Goal: Information Seeking & Learning: Learn about a topic

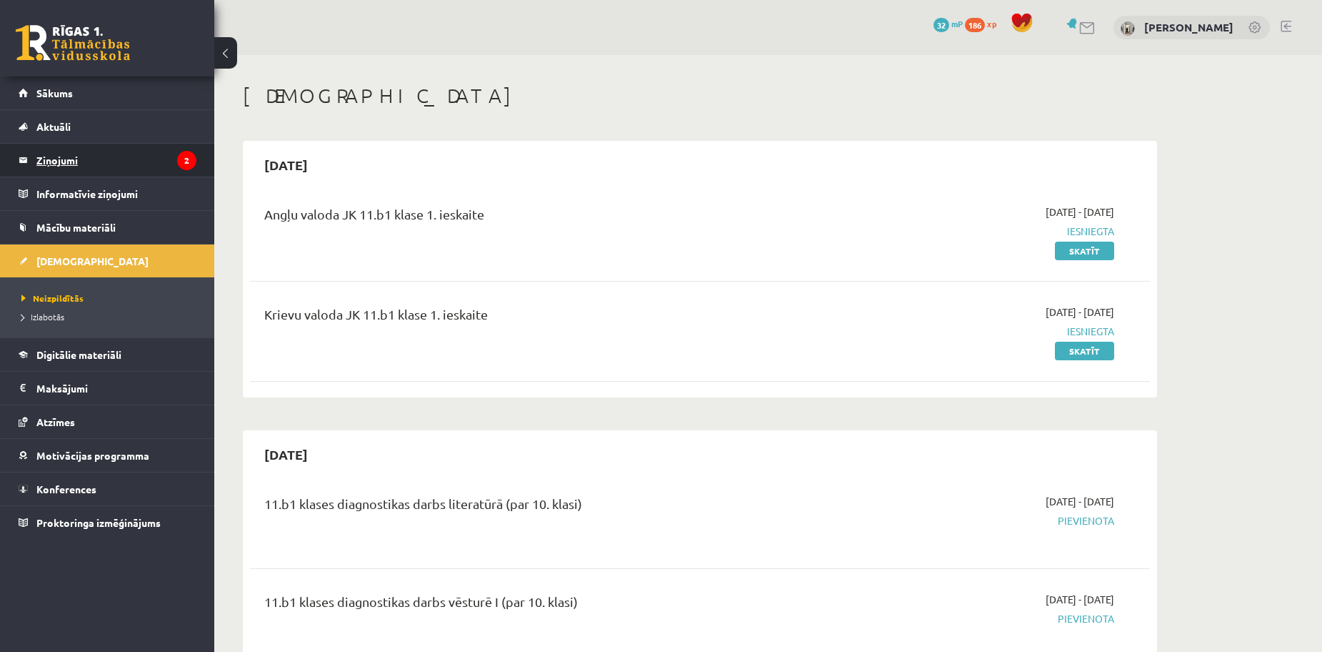
click at [90, 160] on legend "Ziņojumi 2" at bounding box center [116, 160] width 160 height 33
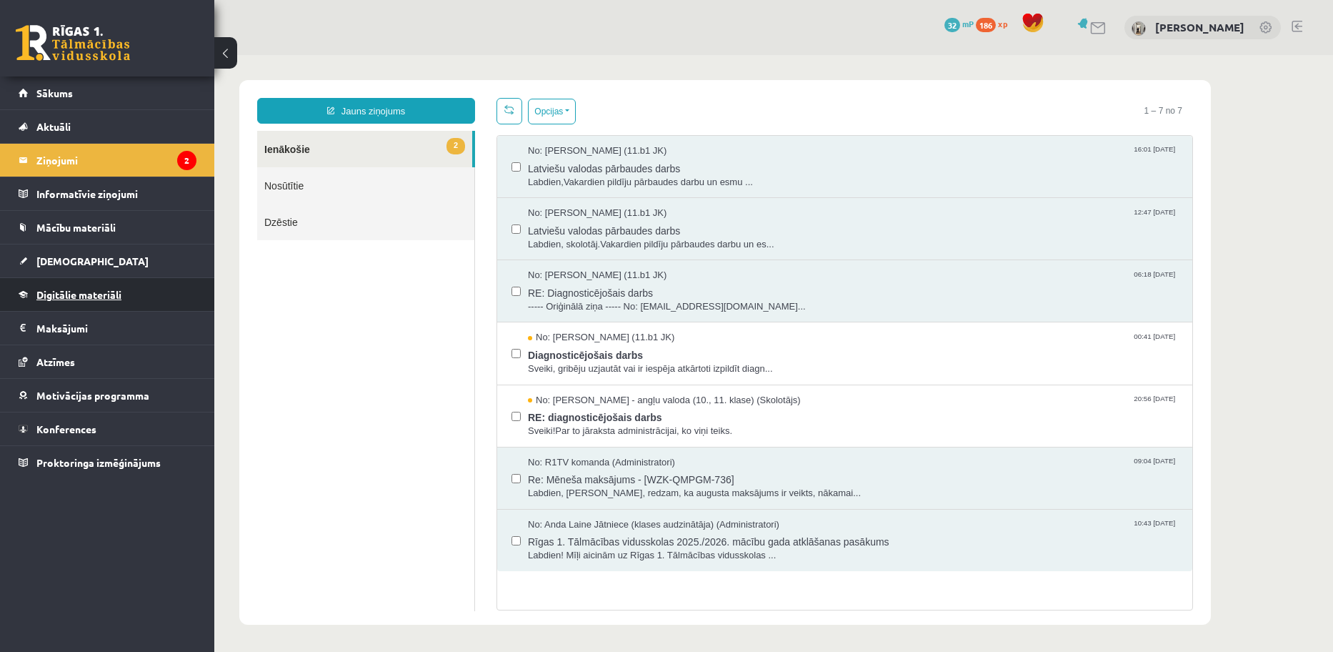
click at [63, 304] on link "Digitālie materiāli" at bounding box center [108, 294] width 178 height 33
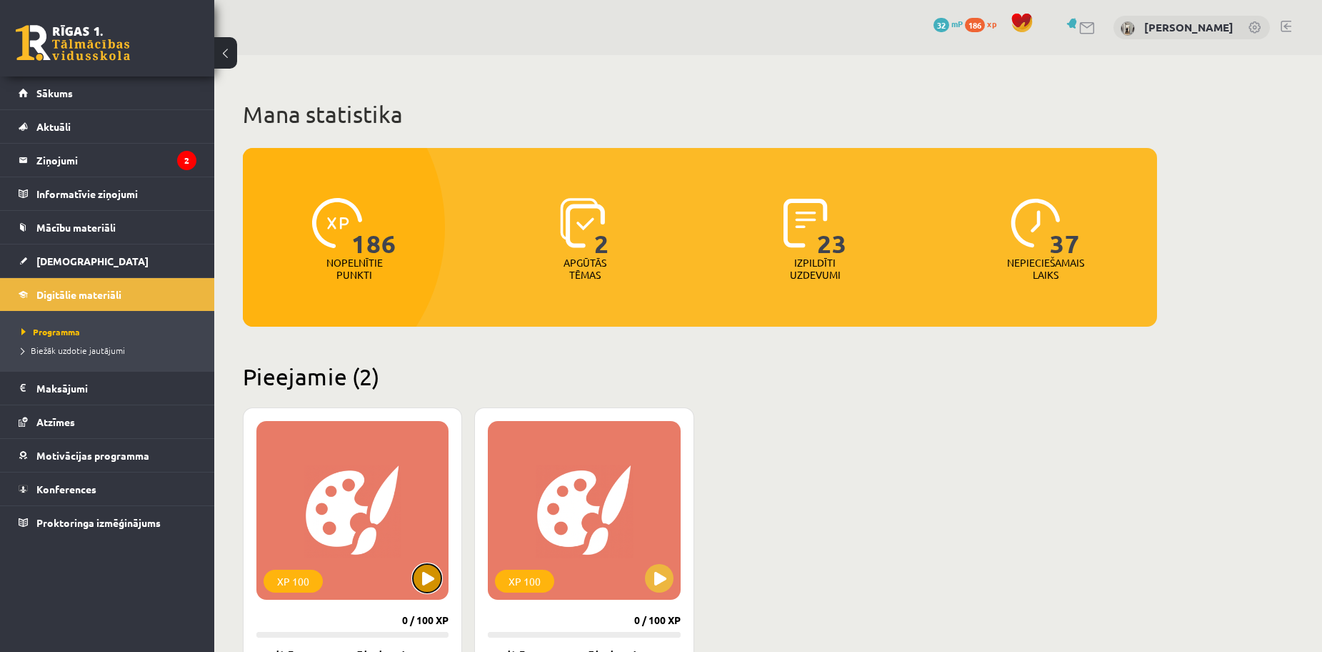
click at [417, 567] on button at bounding box center [427, 578] width 29 height 29
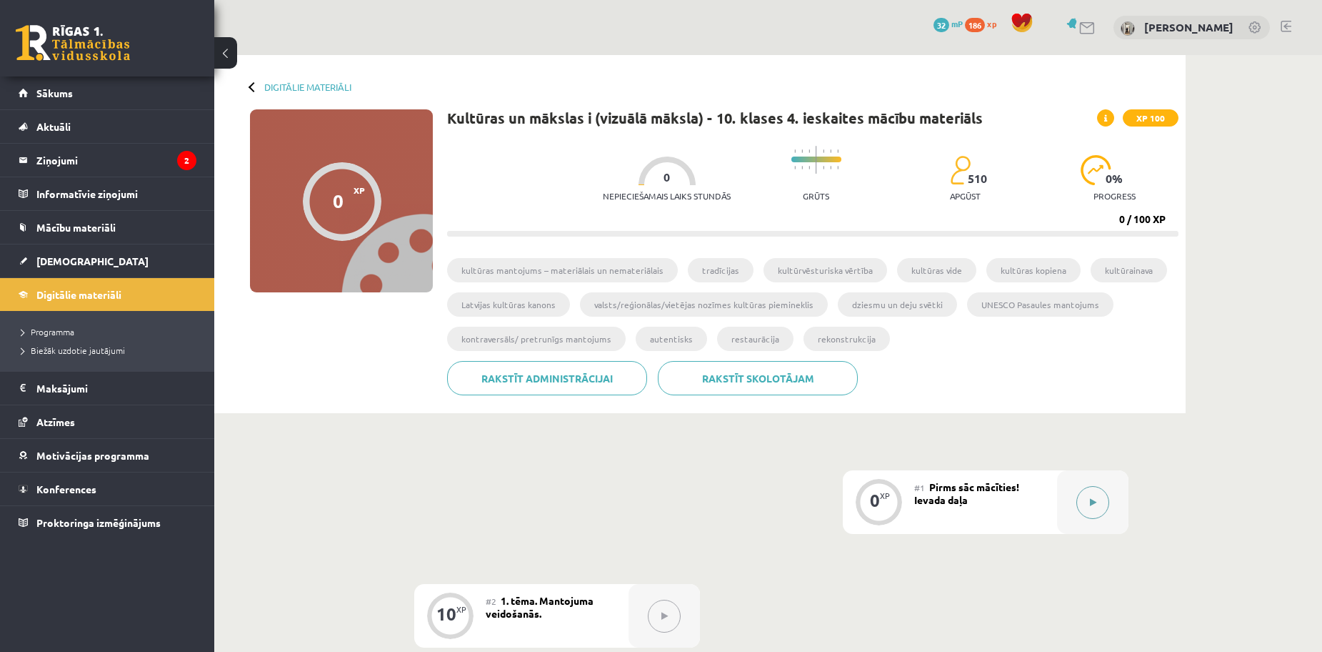
click at [1089, 501] on button at bounding box center [1093, 502] width 33 height 33
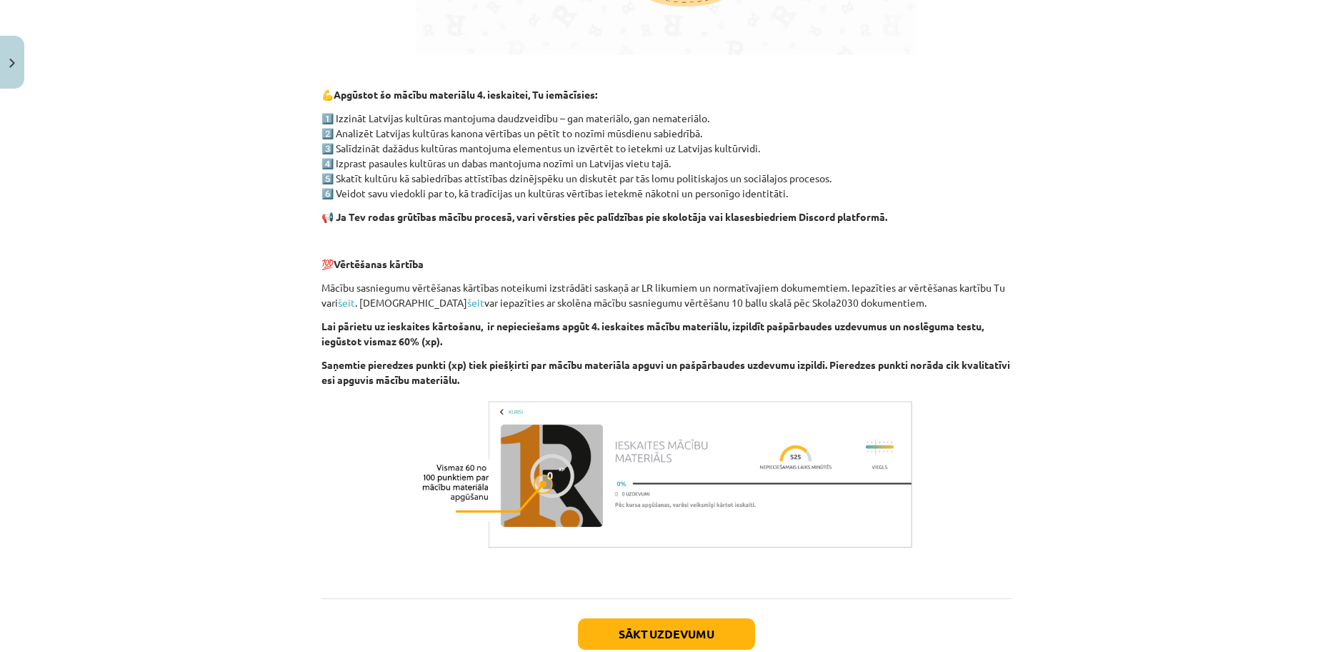
scroll to position [854, 0]
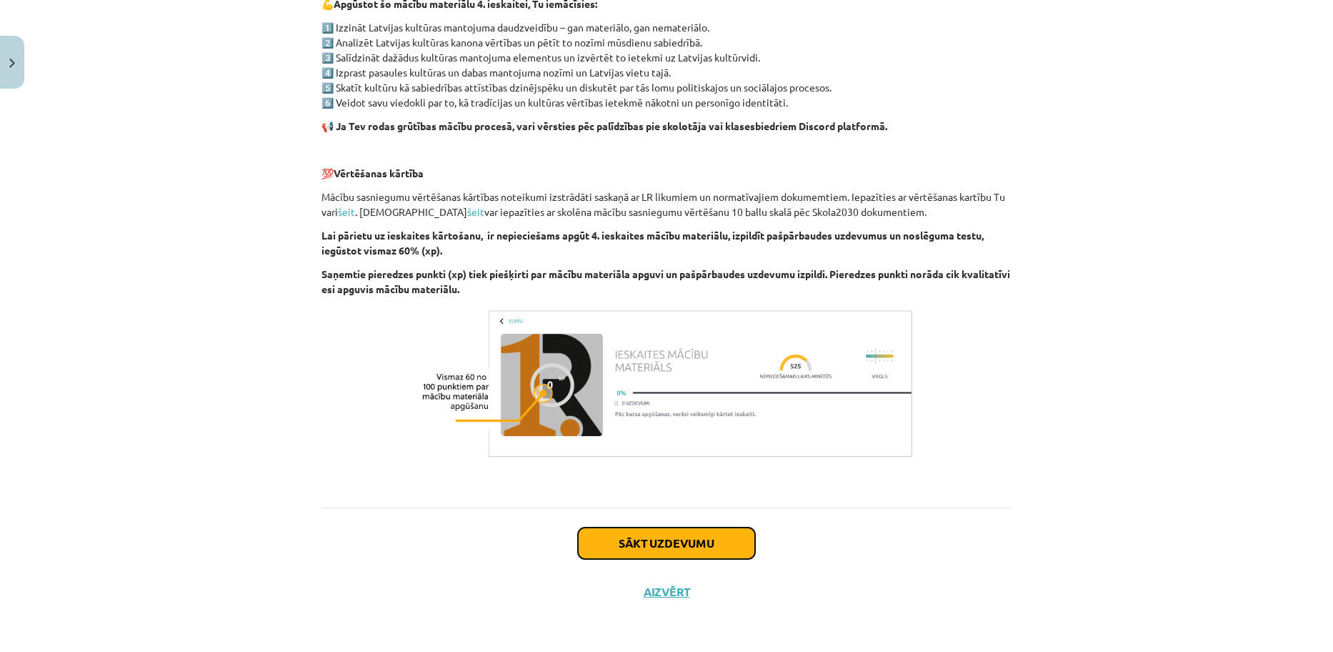
click at [607, 547] on button "Sākt uzdevumu" at bounding box center [666, 542] width 177 height 31
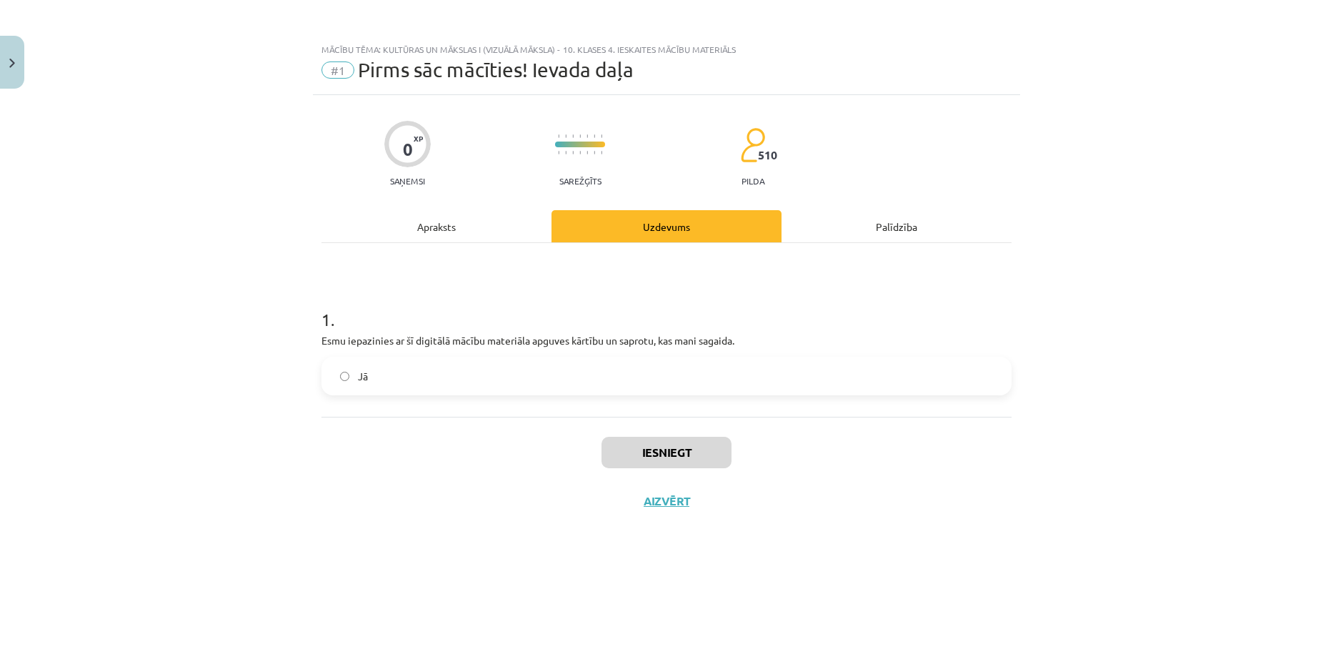
scroll to position [0, 0]
click at [352, 392] on label "Jā" at bounding box center [666, 376] width 687 height 36
click at [639, 452] on button "Iesniegt" at bounding box center [667, 452] width 130 height 31
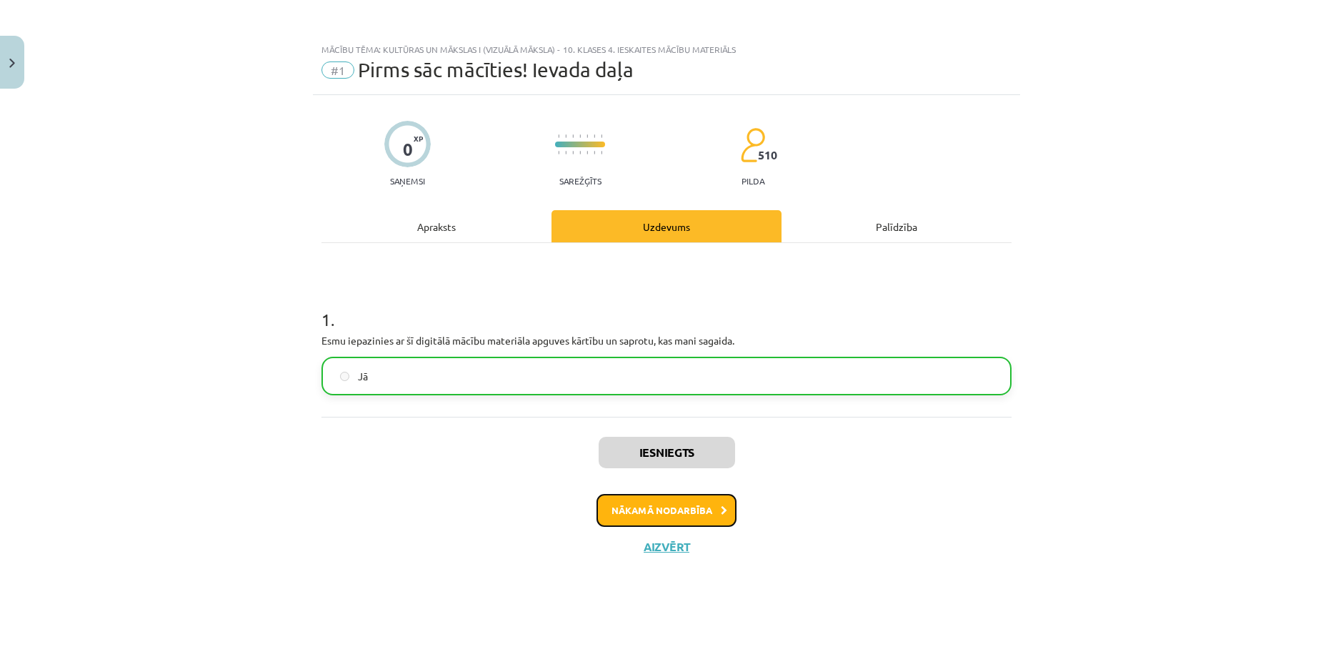
click at [655, 509] on button "Nākamā nodarbība" at bounding box center [667, 510] width 140 height 33
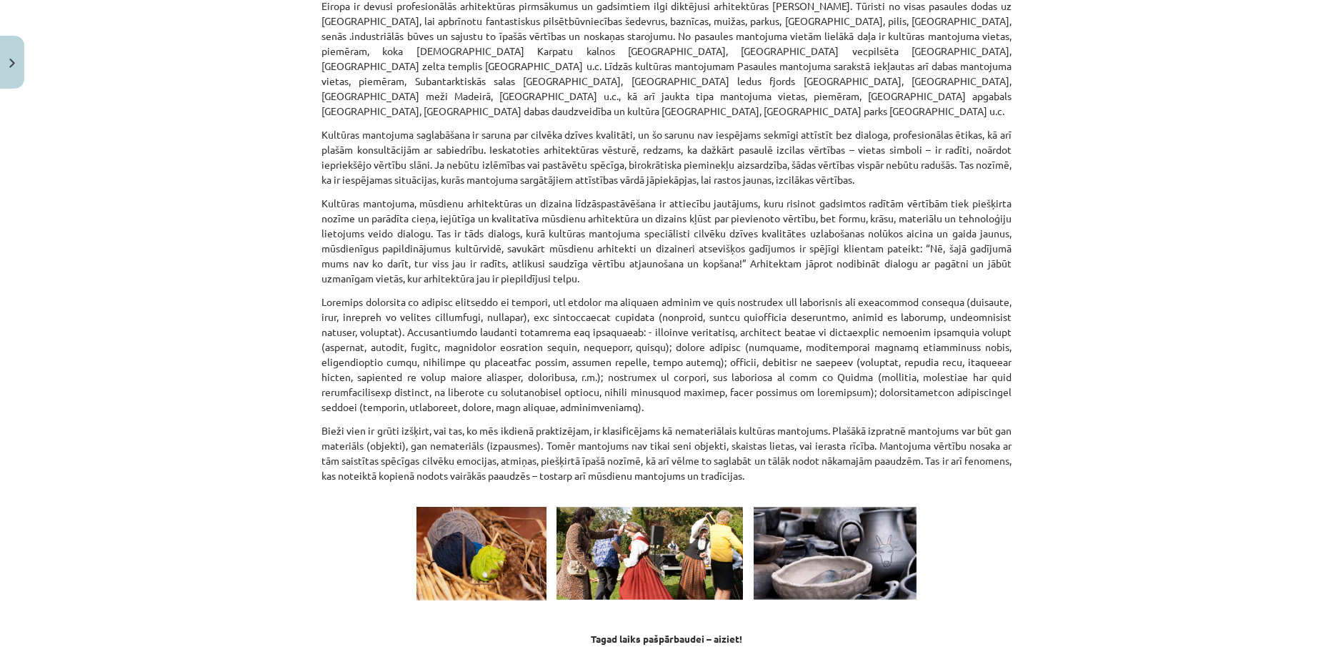
scroll to position [1840, 0]
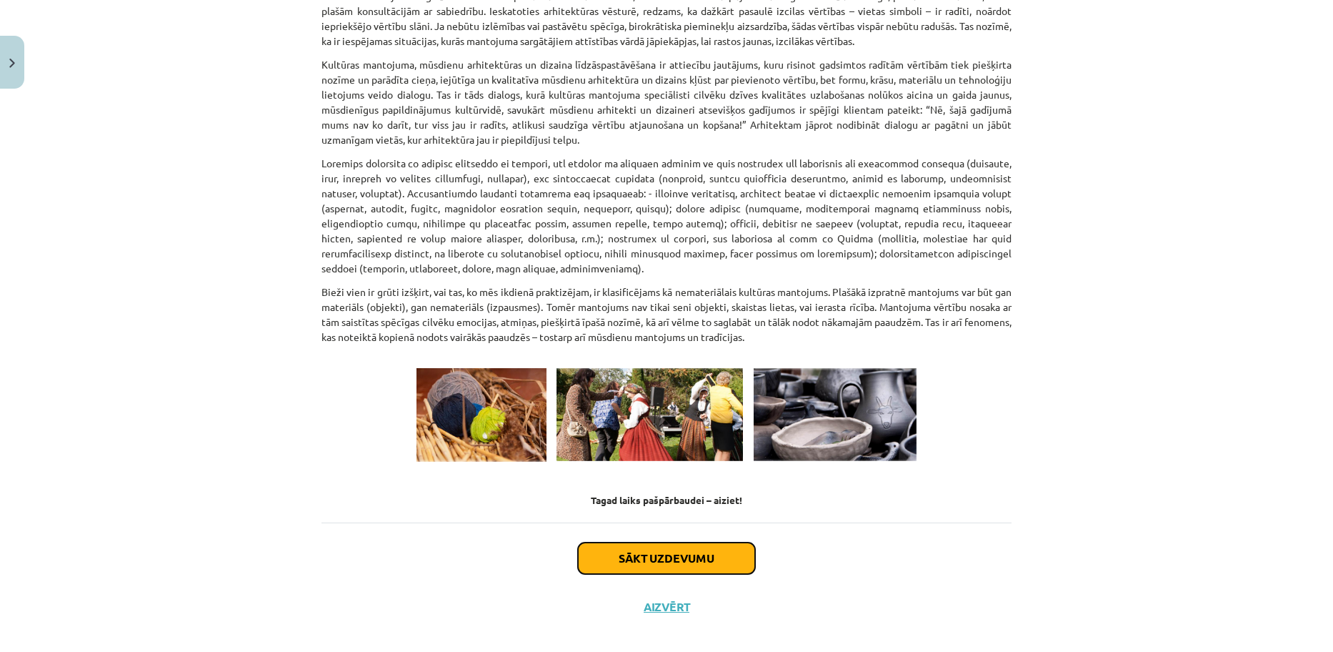
click at [605, 542] on button "Sākt uzdevumu" at bounding box center [666, 557] width 177 height 31
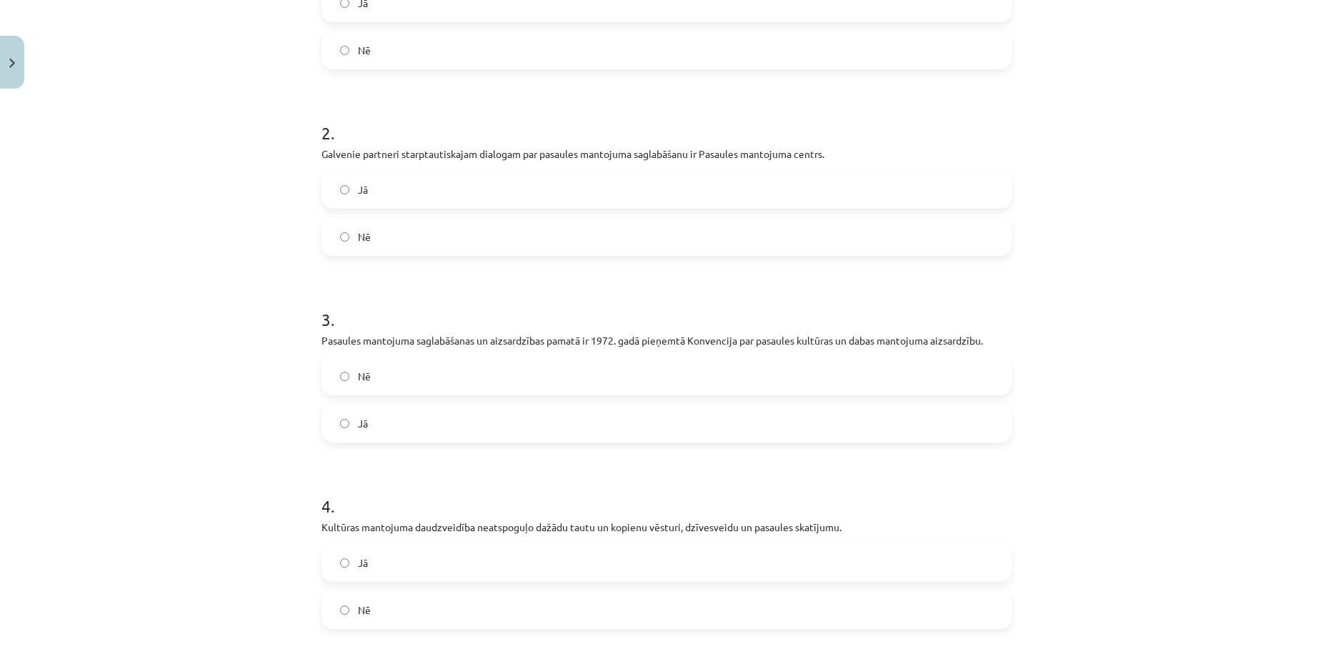
scroll to position [717, 0]
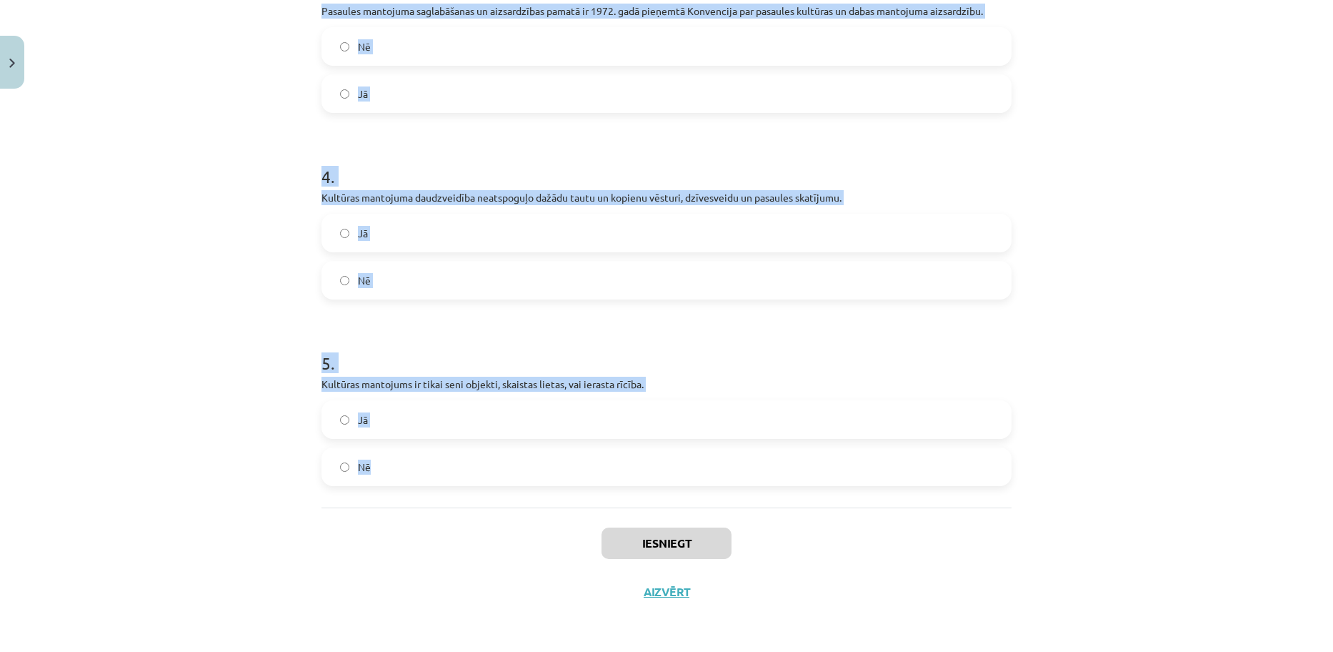
drag, startPoint x: 304, startPoint y: 294, endPoint x: 908, endPoint y: 502, distance: 639.2
click at [908, 502] on div "Mācību tēma: Kultūras un mākslas i (vizuālā māksla) - 10. klases 4. ieskaites m…" at bounding box center [666, 326] width 1333 height 652
copy form "Kultūras mantojums ir cilvēku zināšanas un prasmes, kas nodotas no paaudzes paa…"
click at [1153, 289] on div "Mācību tēma: Kultūras un mākslas i (vizuālā māksla) - 10. klases 4. ieskaites m…" at bounding box center [666, 326] width 1333 height 652
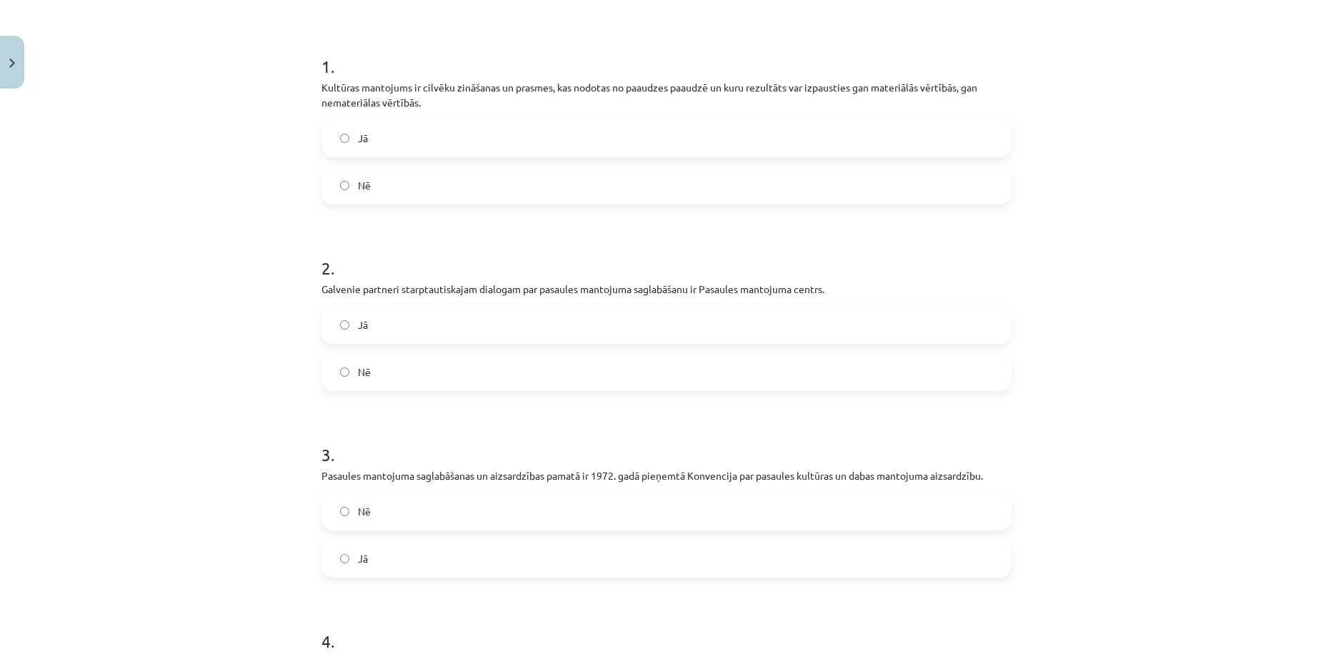
scroll to position [234, 0]
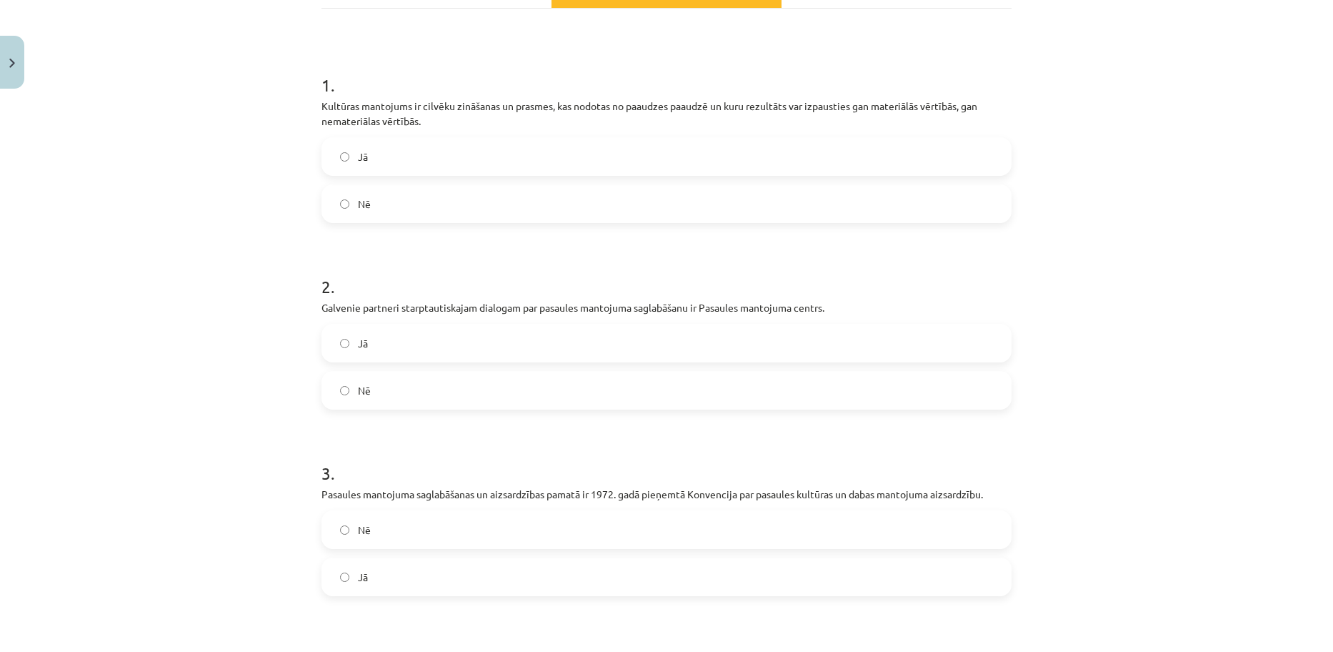
click at [340, 162] on label "Jā" at bounding box center [666, 157] width 687 height 36
click at [341, 356] on label "Jā" at bounding box center [666, 343] width 687 height 36
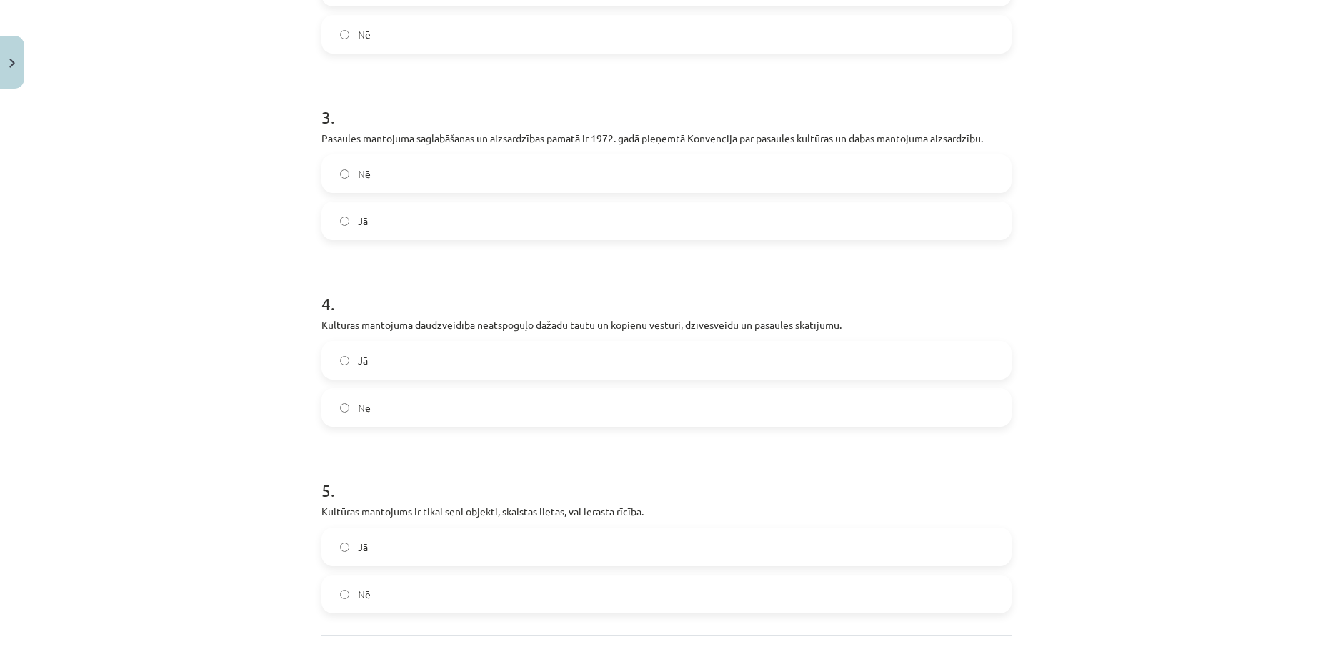
scroll to position [599, 0]
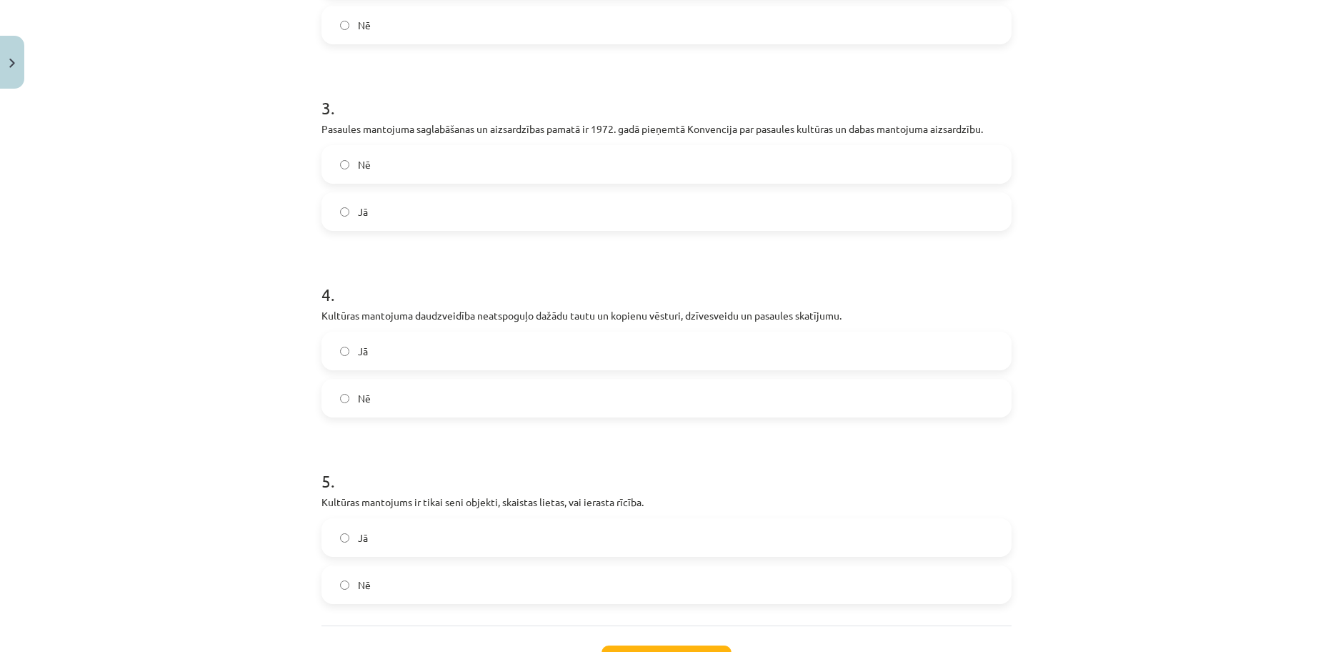
click at [346, 209] on label "Jā" at bounding box center [666, 212] width 687 height 36
click at [358, 395] on span "Nē" at bounding box center [364, 398] width 13 height 15
click at [366, 584] on label "Nē" at bounding box center [666, 585] width 687 height 36
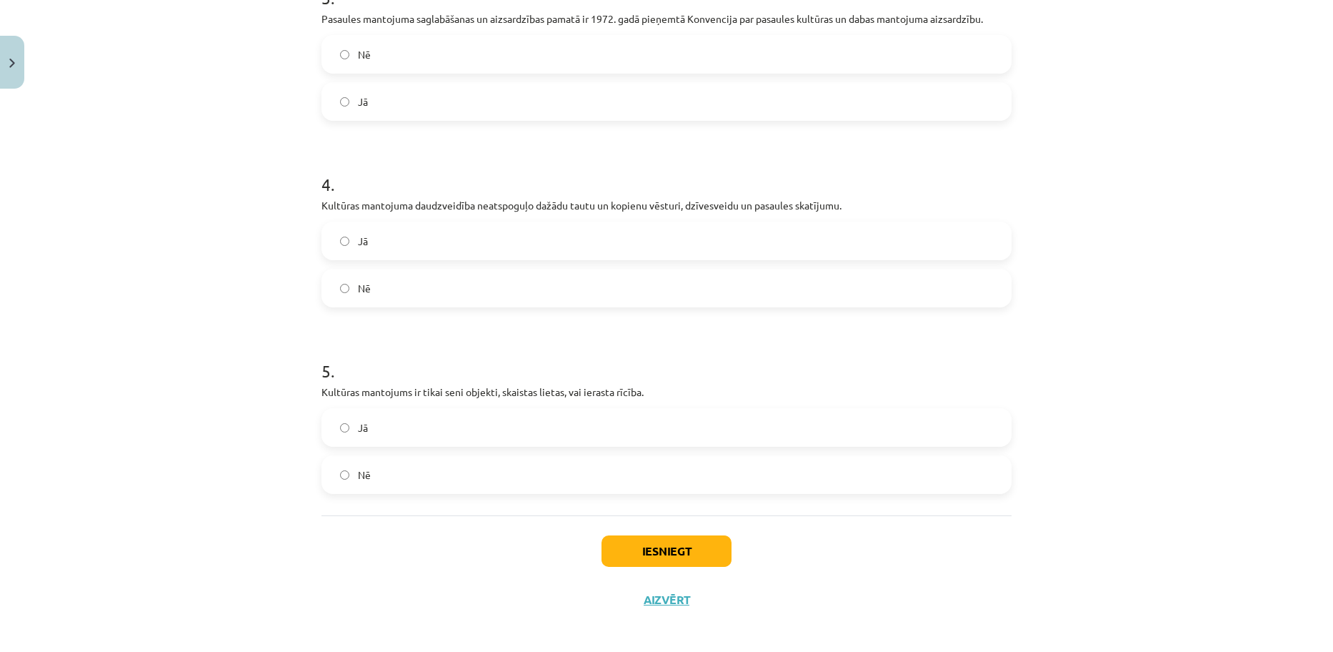
scroll to position [717, 0]
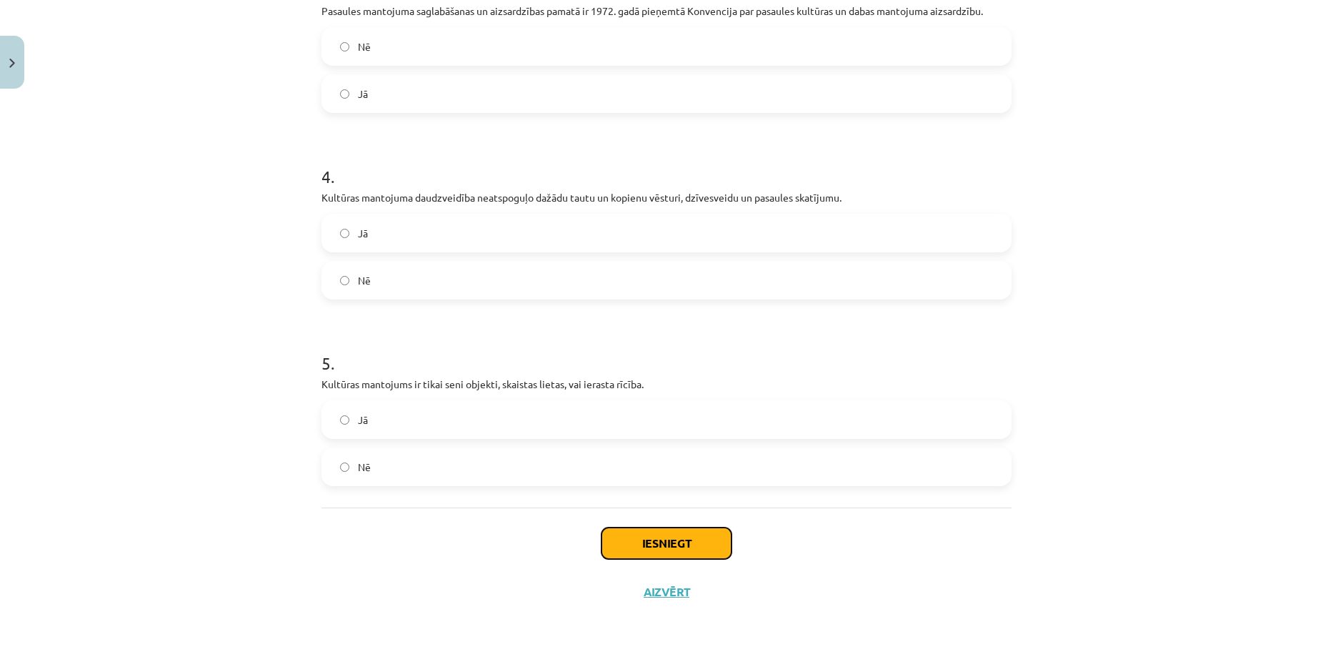
click at [638, 552] on button "Iesniegt" at bounding box center [667, 542] width 130 height 31
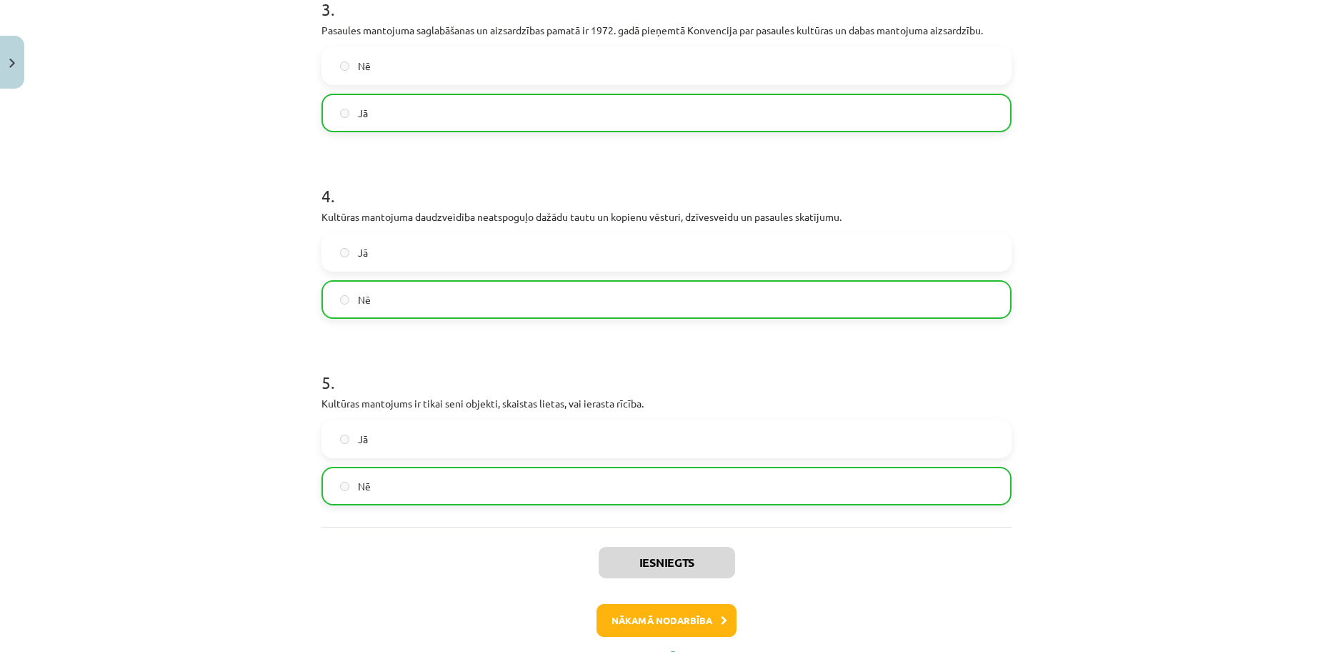
scroll to position [763, 0]
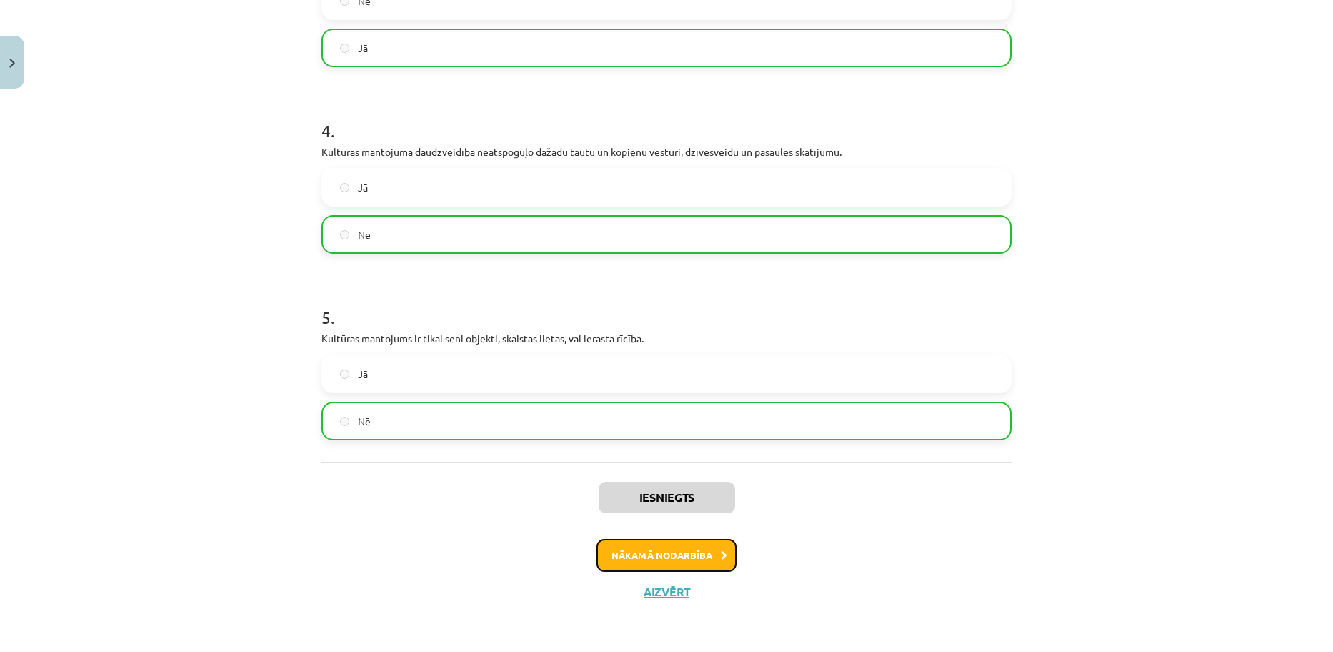
click at [621, 560] on button "Nākamā nodarbība" at bounding box center [667, 555] width 140 height 33
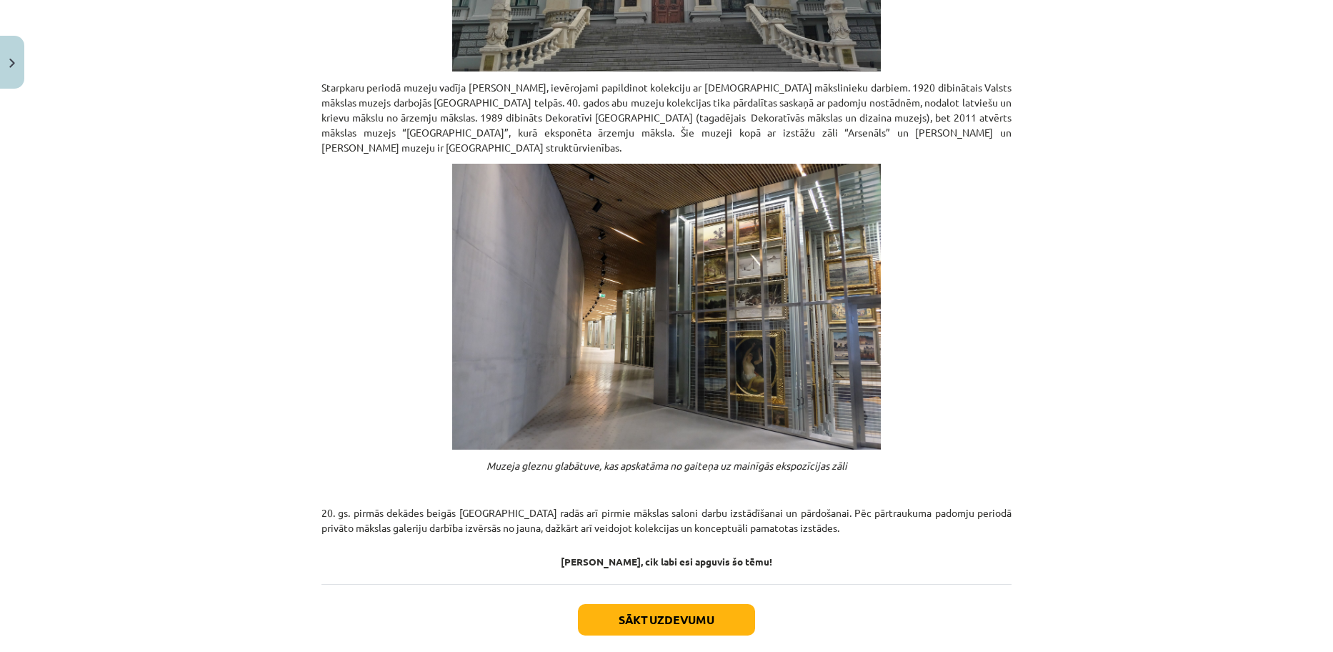
scroll to position [980, 0]
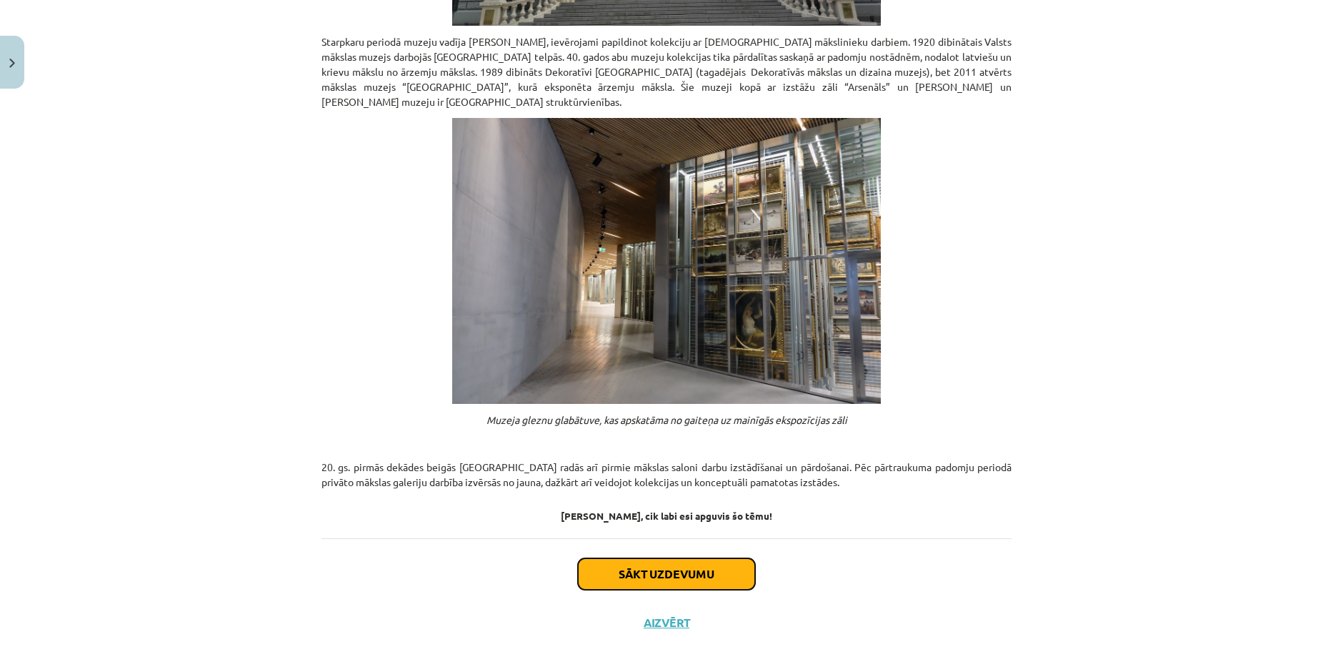
click at [658, 558] on button "Sākt uzdevumu" at bounding box center [666, 573] width 177 height 31
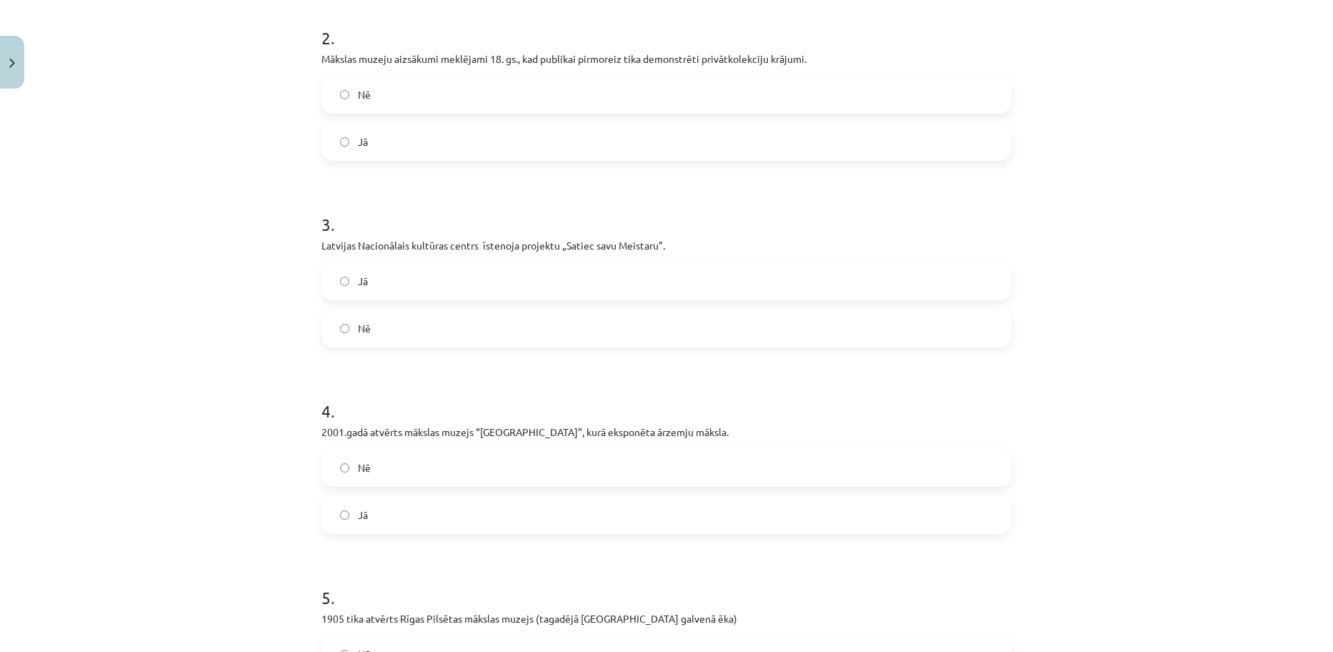
scroll to position [702, 0]
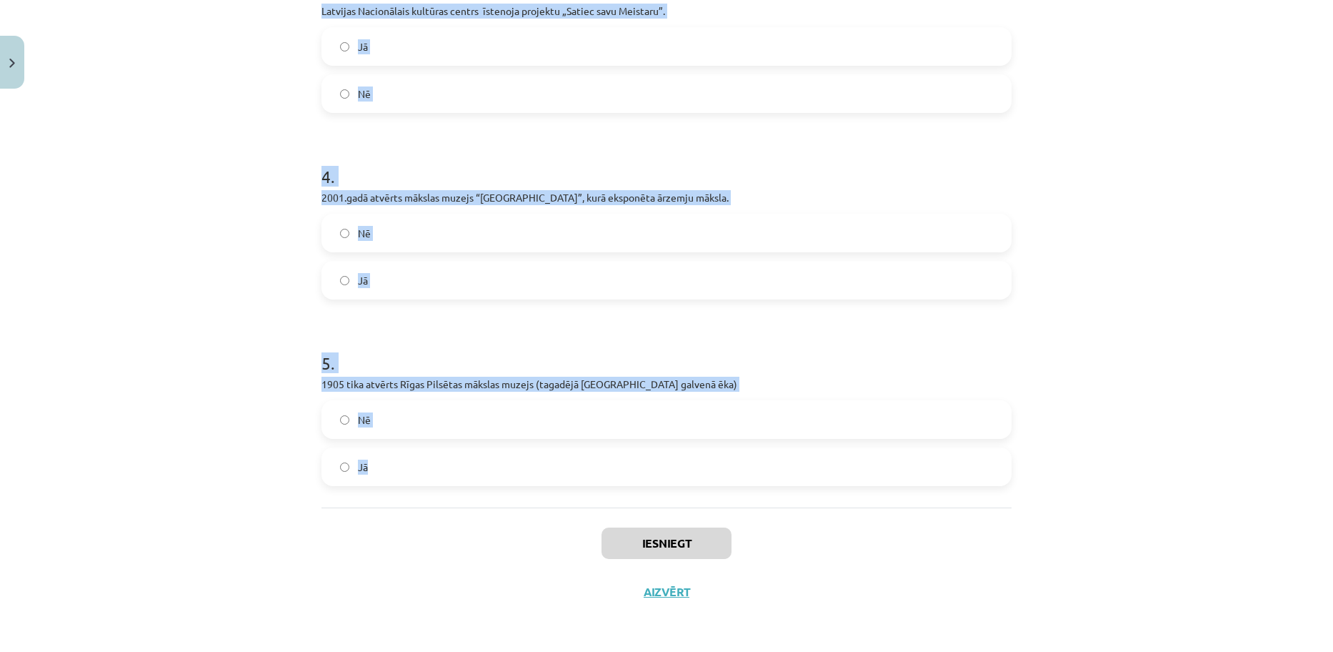
drag, startPoint x: 291, startPoint y: 269, endPoint x: 694, endPoint y: 498, distance: 463.0
click at [694, 498] on div "Mācību tēma: Kultūras un mākslas i (vizuālā māksla) - 10. klases 4. ieskaites m…" at bounding box center [666, 326] width 1333 height 652
copy form "1 . Jebkurš var būt nemateriālā kultūras mantojuma uzturētājs. Nē Jā 2 . Māksla…"
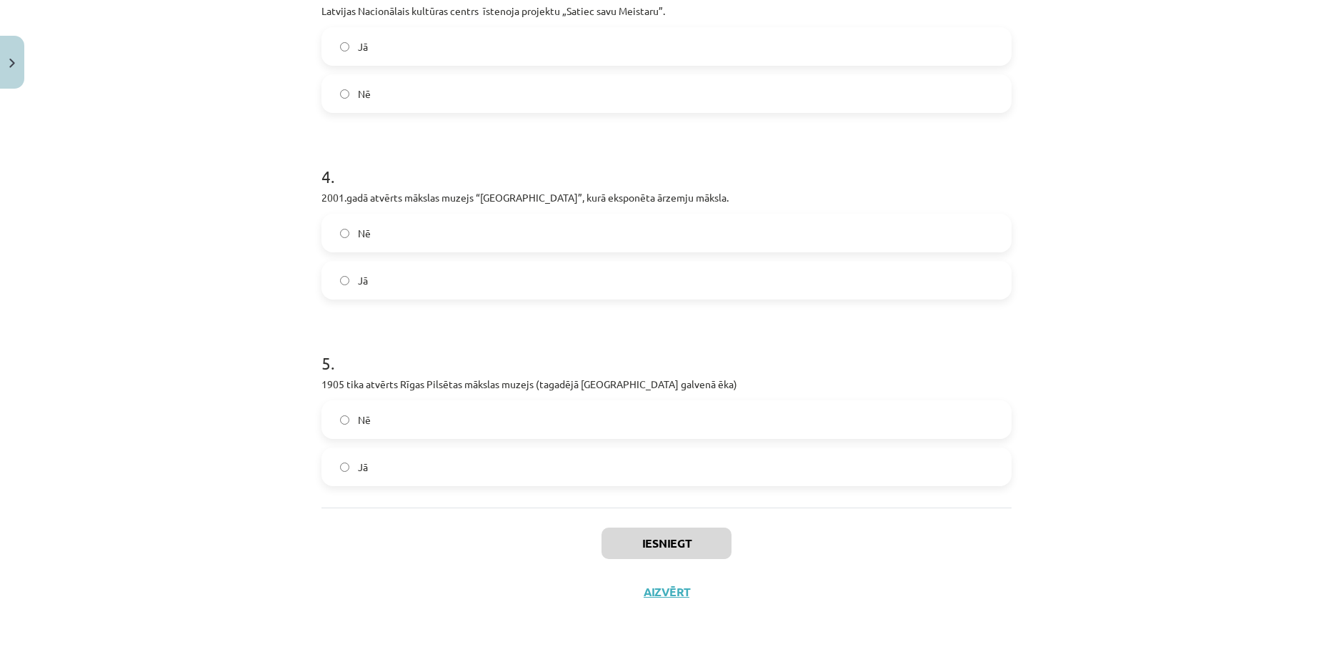
click at [862, 553] on div "Iesniegt Aizvērt" at bounding box center [666, 557] width 690 height 100
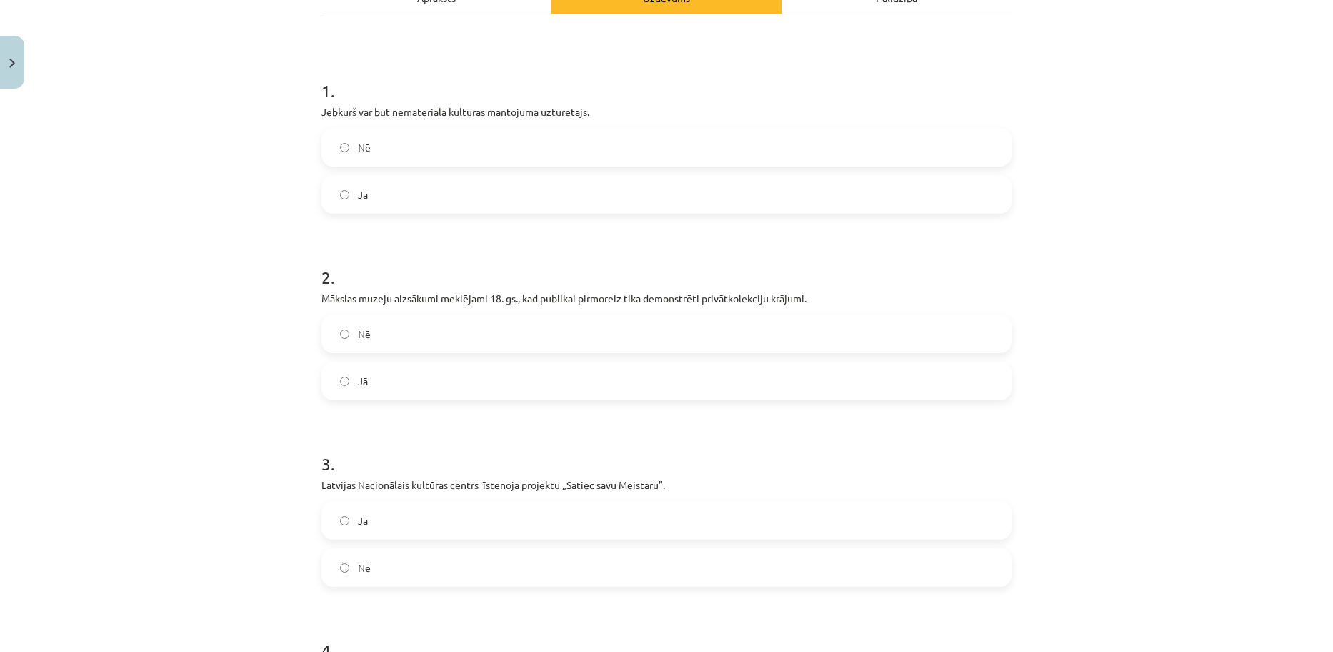
scroll to position [214, 0]
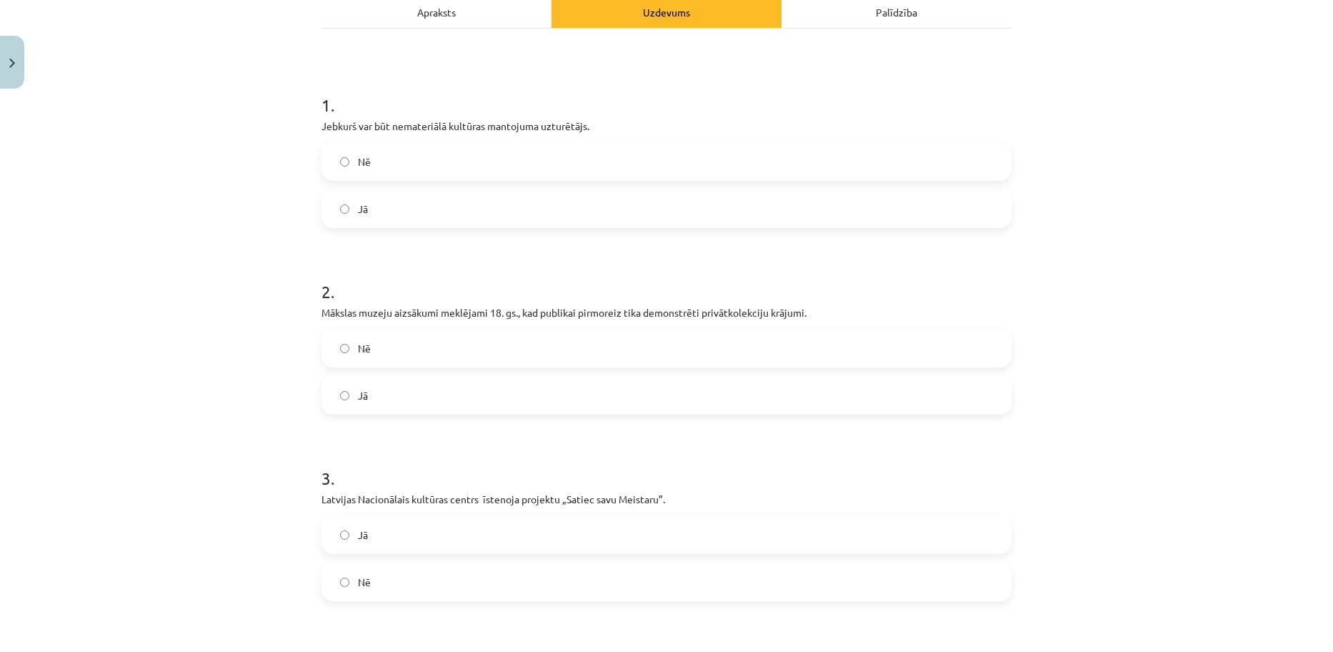
click at [401, 208] on label "Jā" at bounding box center [666, 209] width 687 height 36
click at [414, 394] on label "Jā" at bounding box center [666, 395] width 687 height 36
click at [402, 532] on label "Jā" at bounding box center [666, 535] width 687 height 36
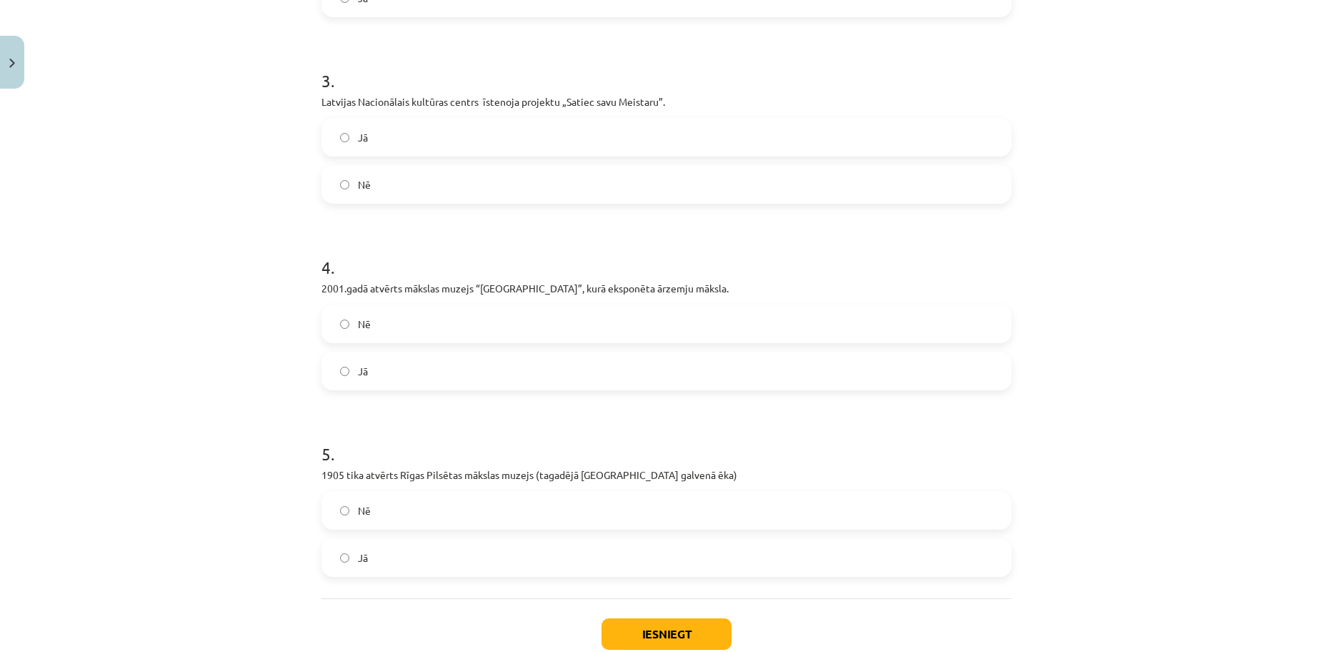
scroll to position [614, 0]
click at [502, 319] on label "Nē" at bounding box center [666, 322] width 687 height 36
click at [364, 561] on label "Jā" at bounding box center [666, 555] width 687 height 36
click at [666, 629] on button "Iesniegt" at bounding box center [667, 631] width 130 height 31
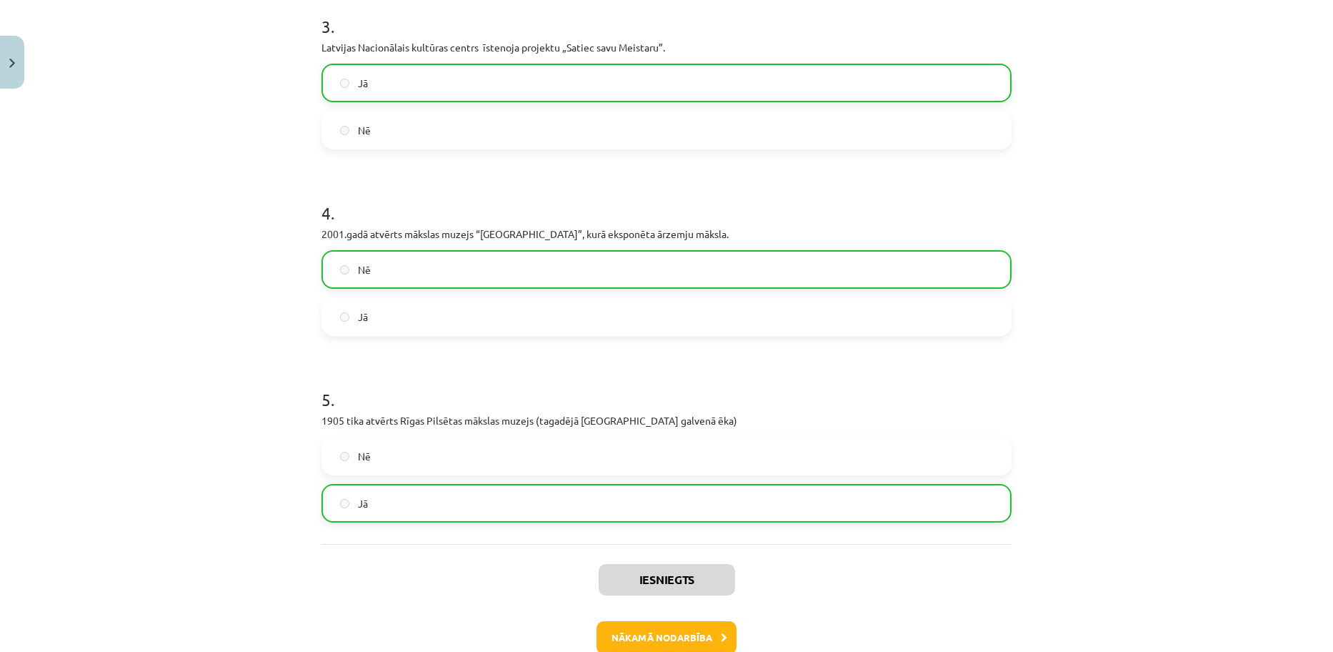
scroll to position [748, 0]
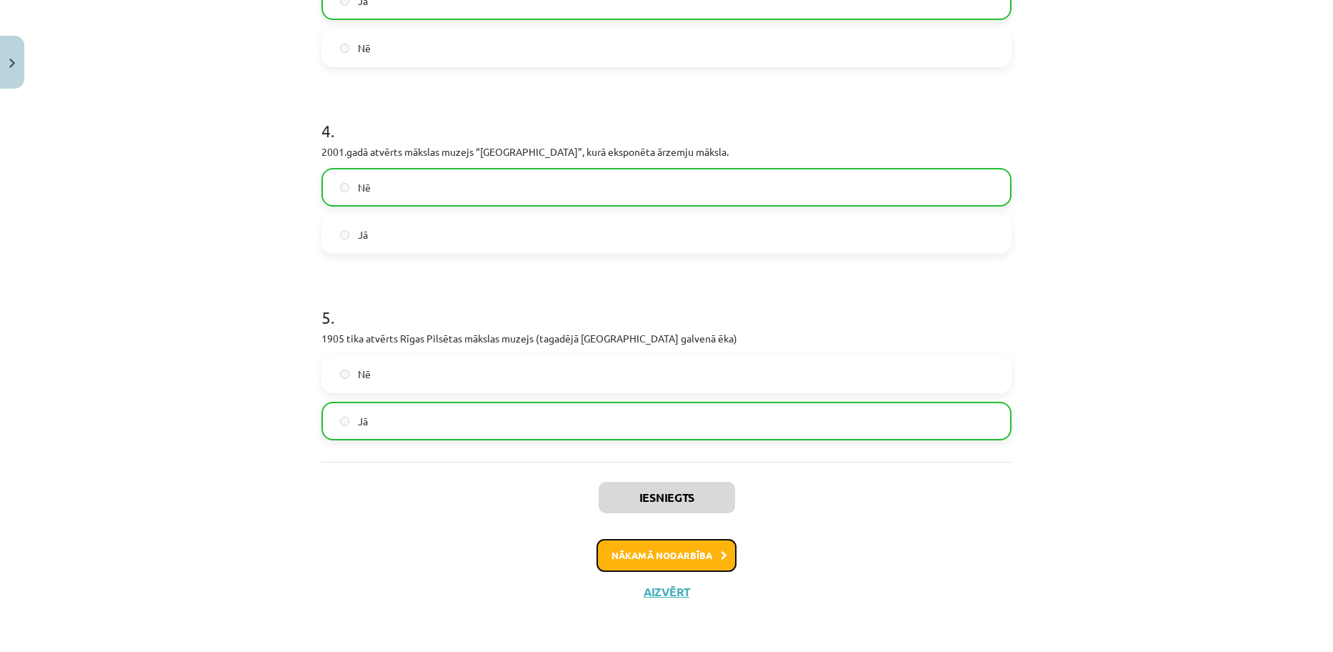
click at [654, 552] on button "Nākamā nodarbība" at bounding box center [667, 555] width 140 height 33
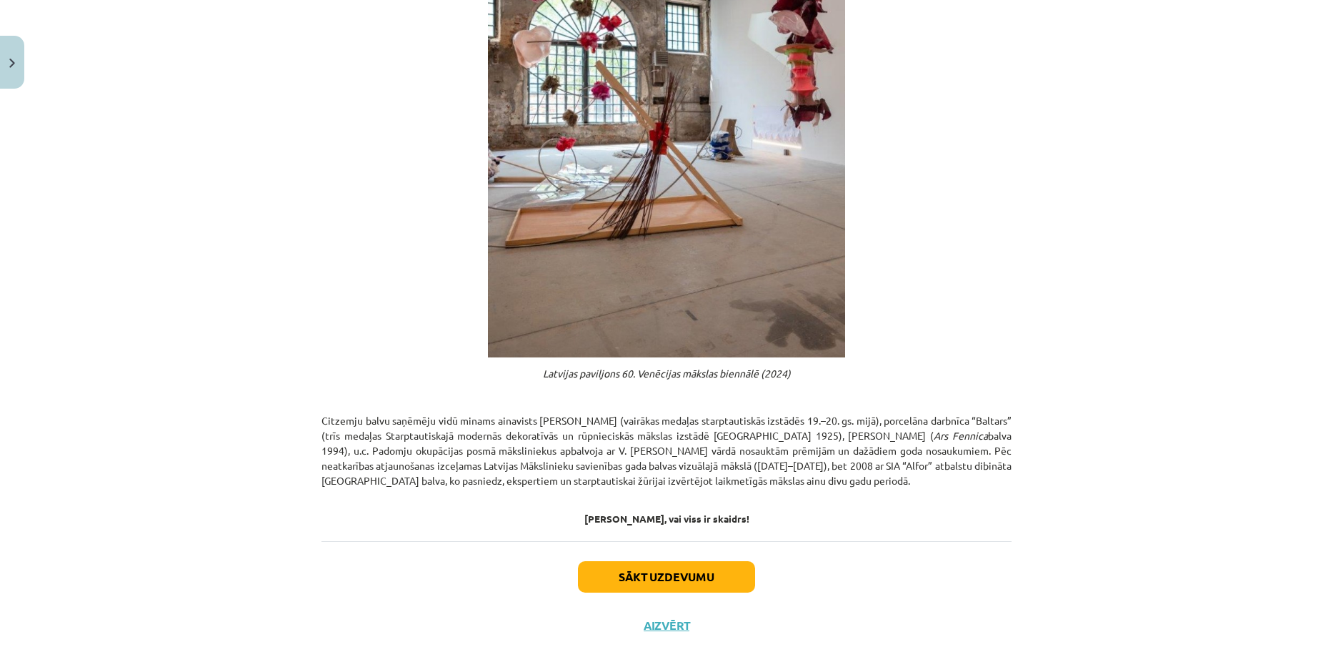
scroll to position [647, 0]
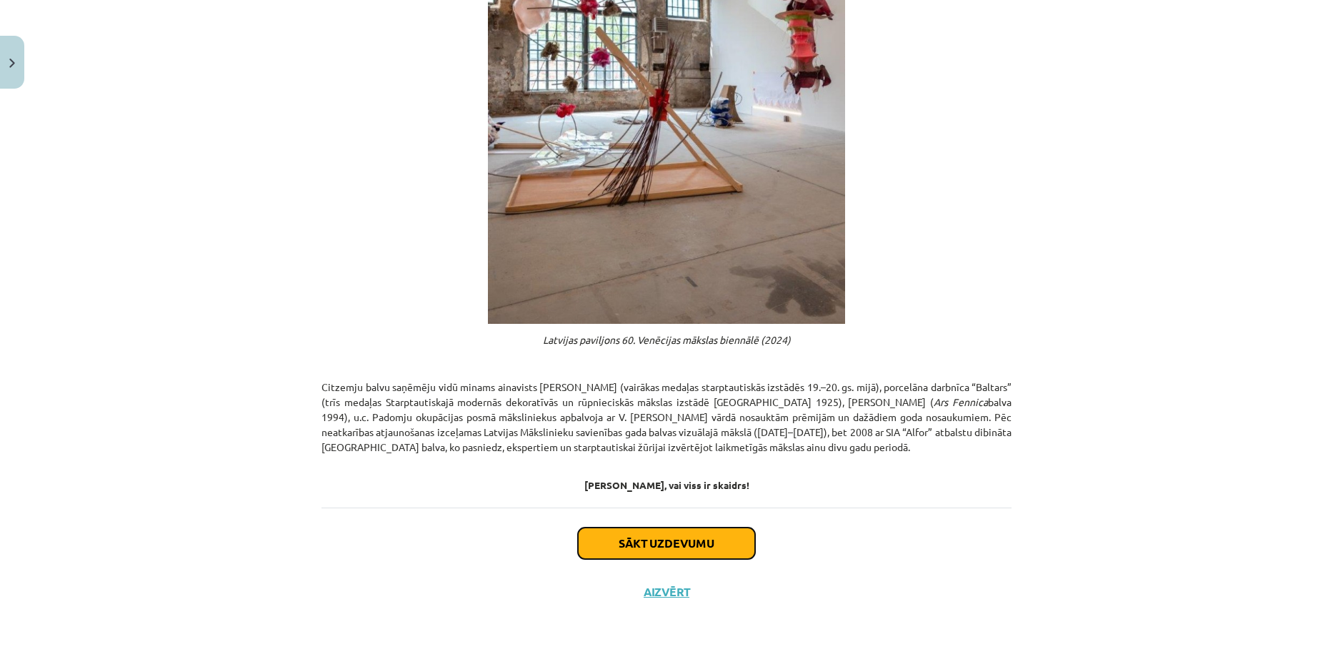
click at [639, 546] on button "Sākt uzdevumu" at bounding box center [666, 542] width 177 height 31
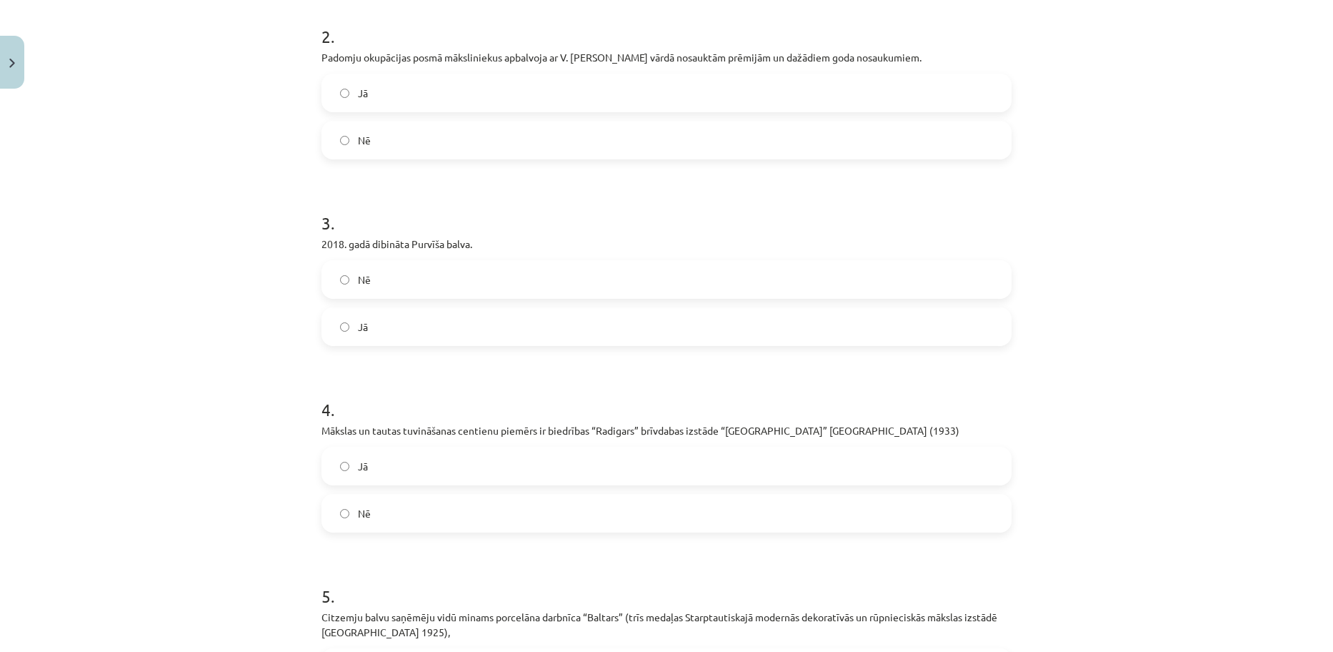
scroll to position [740, 0]
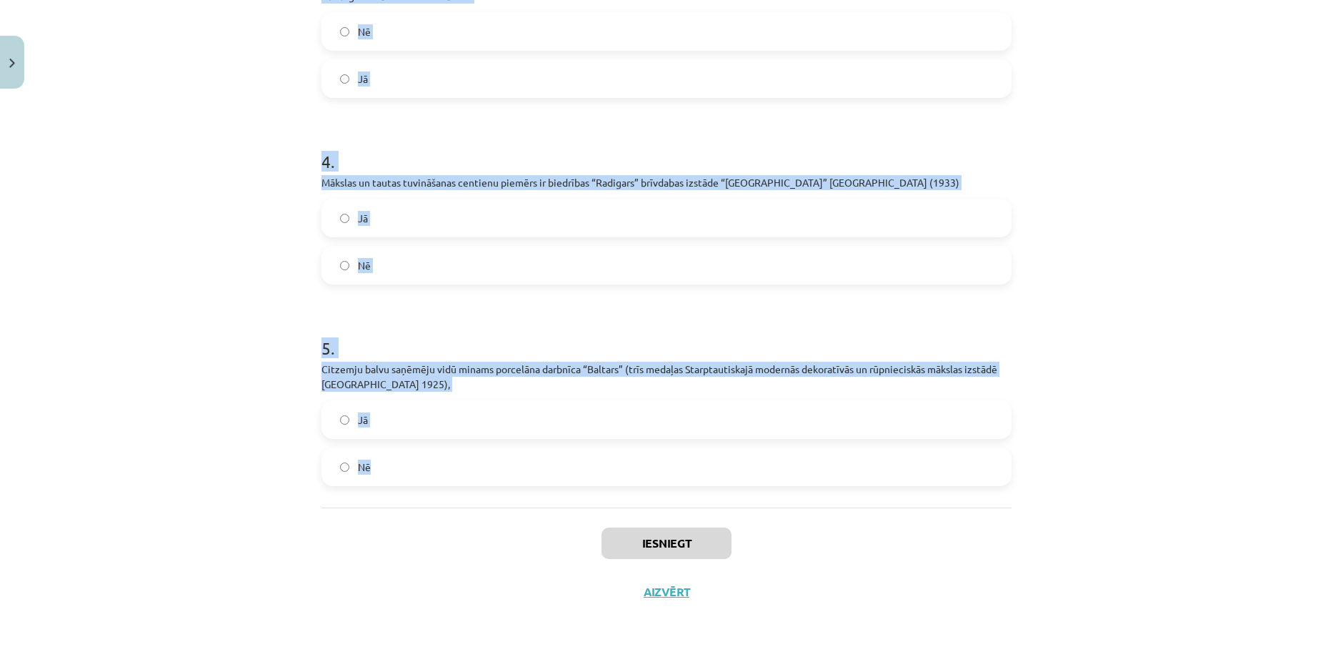
drag, startPoint x: 289, startPoint y: 292, endPoint x: 703, endPoint y: 490, distance: 458.5
click at [703, 490] on div "Mācību tēma: Kultūras un mākslas i (vizuālā māksla) - 10. klases 4. ieskaites m…" at bounding box center [666, 326] width 1333 height 652
copy form "1 . Mākslas dienas (1959–1989) 20. gs. 80. gados izvērsās karnevāliskās akcijās…"
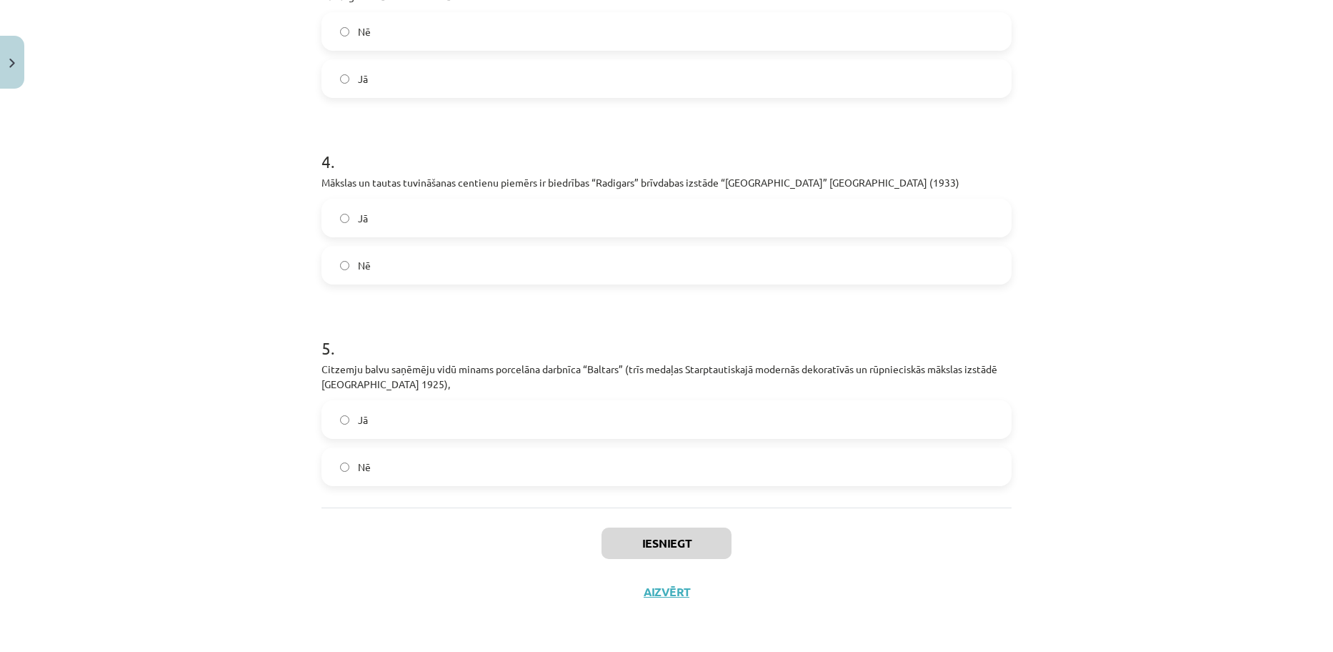
click at [974, 585] on div "Iesniegt Aizvērt" at bounding box center [666, 557] width 690 height 100
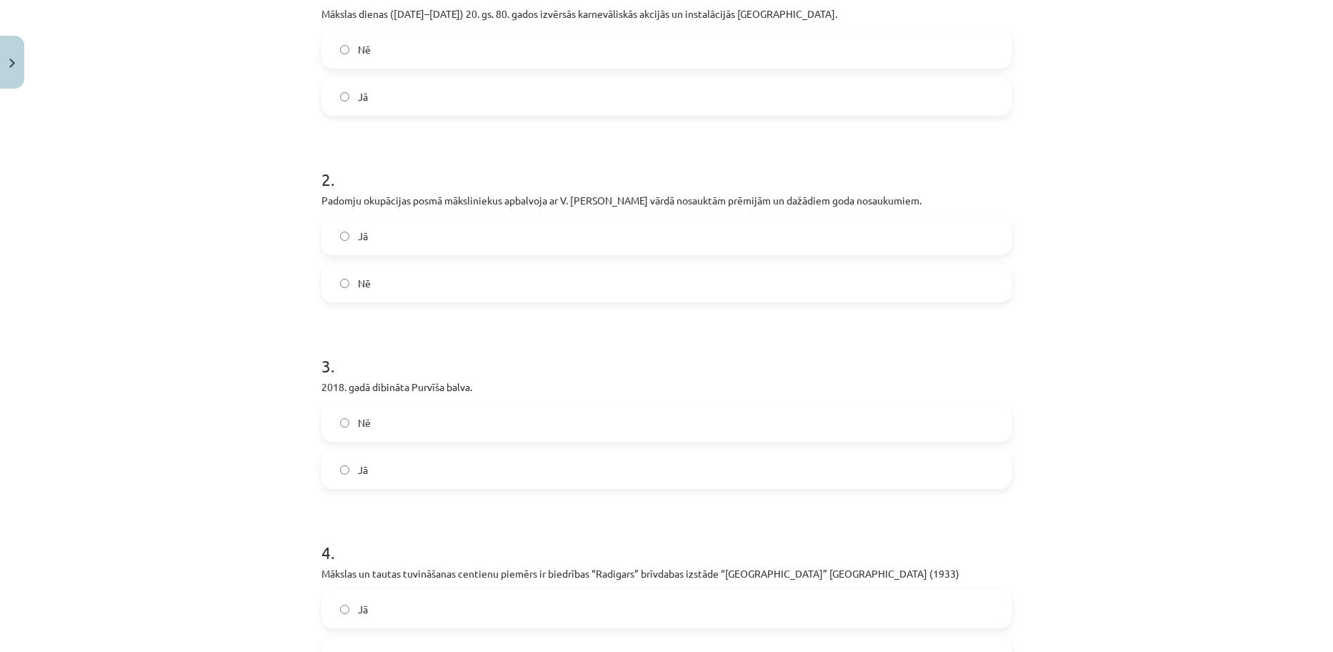
scroll to position [274, 0]
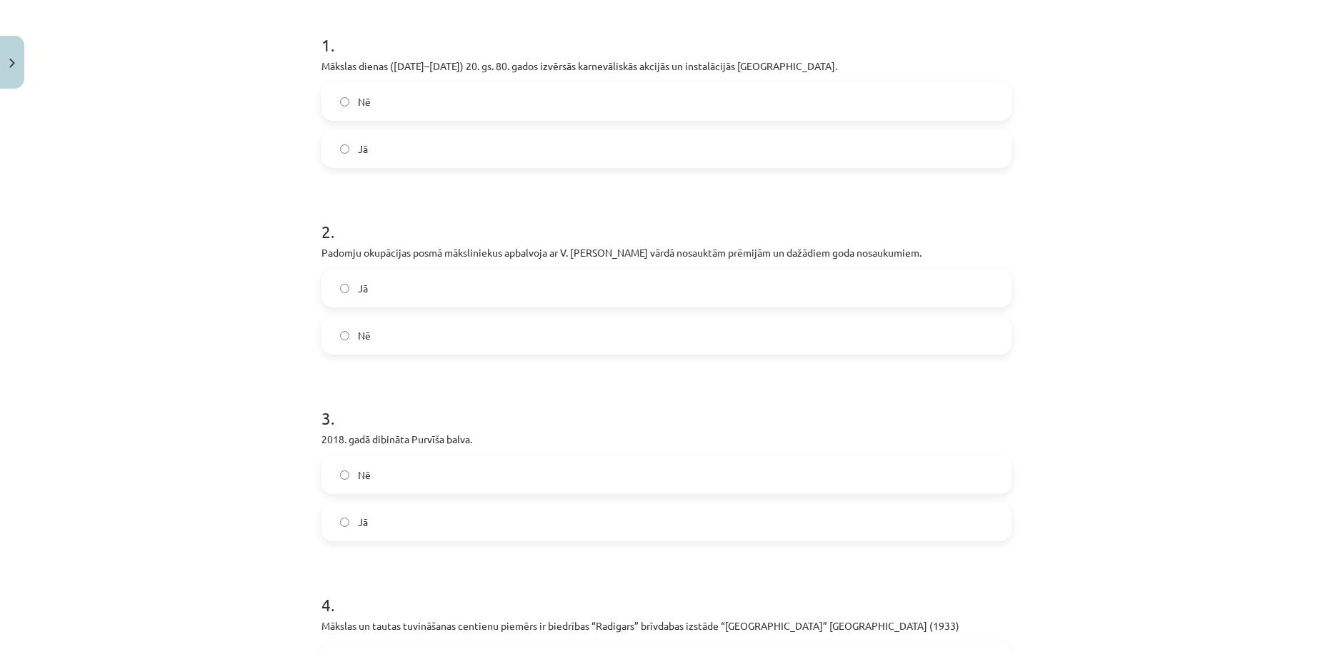
click at [363, 306] on label "Jā" at bounding box center [666, 288] width 687 height 36
click at [349, 166] on label "Jā" at bounding box center [666, 149] width 687 height 36
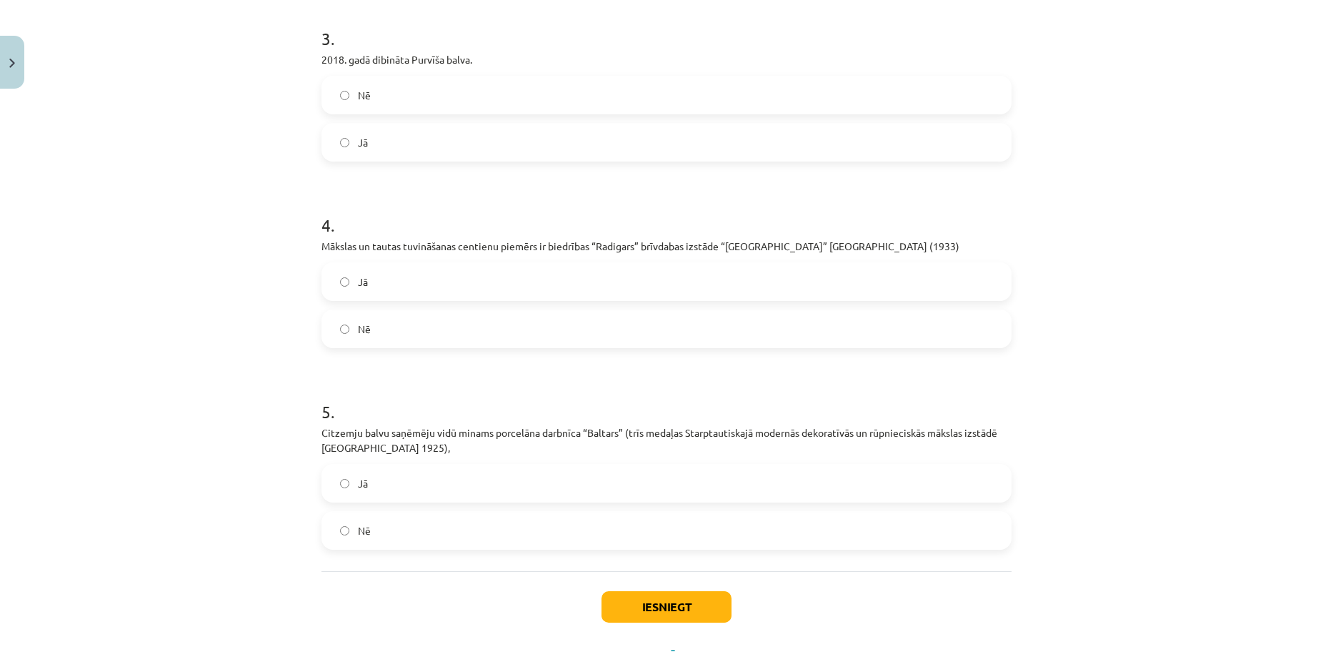
scroll to position [657, 0]
click at [329, 109] on label "Nē" at bounding box center [666, 92] width 687 height 36
click at [323, 296] on label "Jā" at bounding box center [666, 279] width 687 height 36
click at [330, 497] on label "Jā" at bounding box center [666, 480] width 687 height 36
click at [634, 619] on button "Iesniegt" at bounding box center [667, 603] width 130 height 31
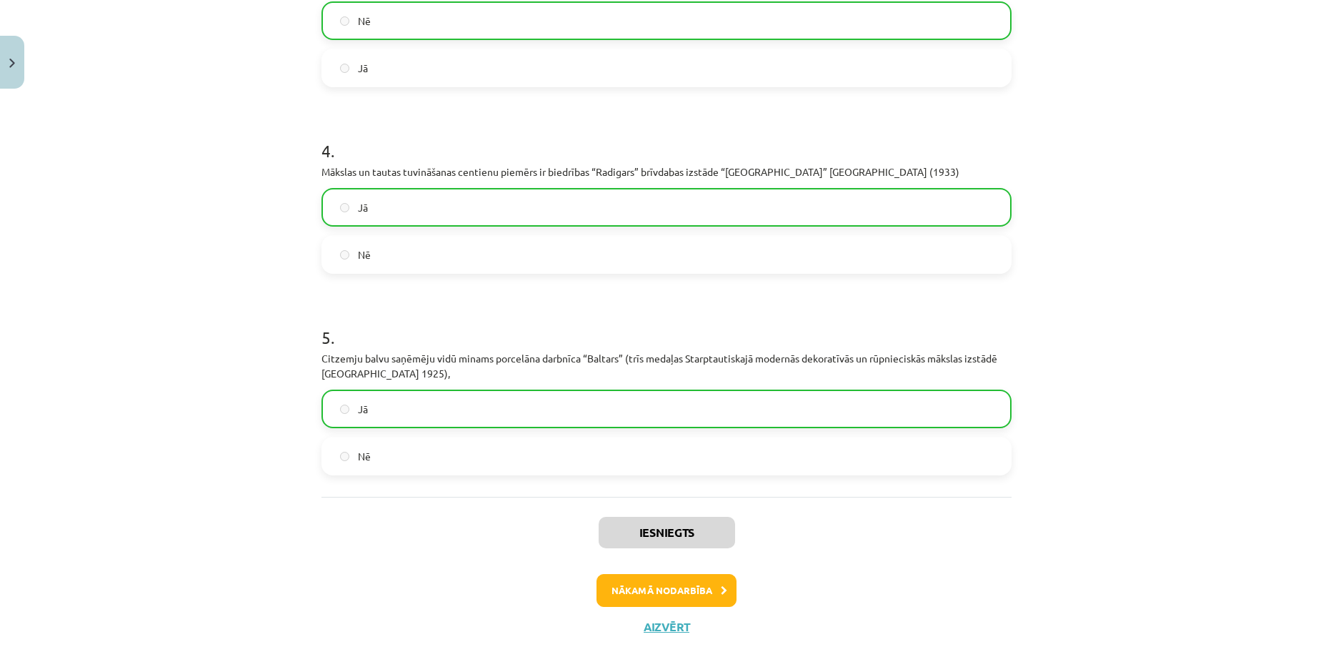
scroll to position [786, 0]
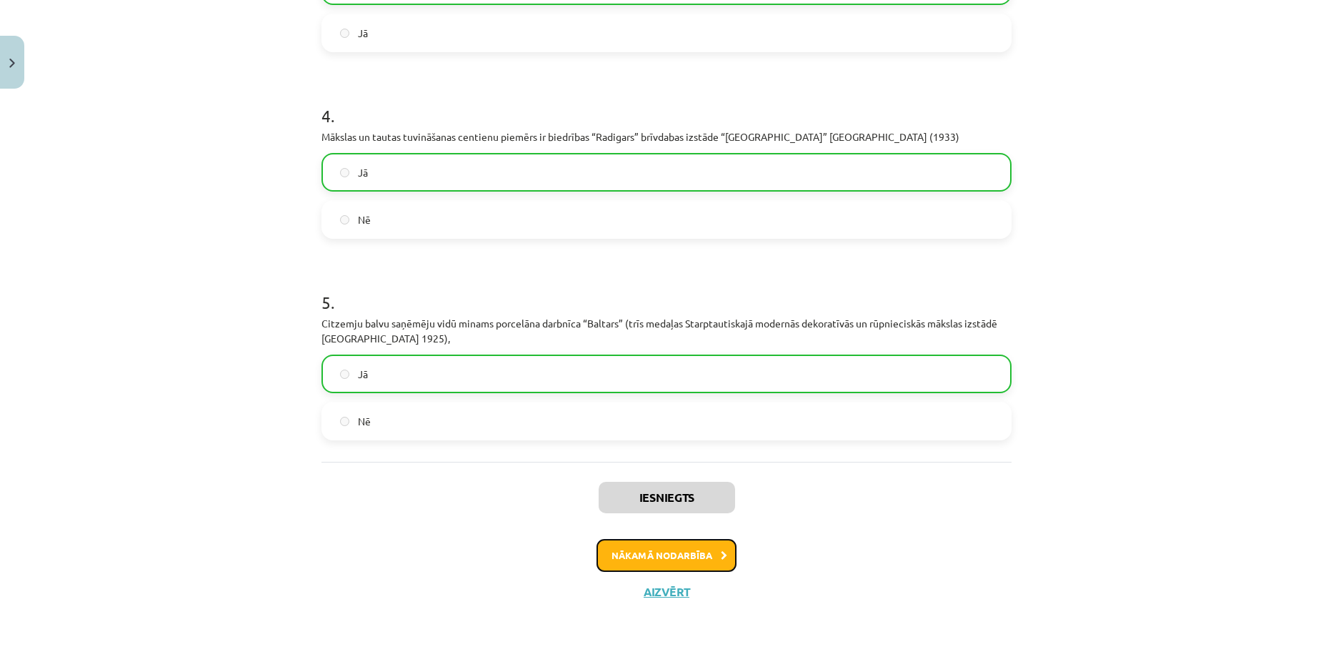
click at [682, 565] on button "Nākamā nodarbība" at bounding box center [667, 555] width 140 height 33
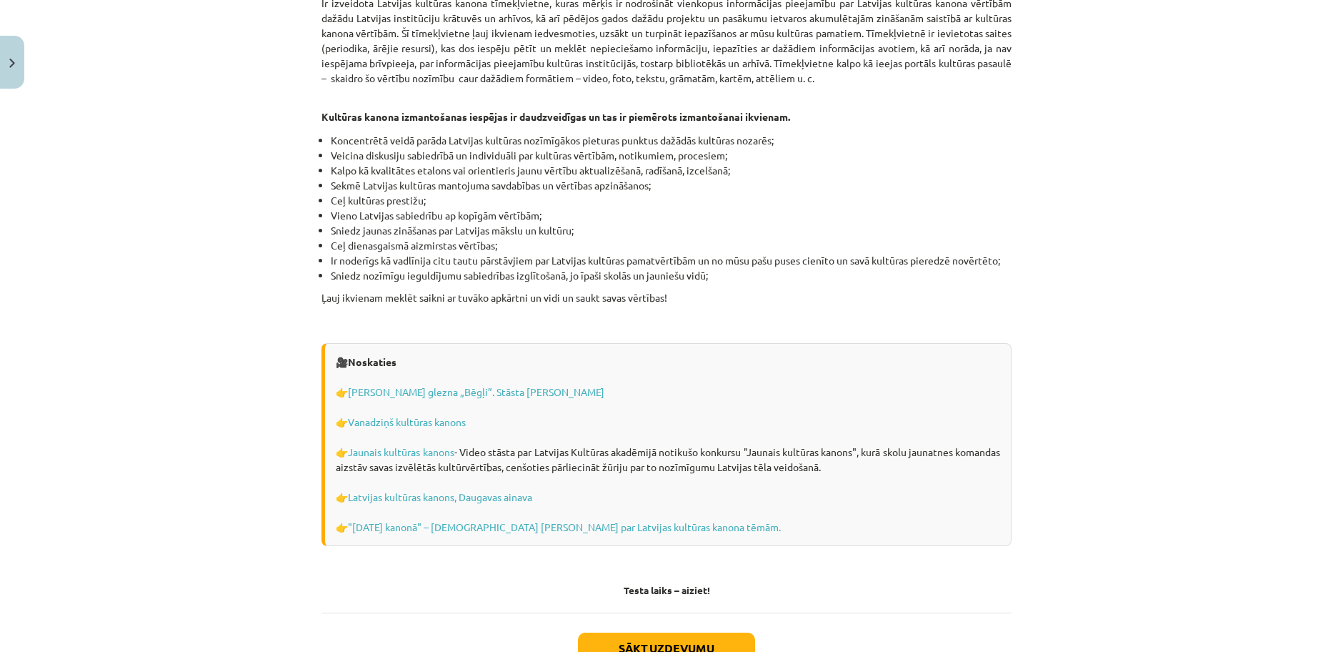
scroll to position [3943, 0]
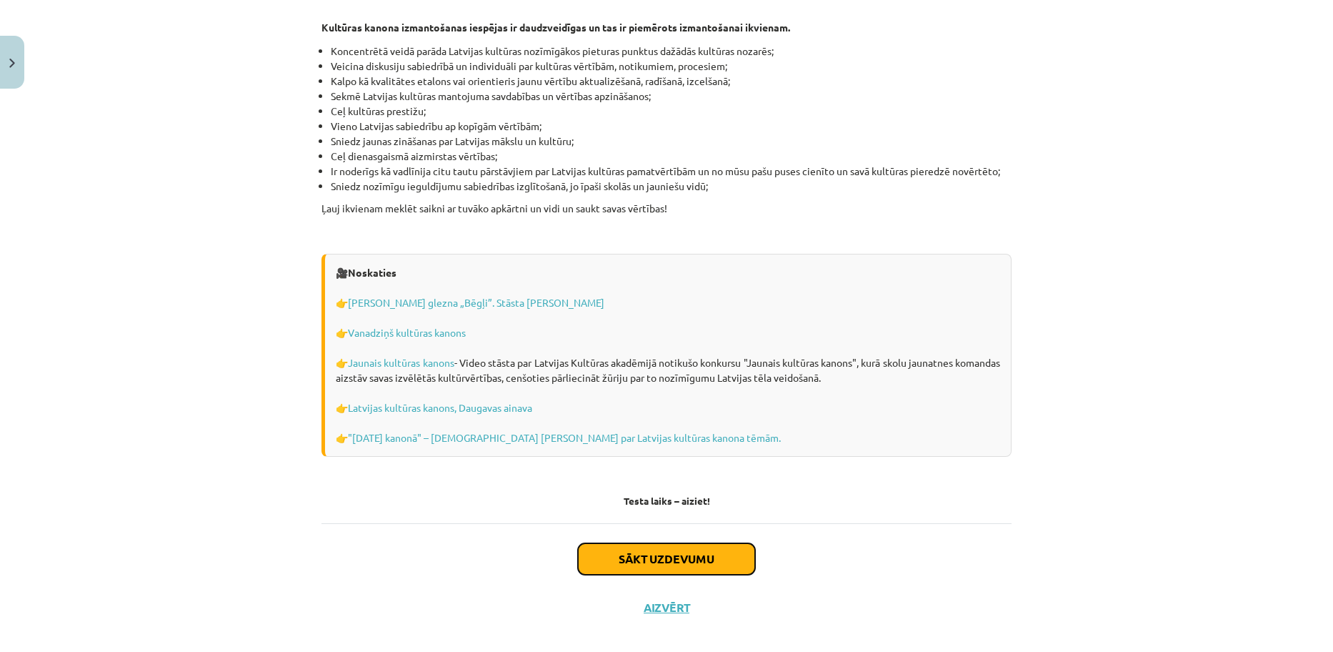
click at [640, 556] on button "Sākt uzdevumu" at bounding box center [666, 558] width 177 height 31
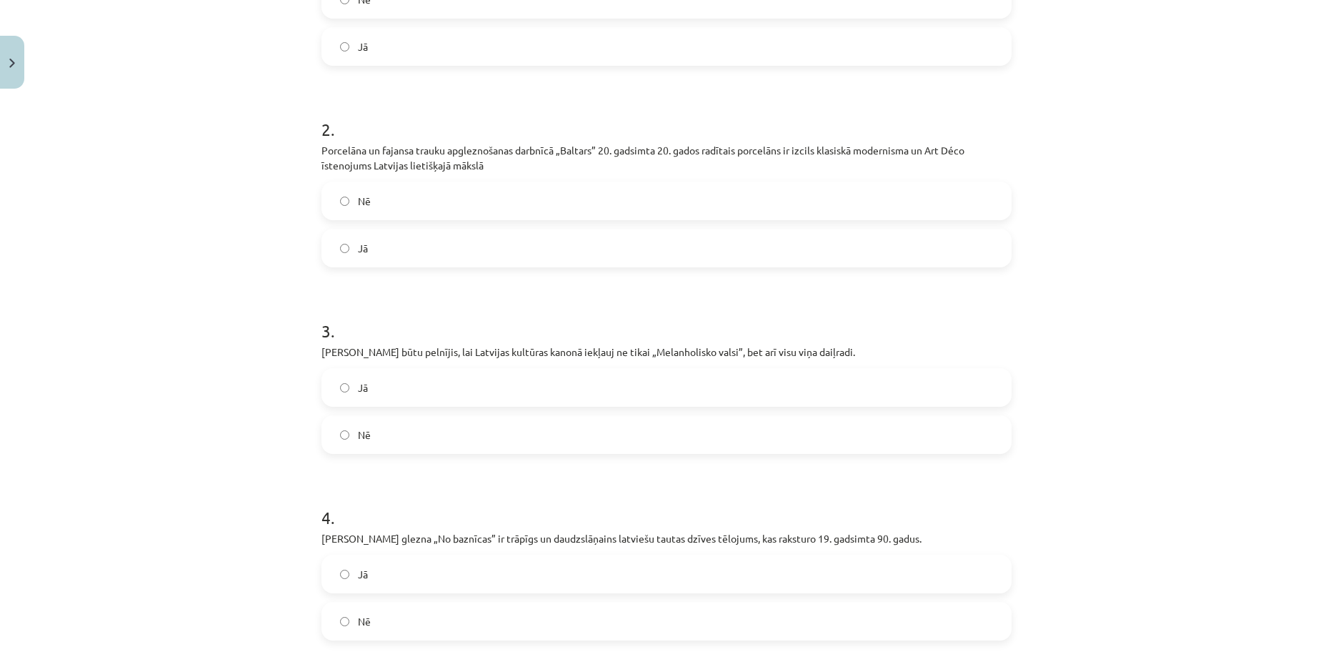
scroll to position [717, 0]
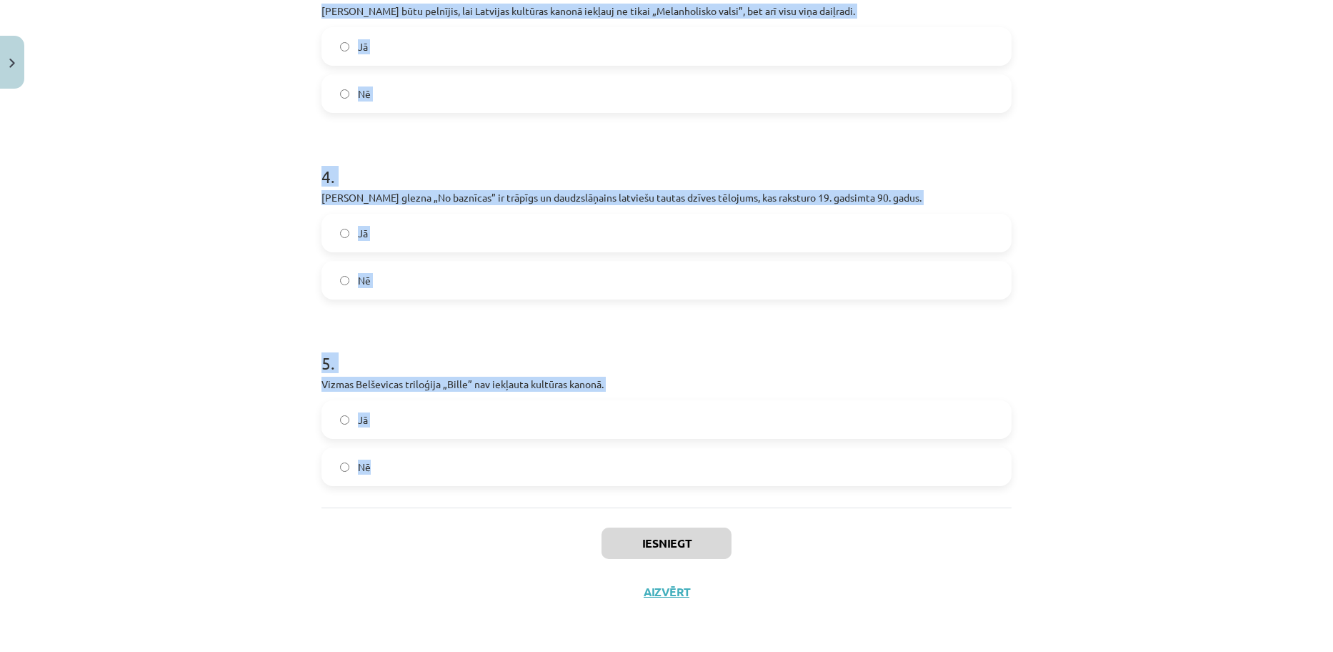
drag, startPoint x: 280, startPoint y: 282, endPoint x: 709, endPoint y: 497, distance: 480.2
click at [709, 497] on div "Mācību tēma: Kultūras un mākslas i (vizuālā māksla) - 10. klases 4. ieskaites m…" at bounding box center [666, 326] width 1333 height 652
copy form "1 . Kārļa Padega melnbalto tušas zīmējumu cikls „Sarkanie smiekli” ir spilgtāka…"
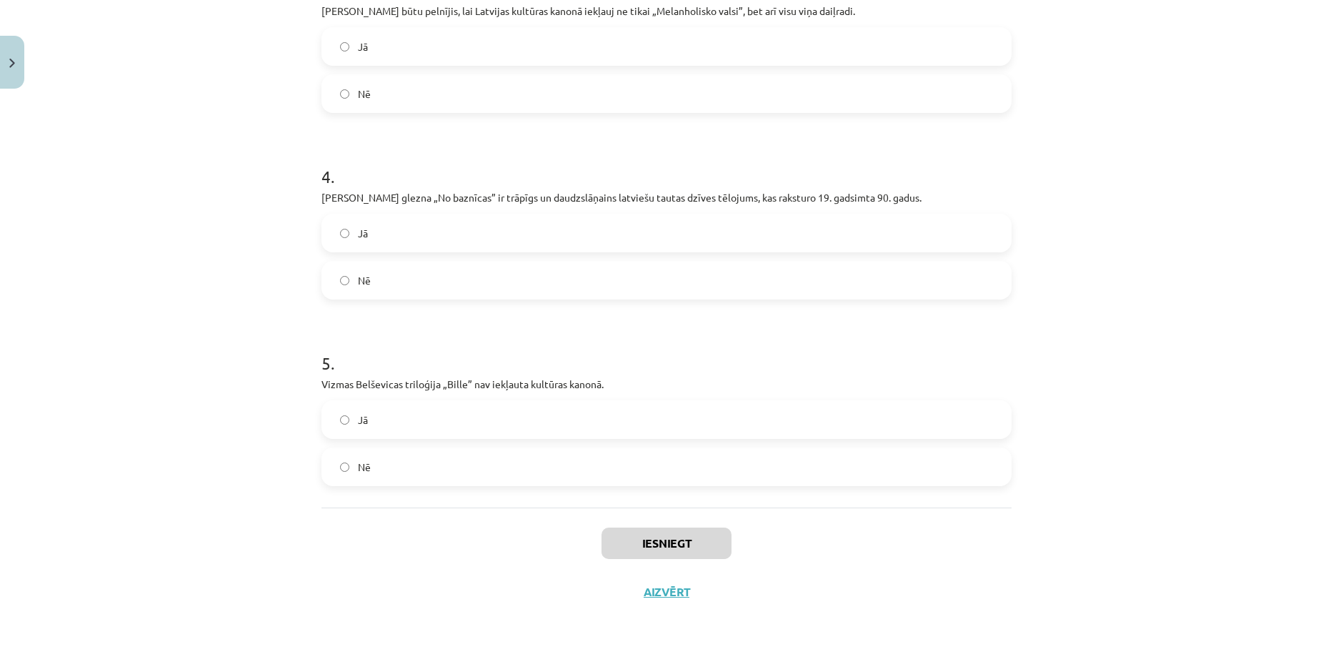
click at [930, 546] on div "Iesniegt Aizvērt" at bounding box center [666, 557] width 690 height 100
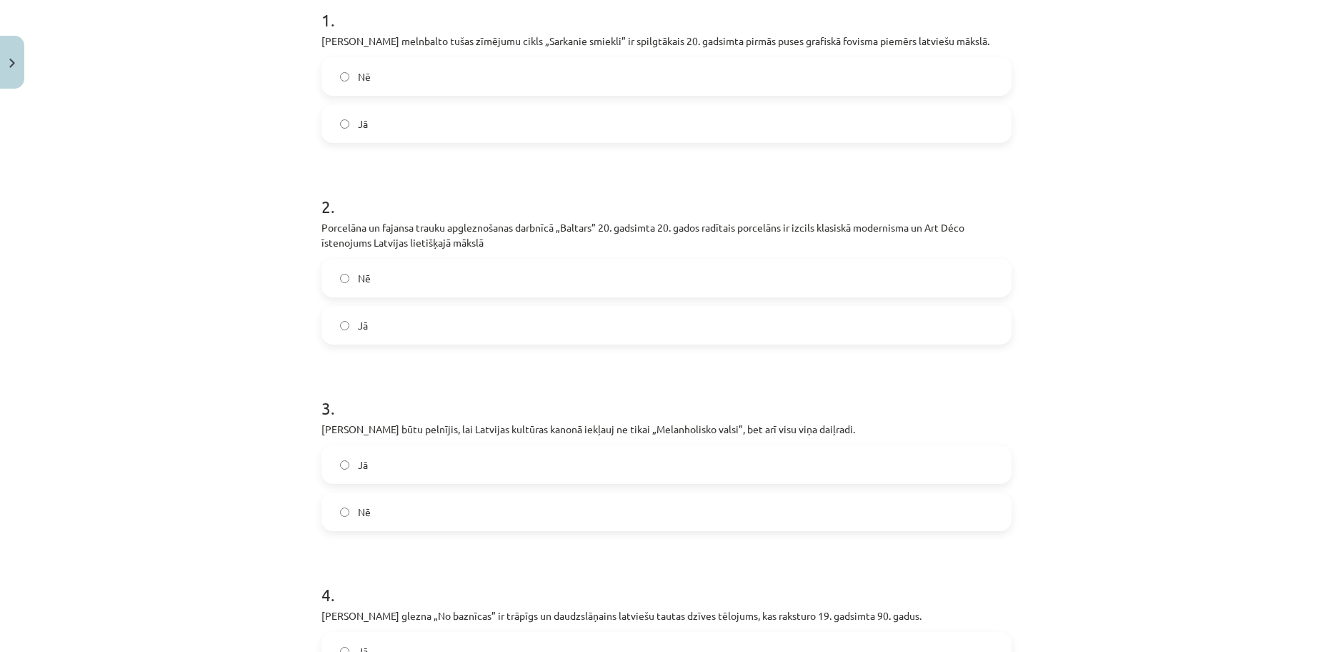
scroll to position [296, 0]
click at [411, 72] on label "Nē" at bounding box center [666, 79] width 687 height 36
click at [389, 328] on label "Jā" at bounding box center [666, 328] width 687 height 36
click at [396, 462] on label "Jā" at bounding box center [666, 467] width 687 height 36
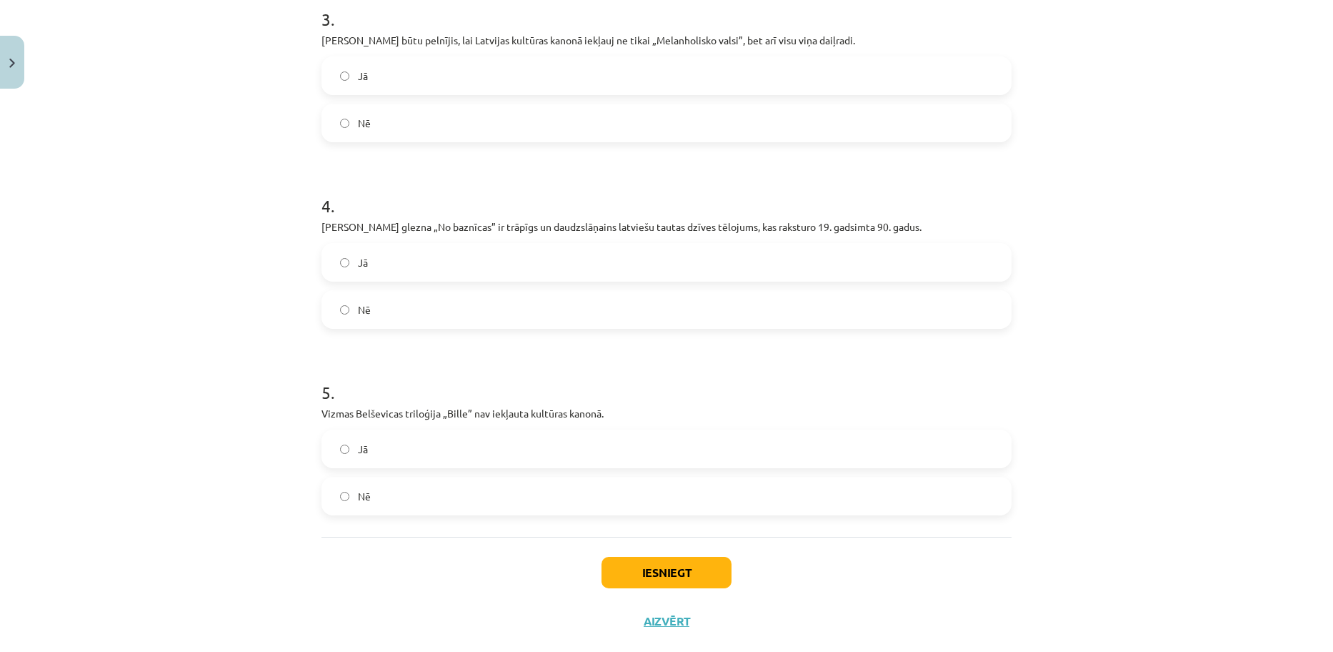
scroll to position [717, 0]
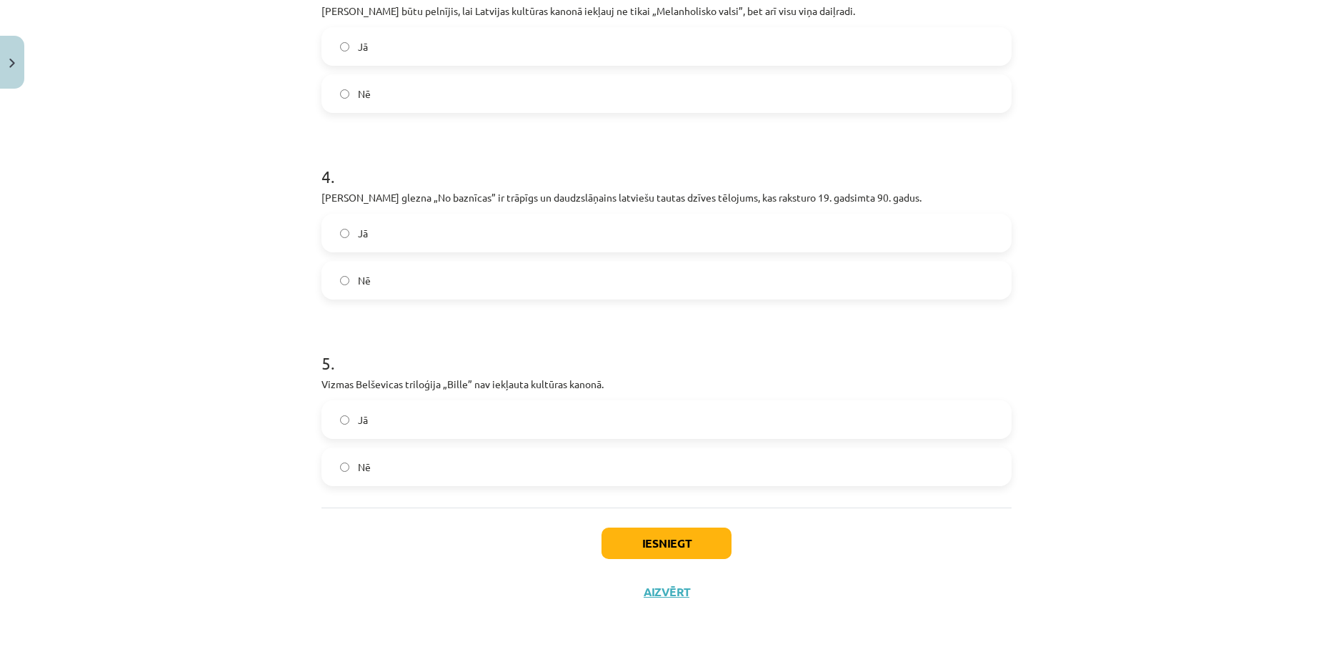
click at [484, 236] on label "Jā" at bounding box center [666, 233] width 687 height 36
click at [482, 464] on label "Nē" at bounding box center [666, 467] width 687 height 36
click at [645, 532] on button "Iesniegt" at bounding box center [667, 542] width 130 height 31
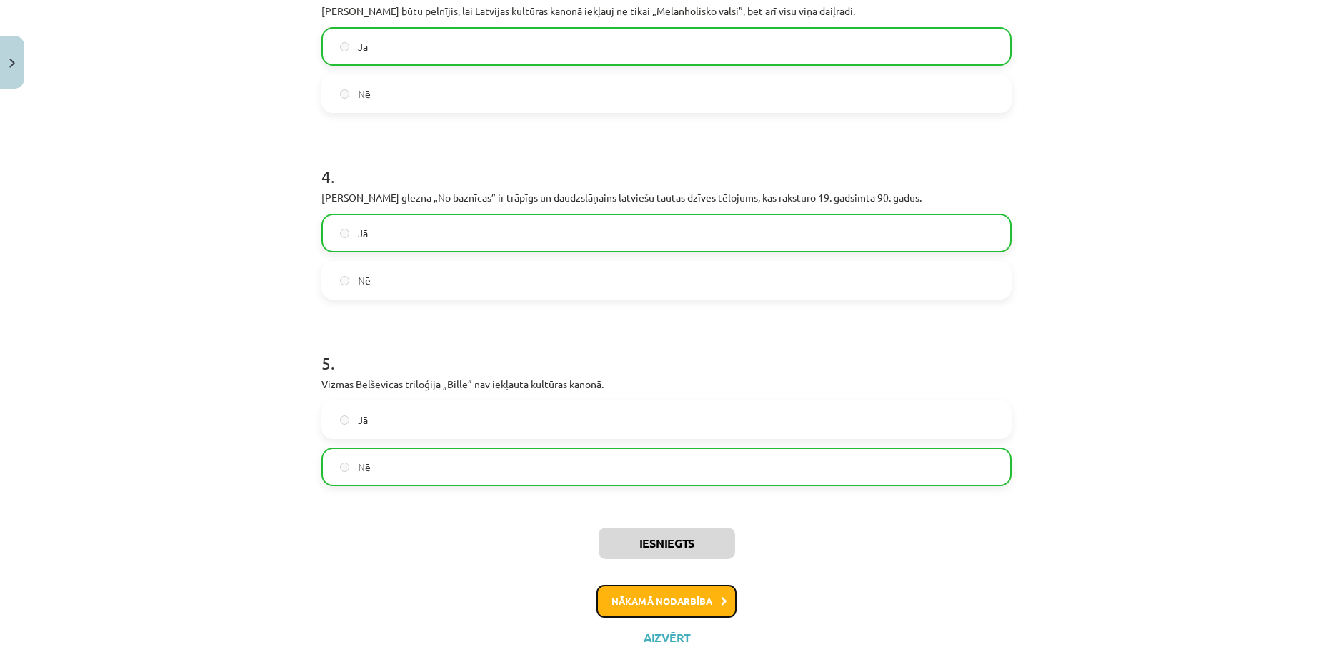
click at [644, 594] on button "Nākamā nodarbība" at bounding box center [667, 600] width 140 height 33
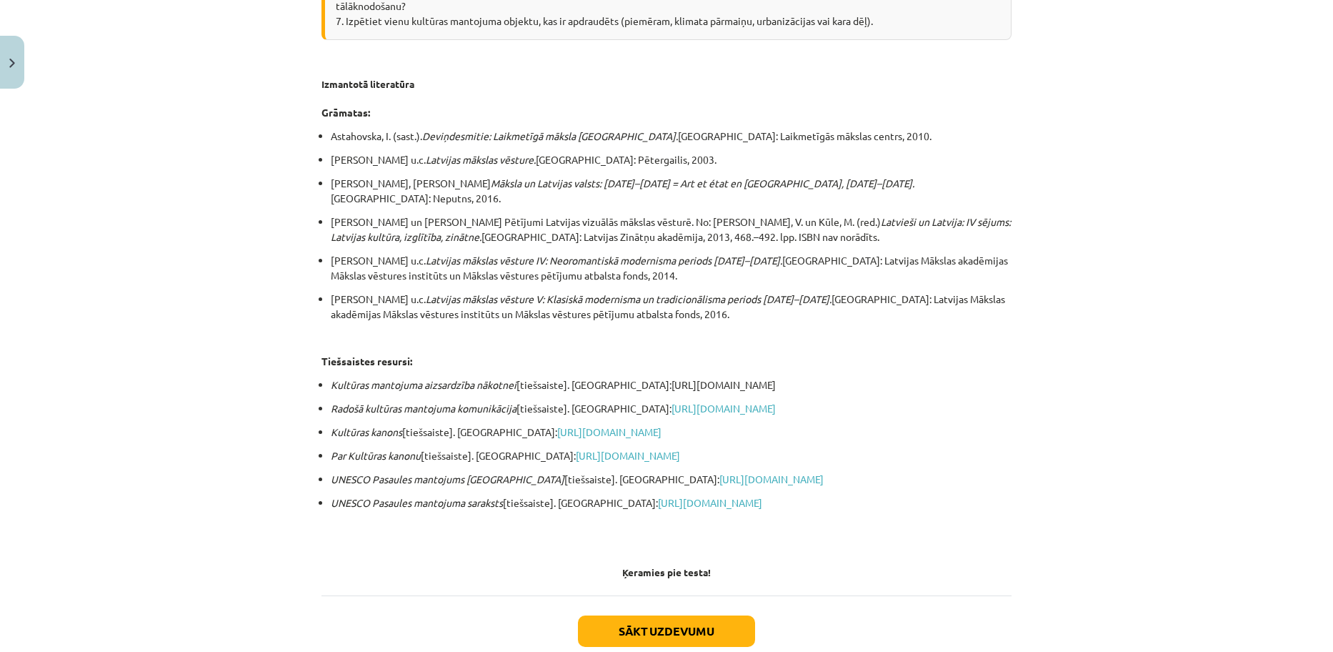
scroll to position [2574, 0]
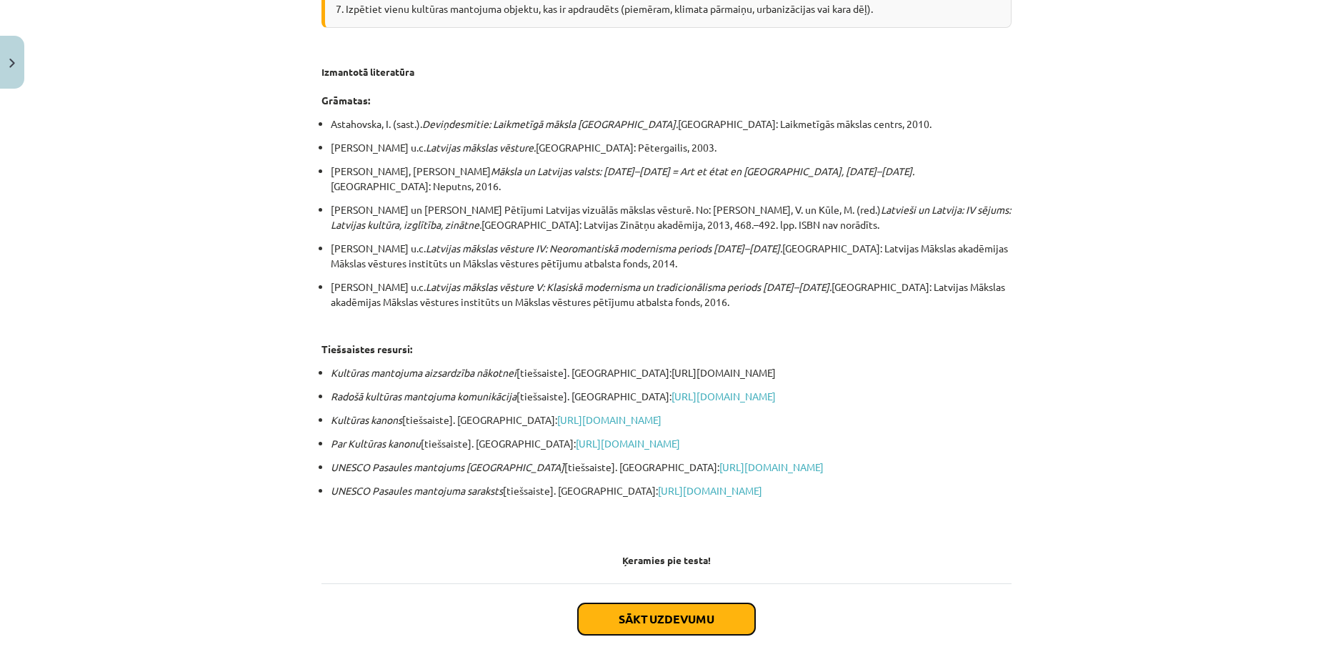
click at [632, 603] on button "Sākt uzdevumu" at bounding box center [666, 618] width 177 height 31
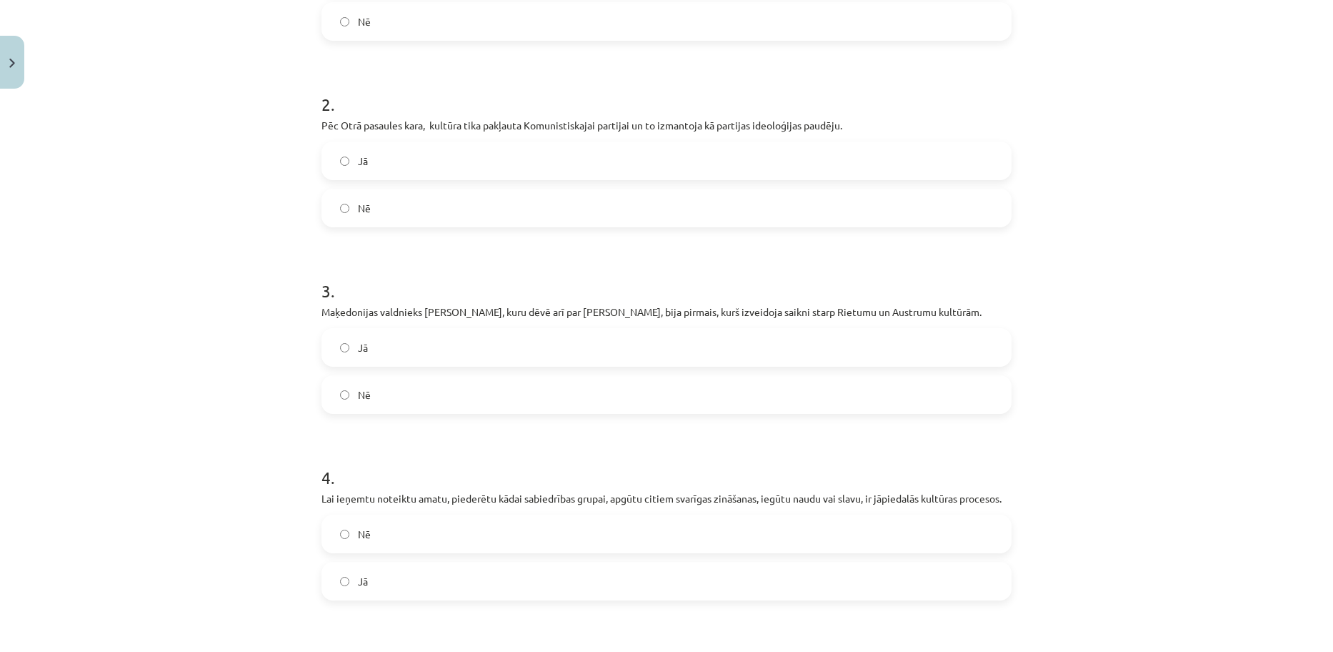
scroll to position [702, 0]
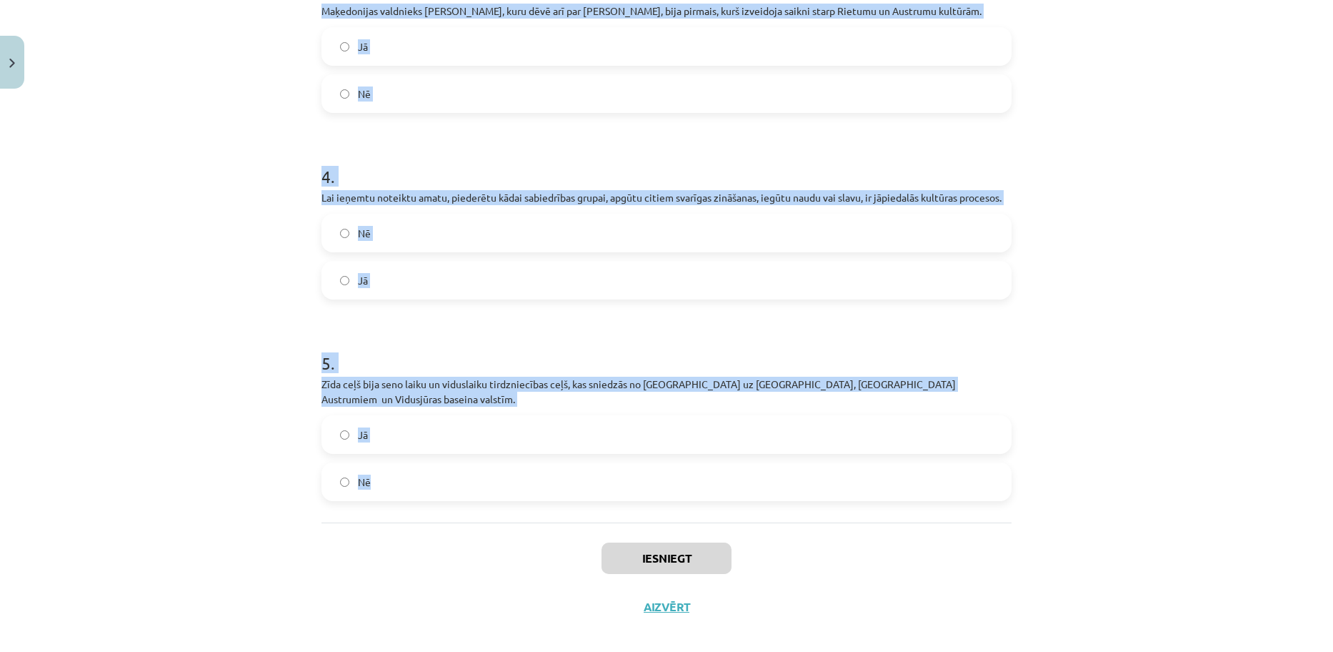
drag, startPoint x: 291, startPoint y: 276, endPoint x: 592, endPoint y: 491, distance: 369.7
click at [592, 491] on div "Mācību tēma: Kultūras un mākslas i (vizuālā māksla) - 10. klases 4. ieskaites m…" at bounding box center [666, 326] width 1333 height 652
copy form "1 . Vara cenšas izmantot kultūru savās interesēs - ar tās palīdzību nostiprināt…"
drag, startPoint x: 838, startPoint y: 524, endPoint x: 287, endPoint y: -42, distance: 789.7
click at [287, 0] on html "0 Dāvanas 32 mP 186 xp Anna Andžāne Sākums Aktuāli Kā mācīties eSKOLĀ Kontakti …" at bounding box center [666, 326] width 1333 height 652
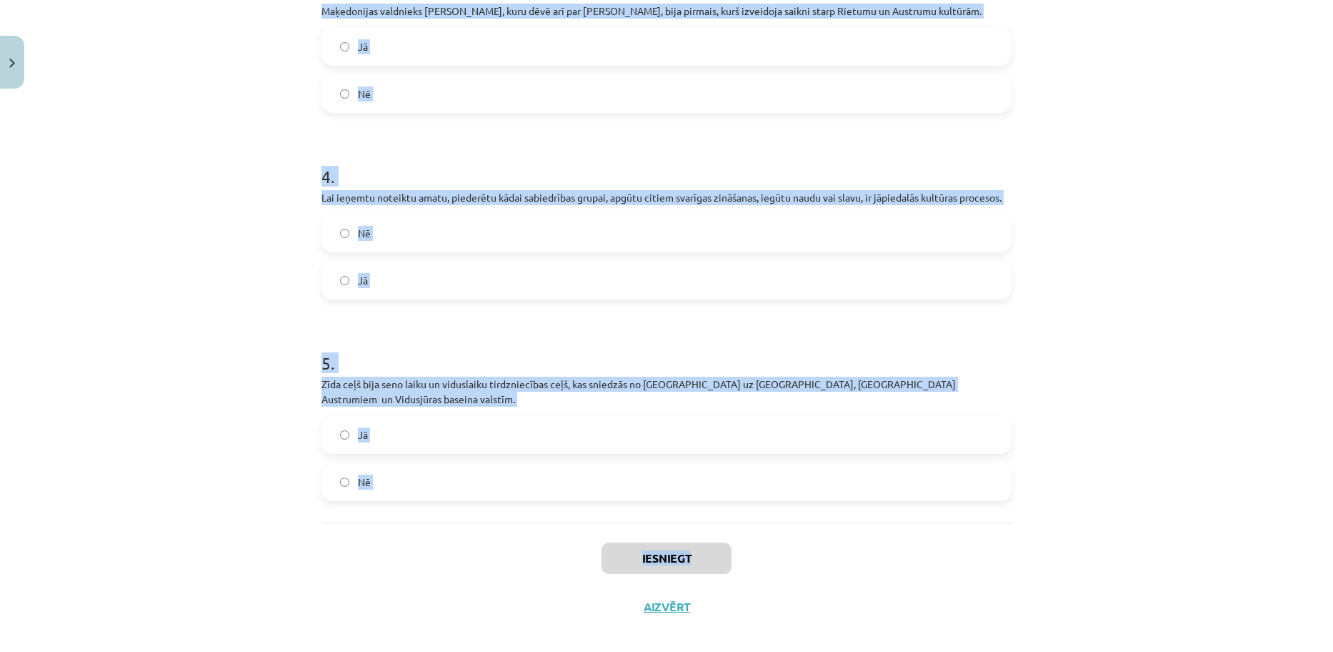
scroll to position [464, 0]
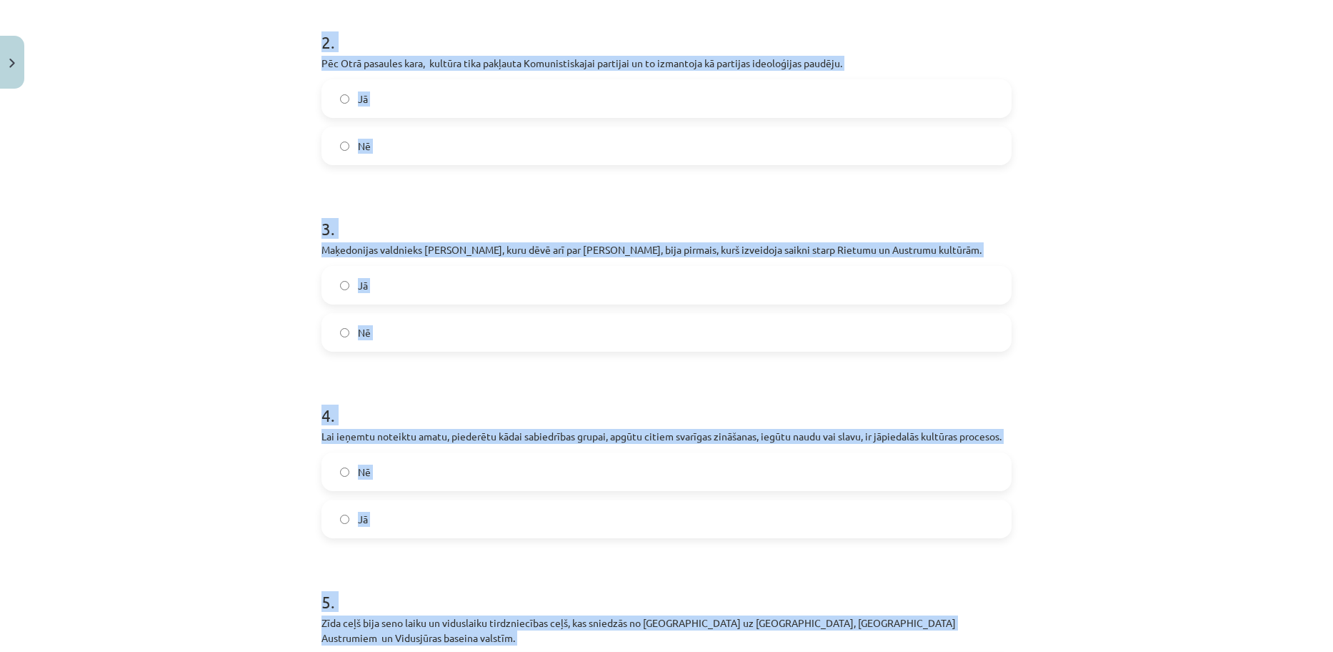
click at [234, 364] on div "Mācību tēma: Kultūras un mākslas i (vizuālā māksla) - 10. klases 4. ieskaites m…" at bounding box center [666, 326] width 1333 height 652
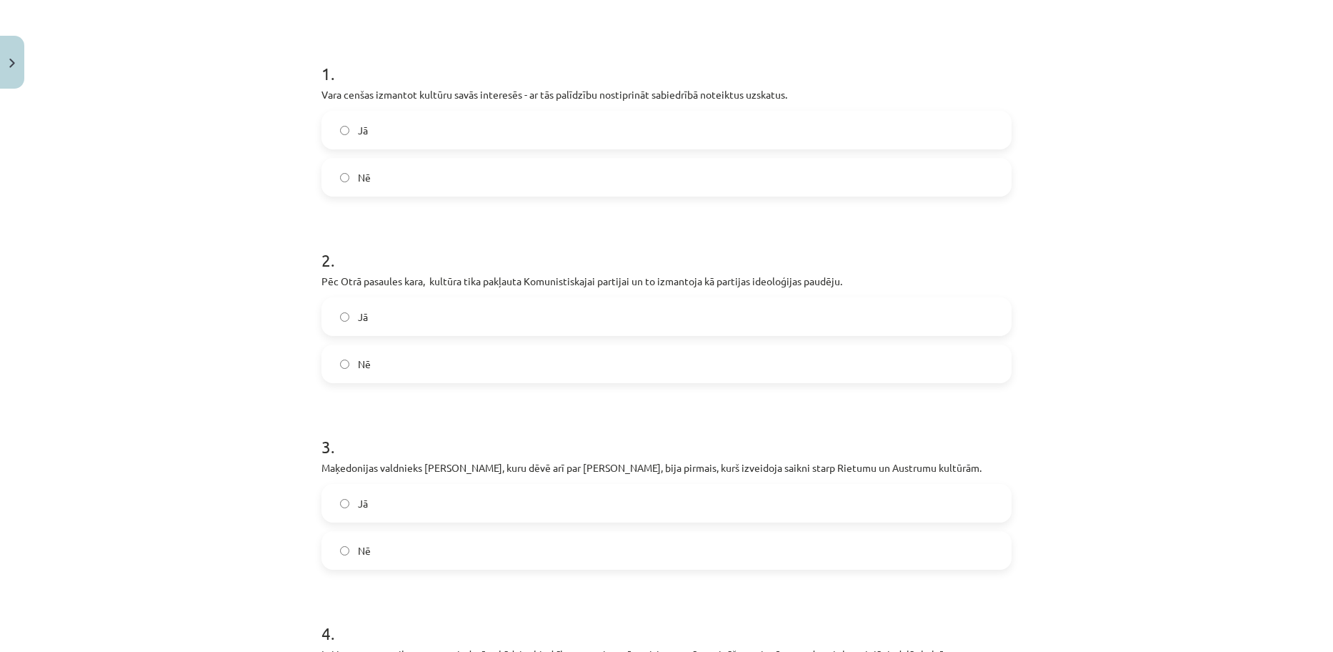
scroll to position [241, 0]
click at [338, 144] on label "Jā" at bounding box center [666, 134] width 687 height 36
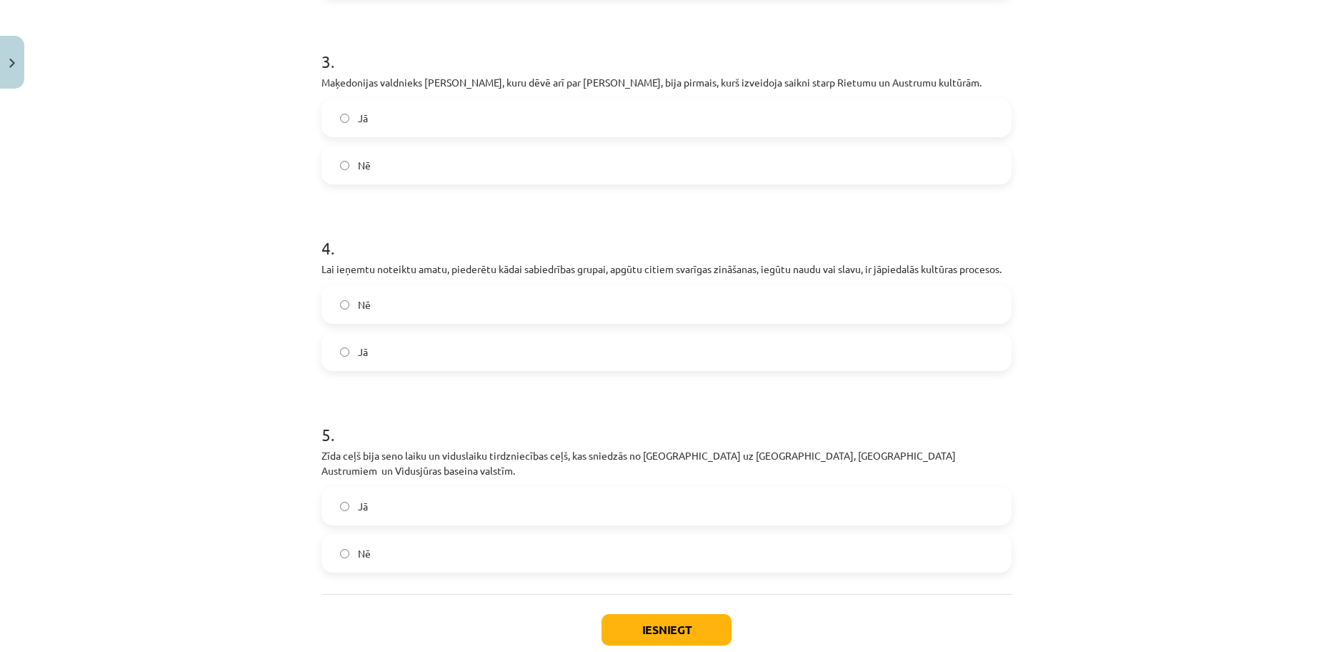
scroll to position [634, 0]
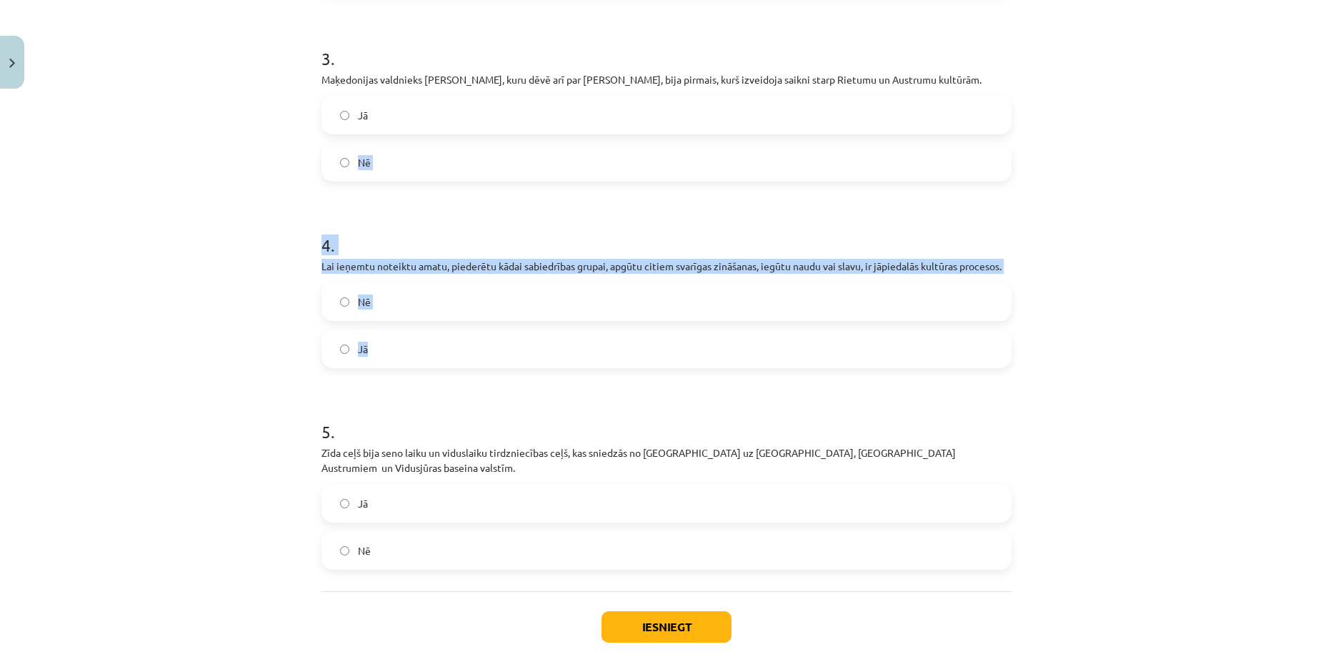
drag, startPoint x: 428, startPoint y: 354, endPoint x: 366, endPoint y: 106, distance: 255.6
click at [366, 106] on form "1 . Vara cenšas izmantot kultūru savās interesēs - ar tās palīdzību nostiprināt…" at bounding box center [666, 110] width 690 height 919
click at [366, 106] on label "Jā" at bounding box center [666, 115] width 687 height 36
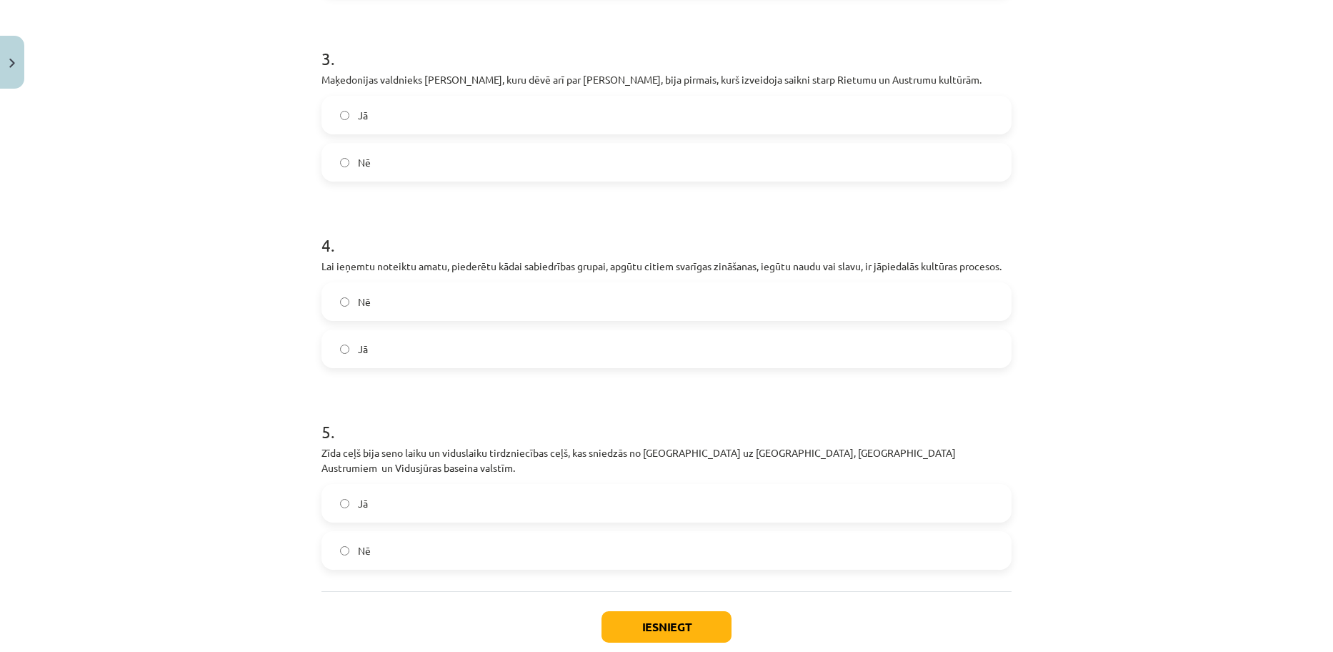
click at [376, 339] on label "Jā" at bounding box center [666, 349] width 687 height 36
click at [389, 485] on label "Jā" at bounding box center [666, 503] width 687 height 36
click at [617, 612] on button "Iesniegt" at bounding box center [667, 626] width 130 height 31
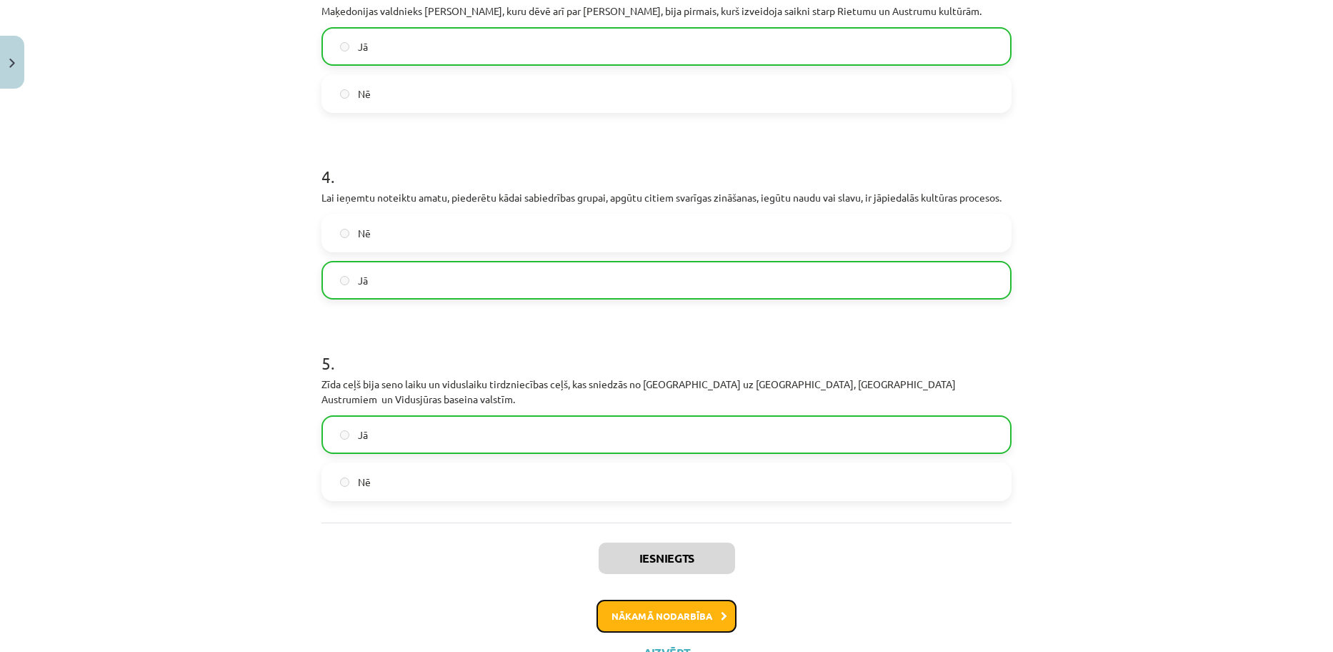
click at [623, 599] on button "Nākamā nodarbība" at bounding box center [667, 615] width 140 height 33
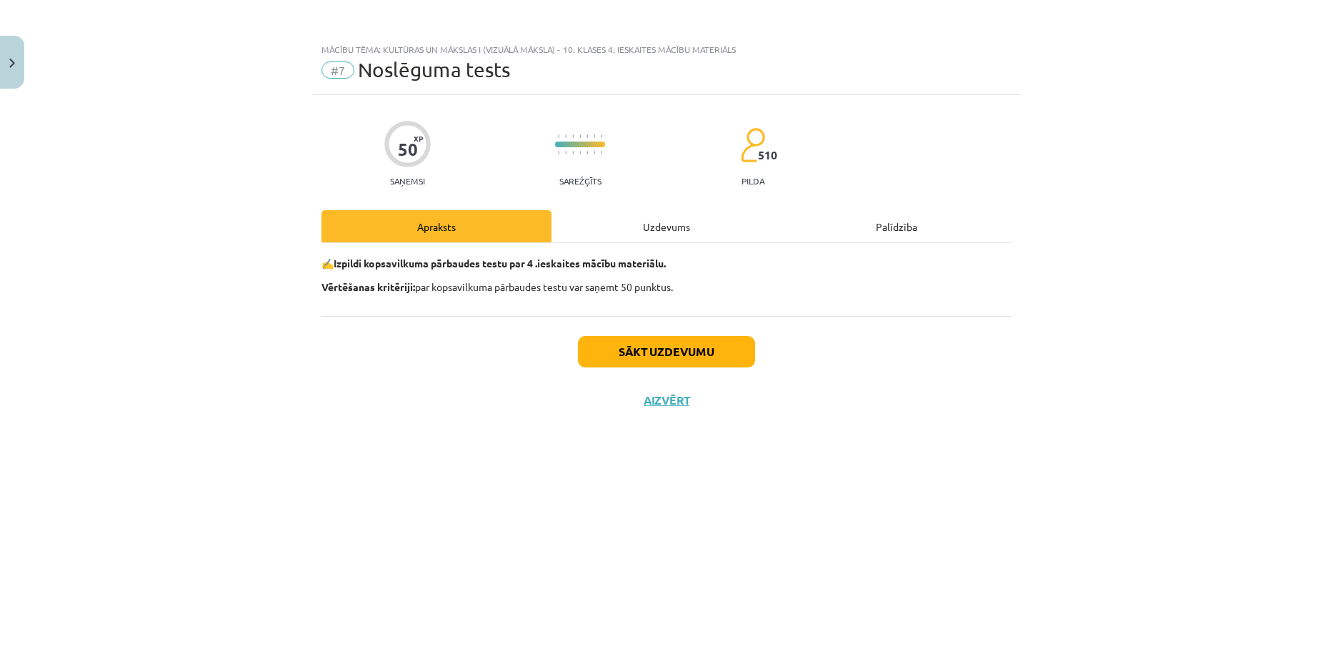
scroll to position [0, 0]
click at [646, 361] on button "Sākt uzdevumu" at bounding box center [666, 351] width 177 height 31
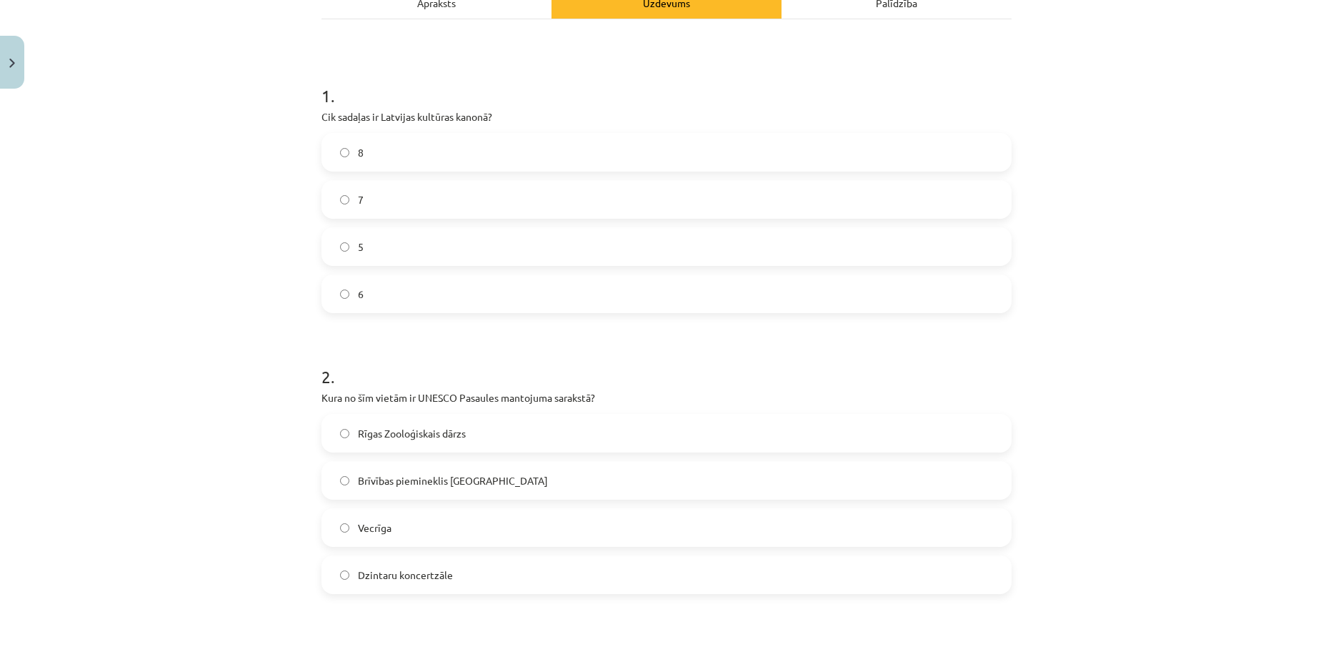
scroll to position [231, 0]
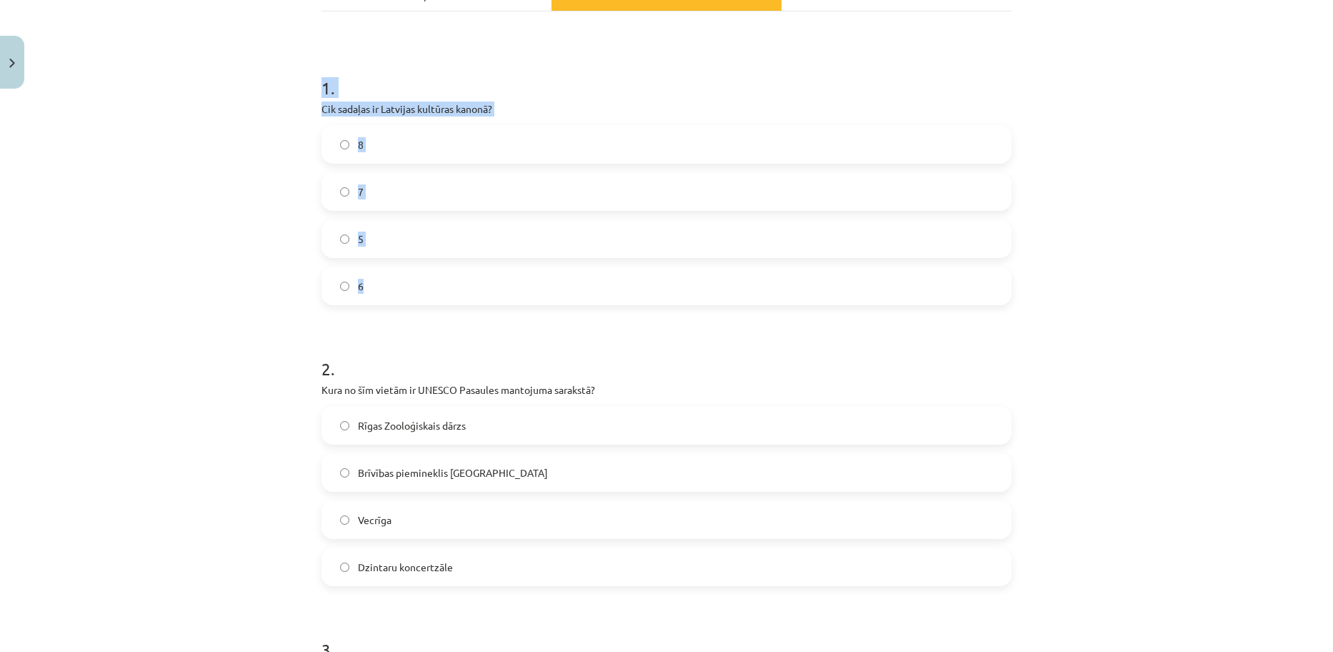
drag, startPoint x: 311, startPoint y: 69, endPoint x: 444, endPoint y: 280, distance: 250.1
copy div "1 . Cik sadaļas ir Latvijas kultūras kanonā? 8 7 5 6"
click at [181, 102] on div "Mācību tēma: Kultūras un mākslas i (vizuālā māksla) - 10. klases 4. ieskaites m…" at bounding box center [666, 326] width 1333 height 652
click at [358, 146] on span "8" at bounding box center [361, 144] width 6 height 15
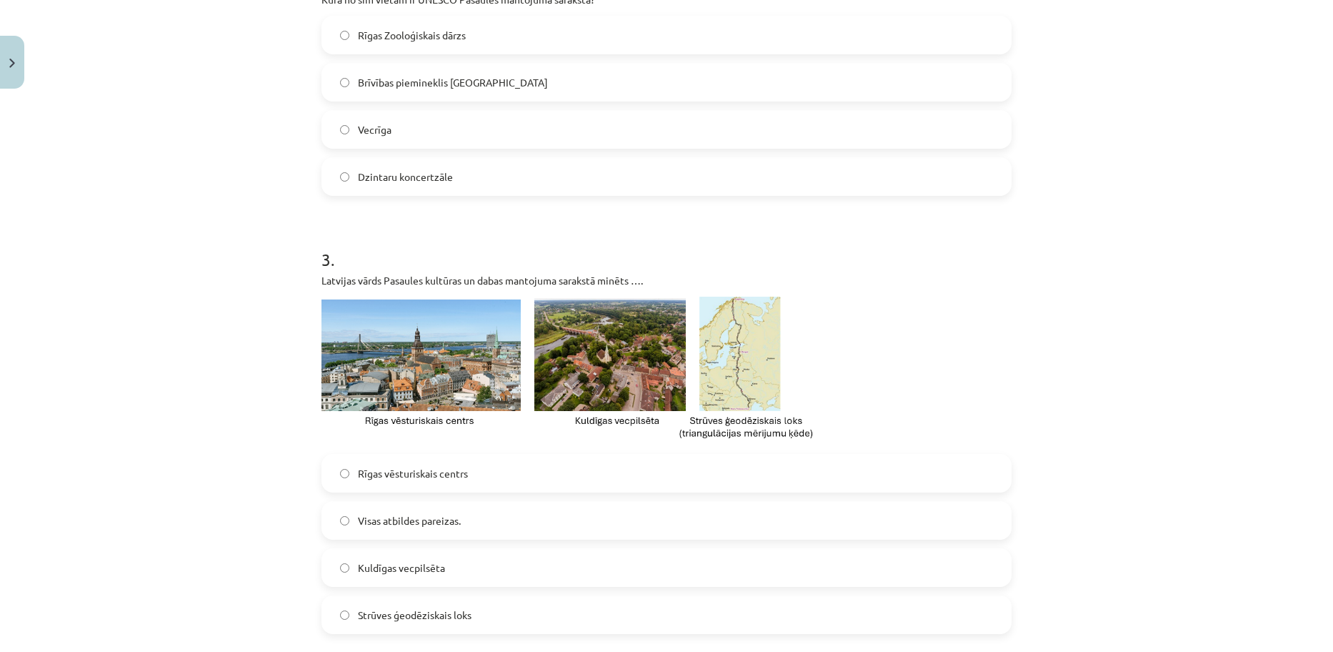
scroll to position [707, 0]
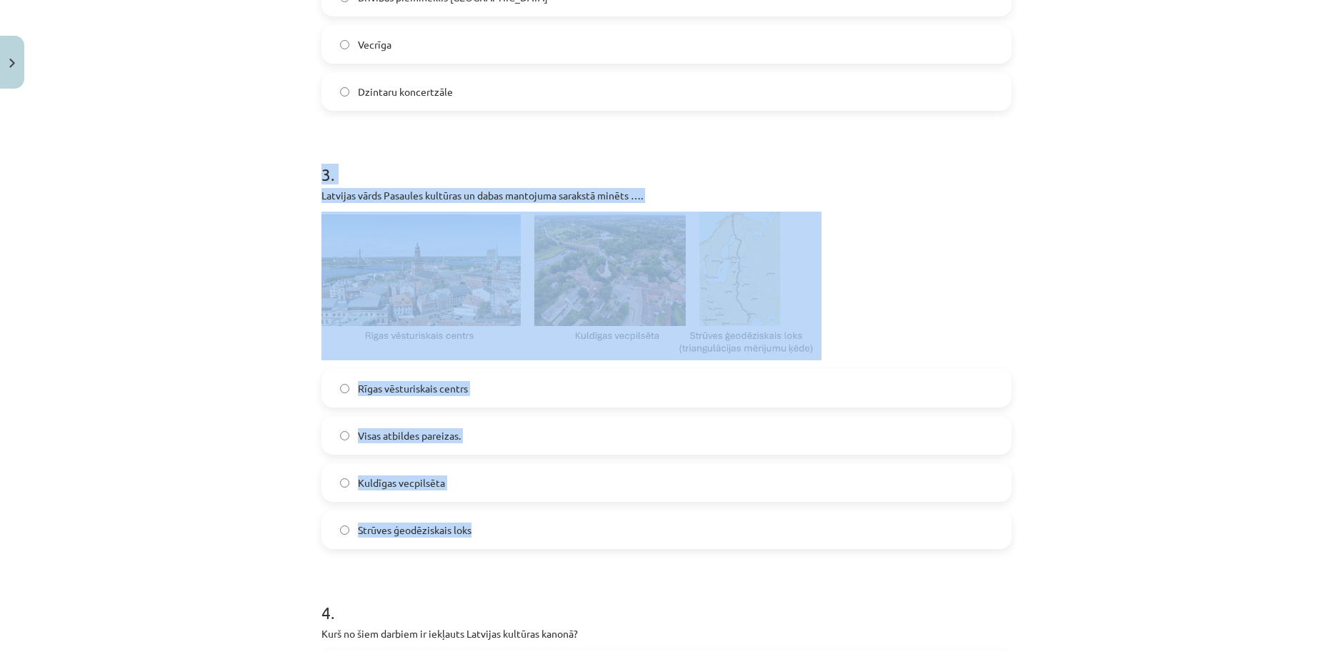
drag, startPoint x: 286, startPoint y: 153, endPoint x: 575, endPoint y: 527, distance: 472.7
click at [575, 527] on div "Mācību tēma: Kultūras un mākslas i (vizuālā māksla) - 10. klases 4. ieskaites m…" at bounding box center [666, 326] width 1333 height 652
copy div "3 . Latvijas vārds Pasaules kultūras un dabas mantojuma sarakstā minēts …. Rīga…"
click at [204, 326] on div "Mācību tēma: Kultūras un mākslas i (vizuālā māksla) - 10. klases 4. ieskaites m…" at bounding box center [666, 326] width 1333 height 652
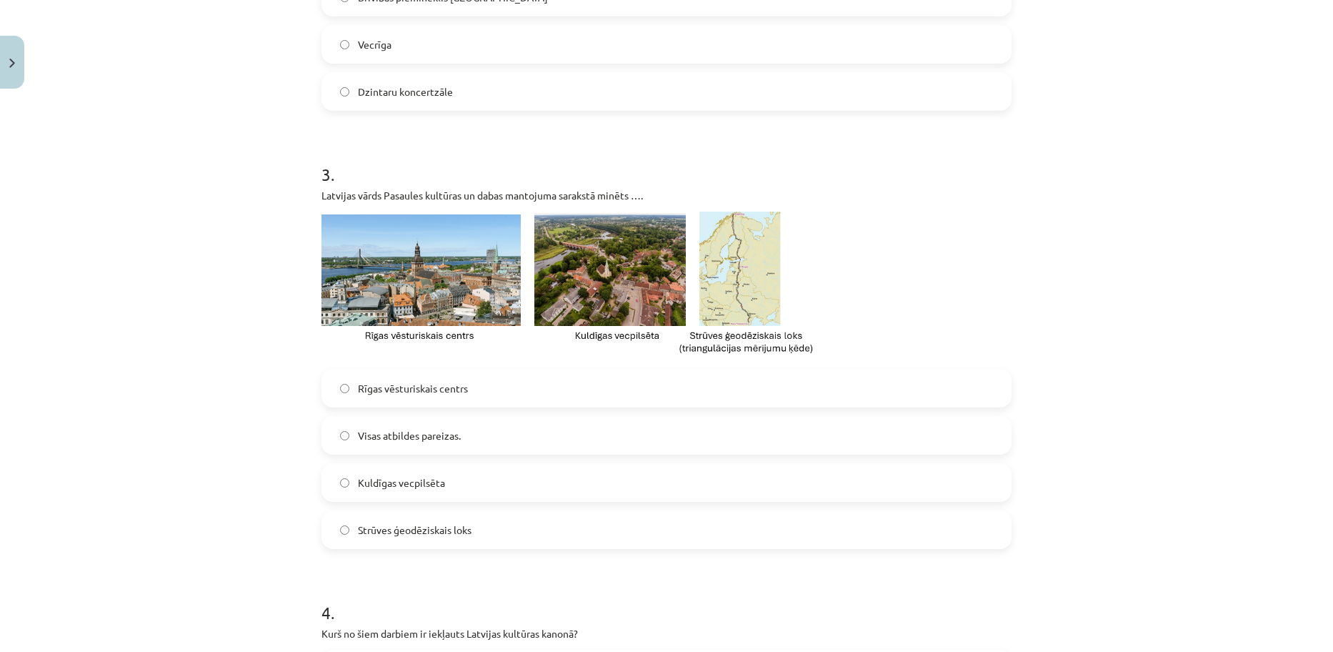
click at [326, 439] on label "Visas atbildes pareizas." at bounding box center [666, 435] width 687 height 36
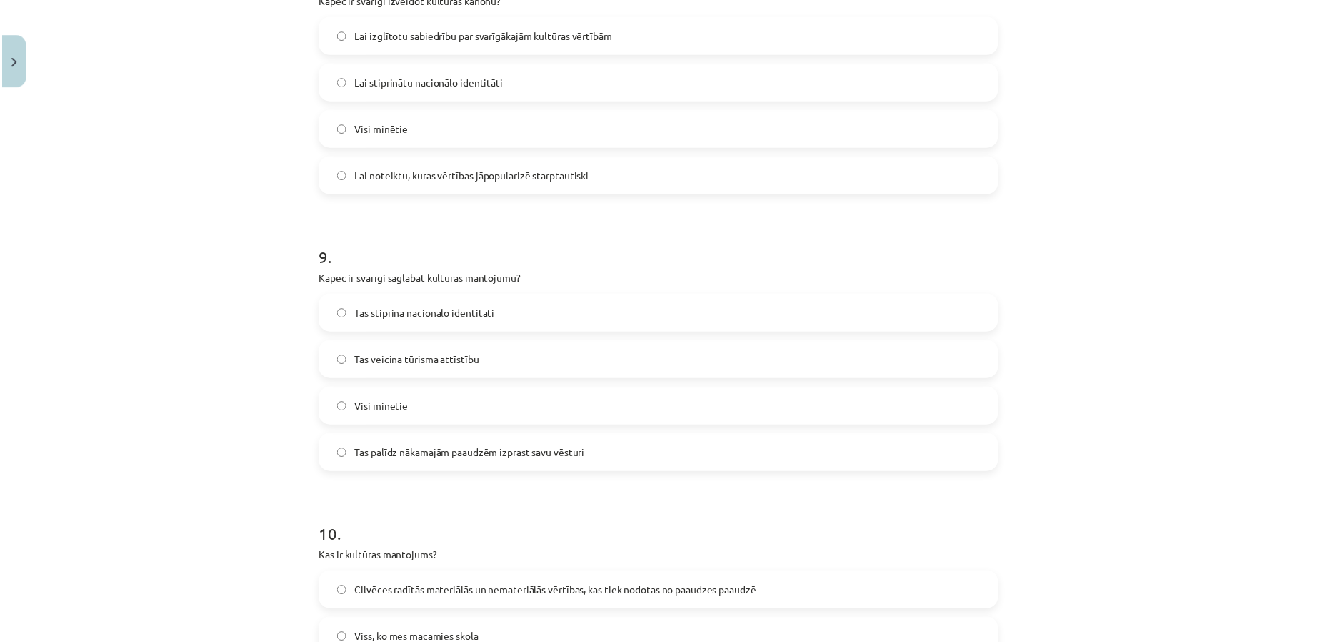
scroll to position [2928, 0]
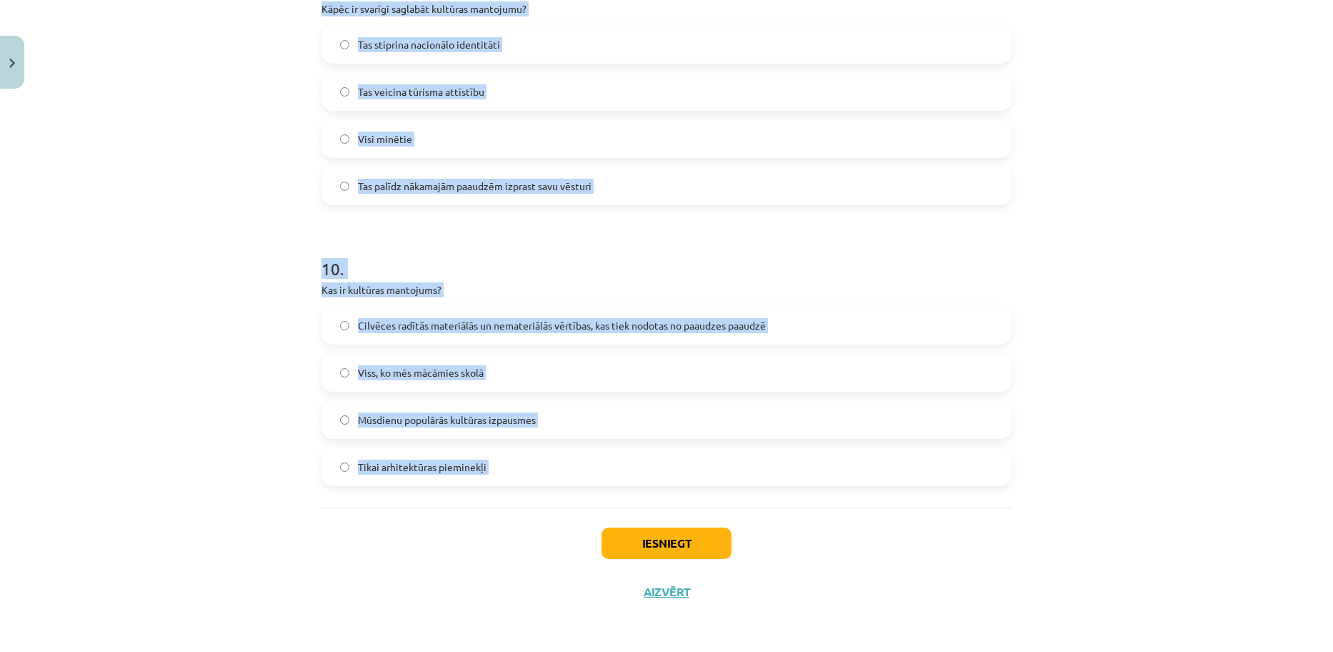
drag, startPoint x: 301, startPoint y: 21, endPoint x: 632, endPoint y: 512, distance: 591.5
click at [632, 512] on div "Mācību tēma: Kultūras un mākslas i (vizuālā māksla) - 10. klases 4. ieskaites m…" at bounding box center [666, 326] width 1333 height 652
copy form "4 . Kurš no šiem darbiem ir iekļauts Latvijas kultūras kanonā? Visi minētie Ima…"
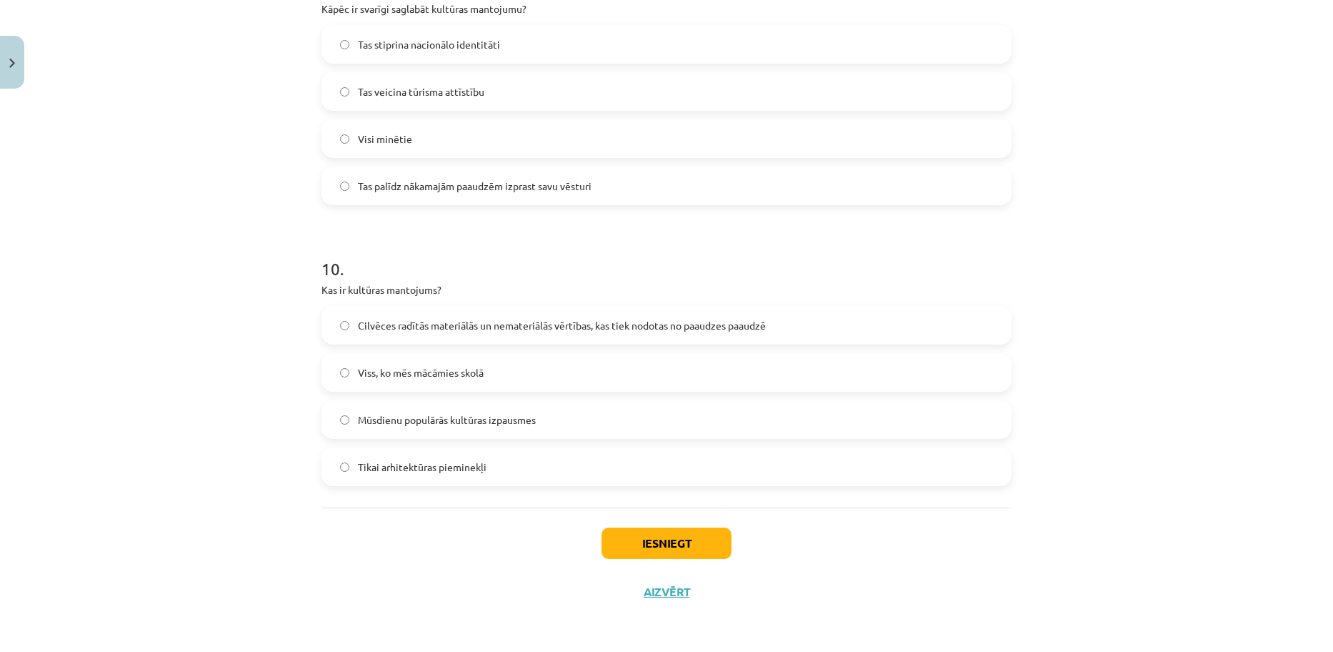
click at [844, 516] on div "Iesniegt Aizvērt" at bounding box center [666, 557] width 690 height 100
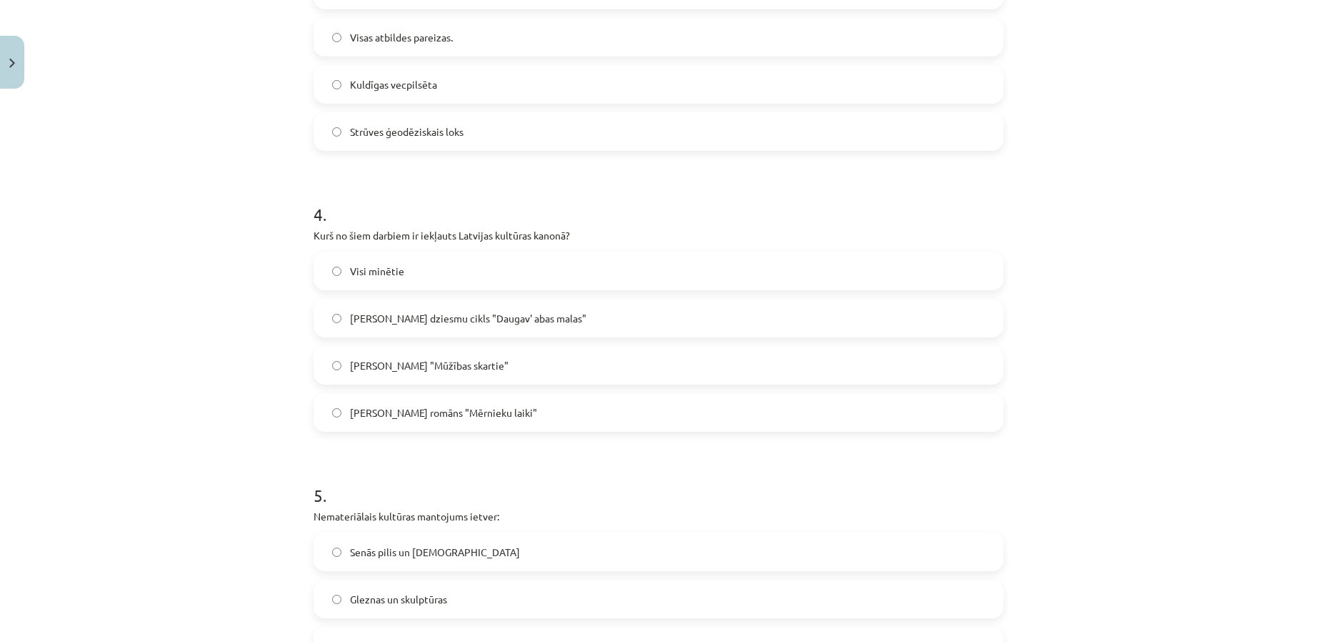
scroll to position [1096, 0]
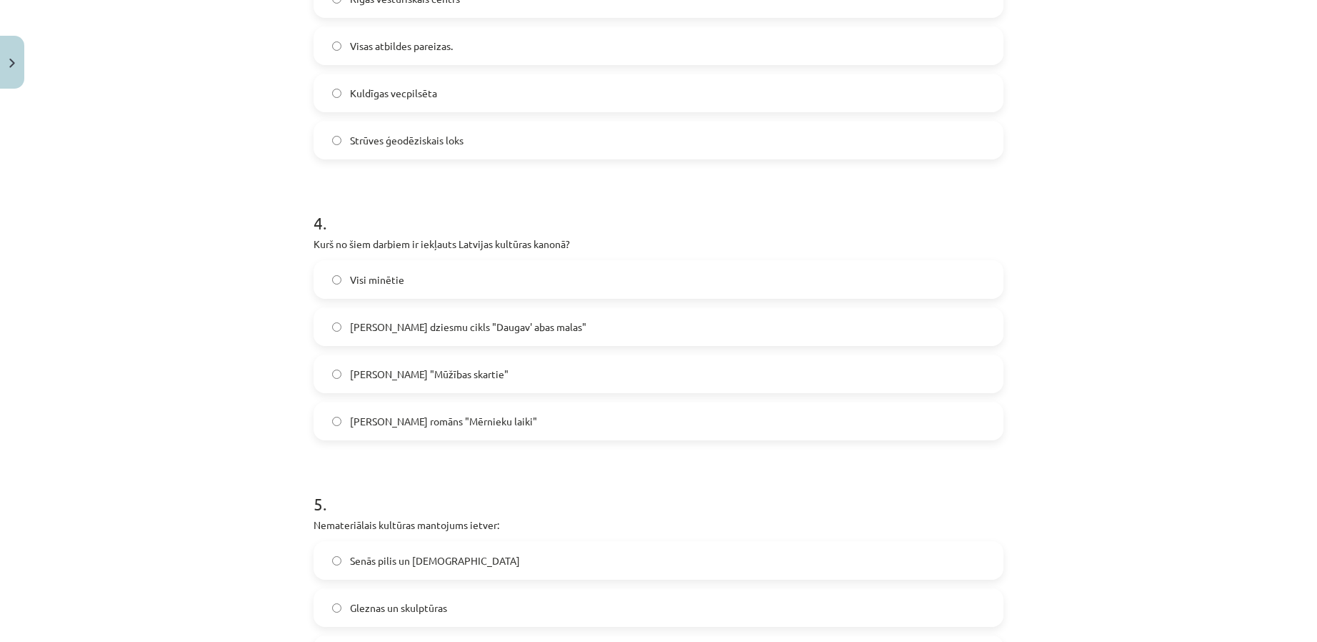
click at [371, 272] on span "Visi minētie" at bounding box center [377, 279] width 54 height 15
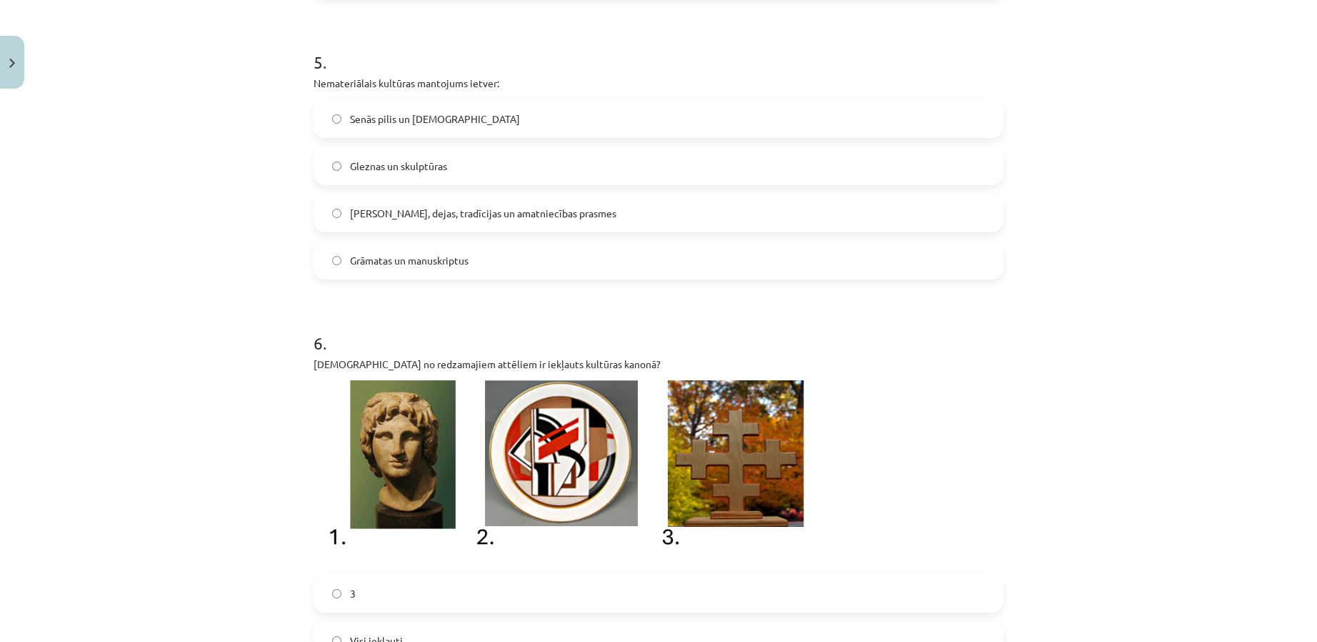
scroll to position [1546, 0]
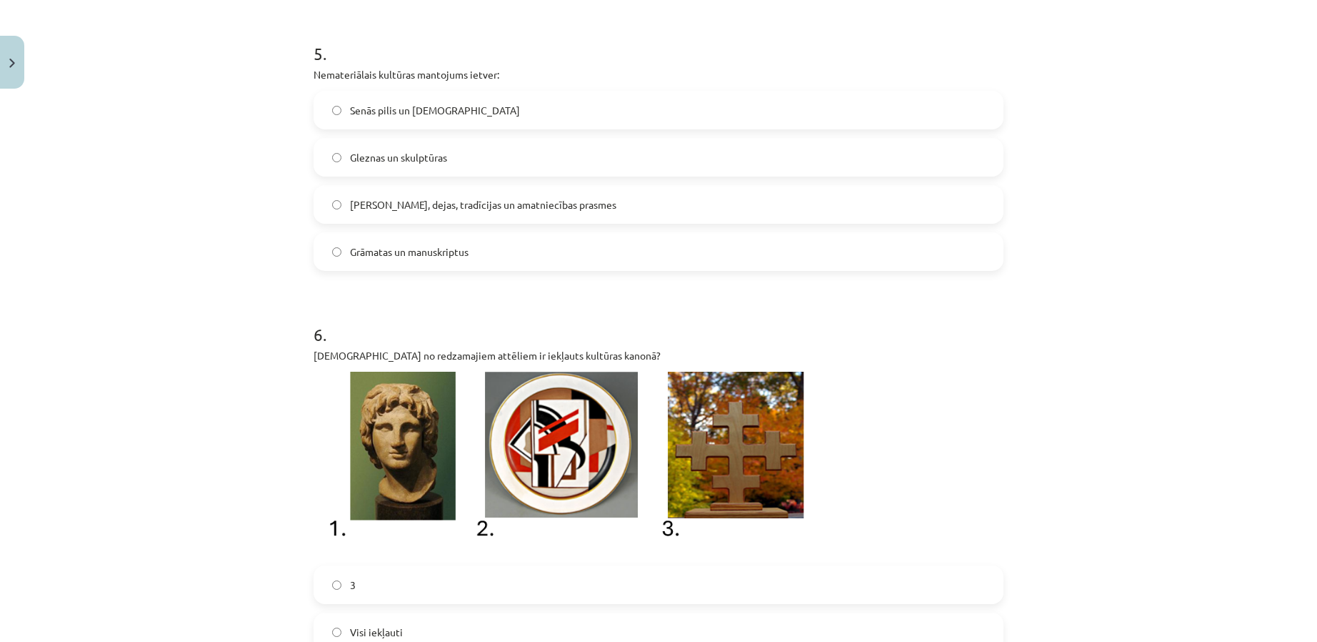
click at [332, 198] on label "Dziesmas, dejas, tradīcijas un amatniecības prasmes" at bounding box center [658, 204] width 687 height 36
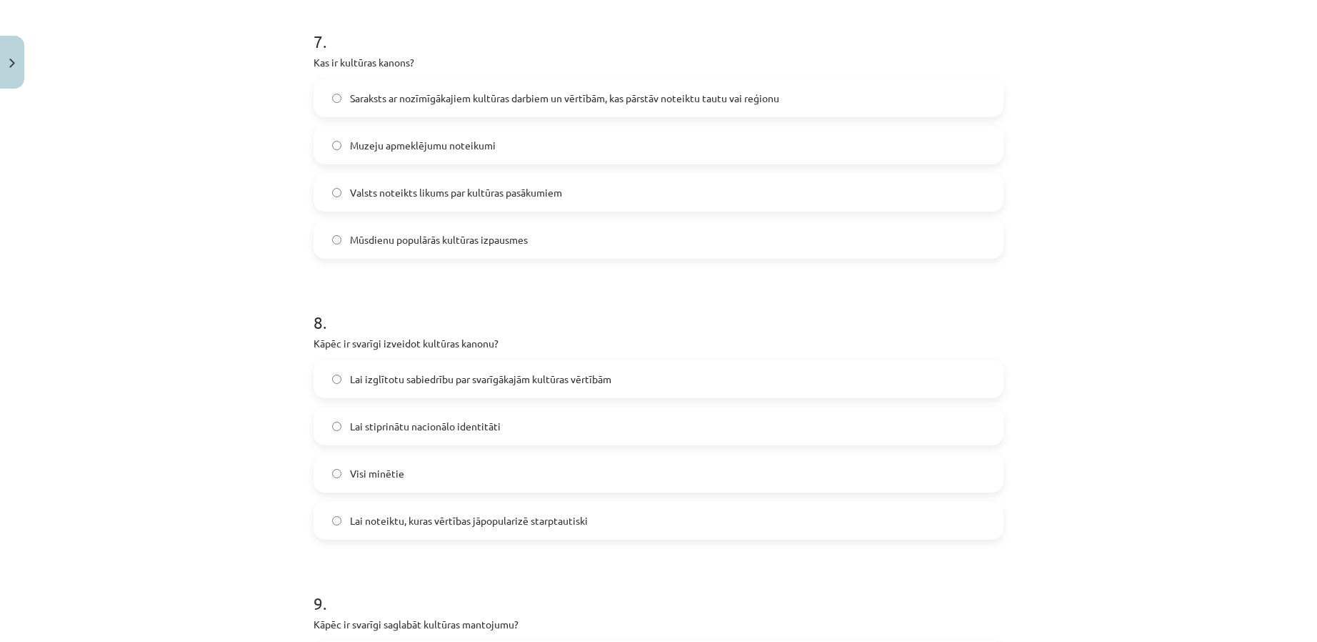
scroll to position [2310, 0]
click at [373, 103] on span "Saraksts ar nozīmīgākajiem kultūras darbiem un vērtībām, kas pārstāv noteiktu t…" at bounding box center [564, 101] width 429 height 15
click at [329, 486] on label "Visi minētie" at bounding box center [658, 477] width 687 height 36
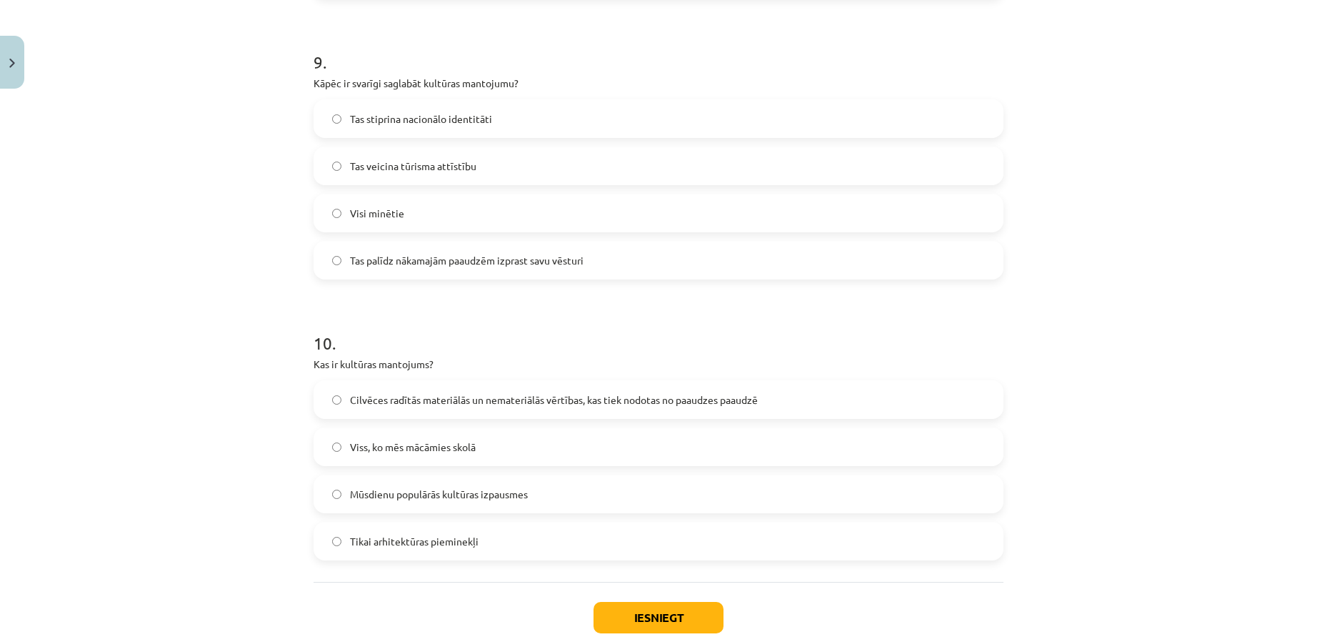
scroll to position [2863, 0]
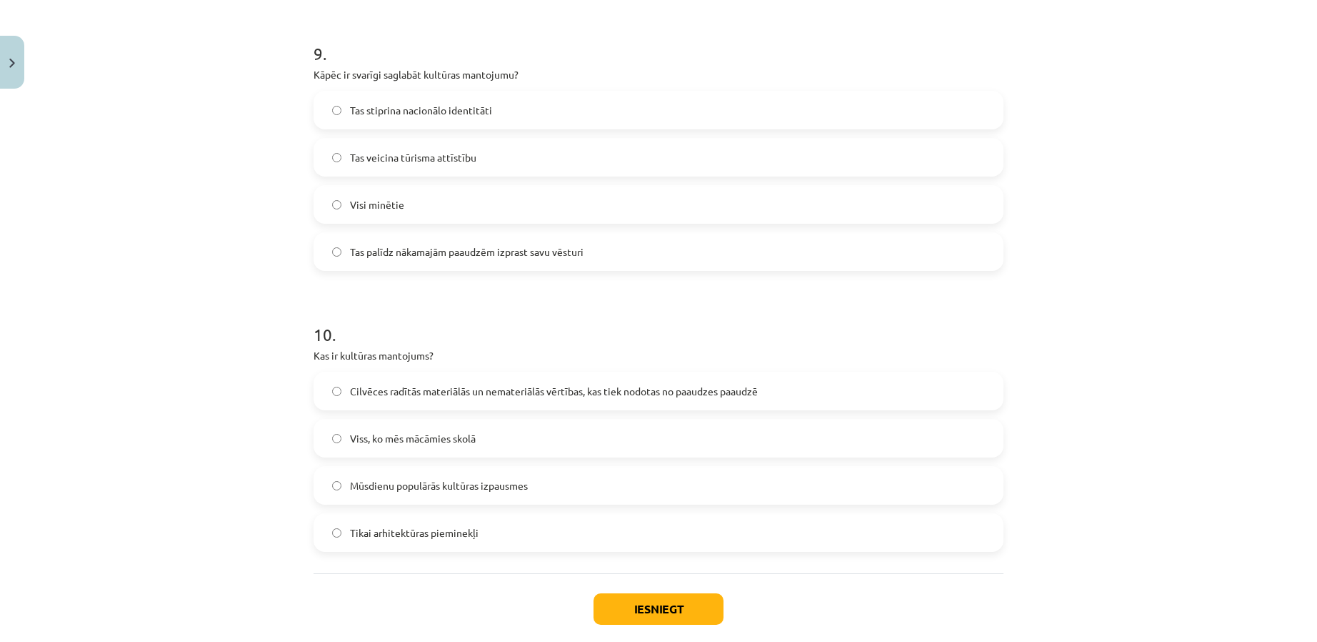
click at [331, 384] on label "Cilvēces radītās materiālās un nemateriālās vērtības, kas tiek nodotas no paaud…" at bounding box center [658, 391] width 687 height 36
click at [339, 209] on label "Visi minētie" at bounding box center [658, 204] width 687 height 36
click at [643, 598] on button "Iesniegt" at bounding box center [659, 608] width 130 height 31
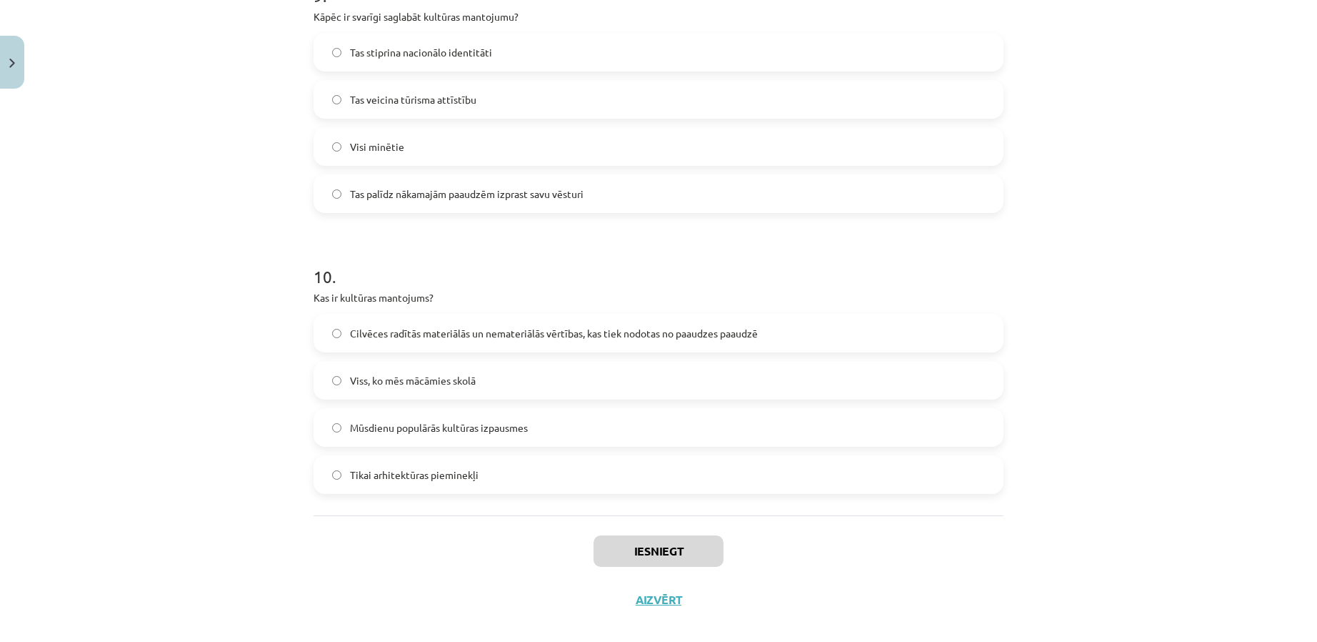
scroll to position [2938, 0]
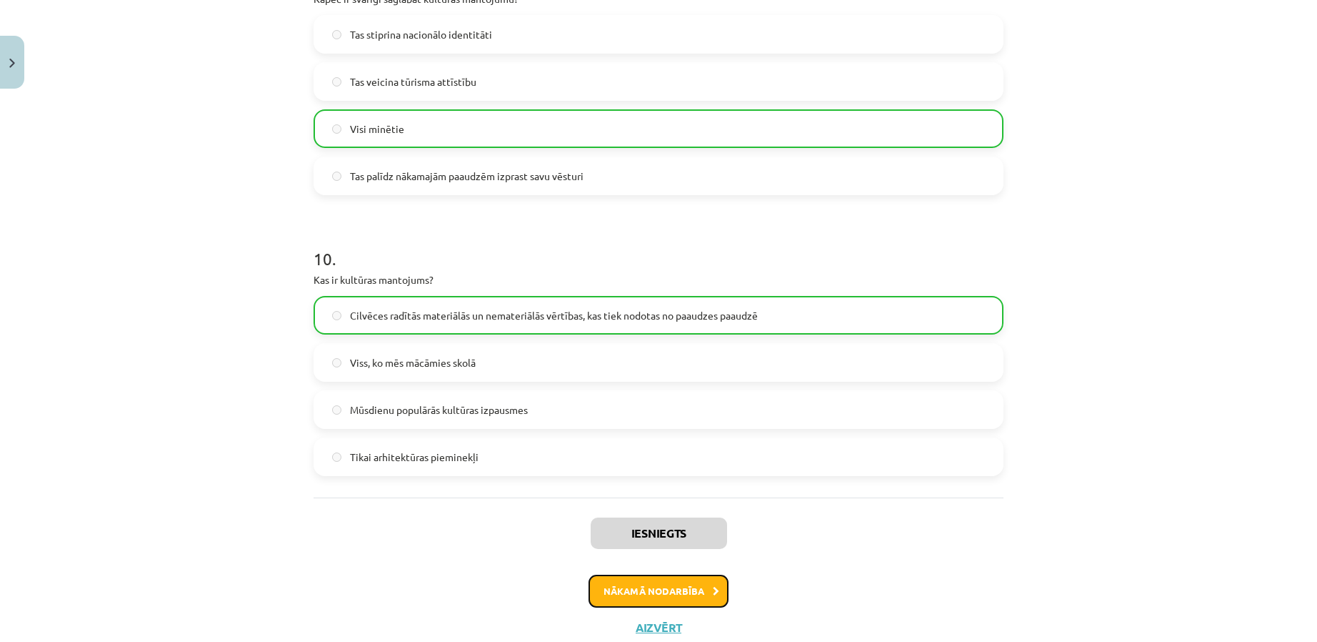
click at [635, 585] on button "Nākamā nodarbība" at bounding box center [659, 590] width 140 height 33
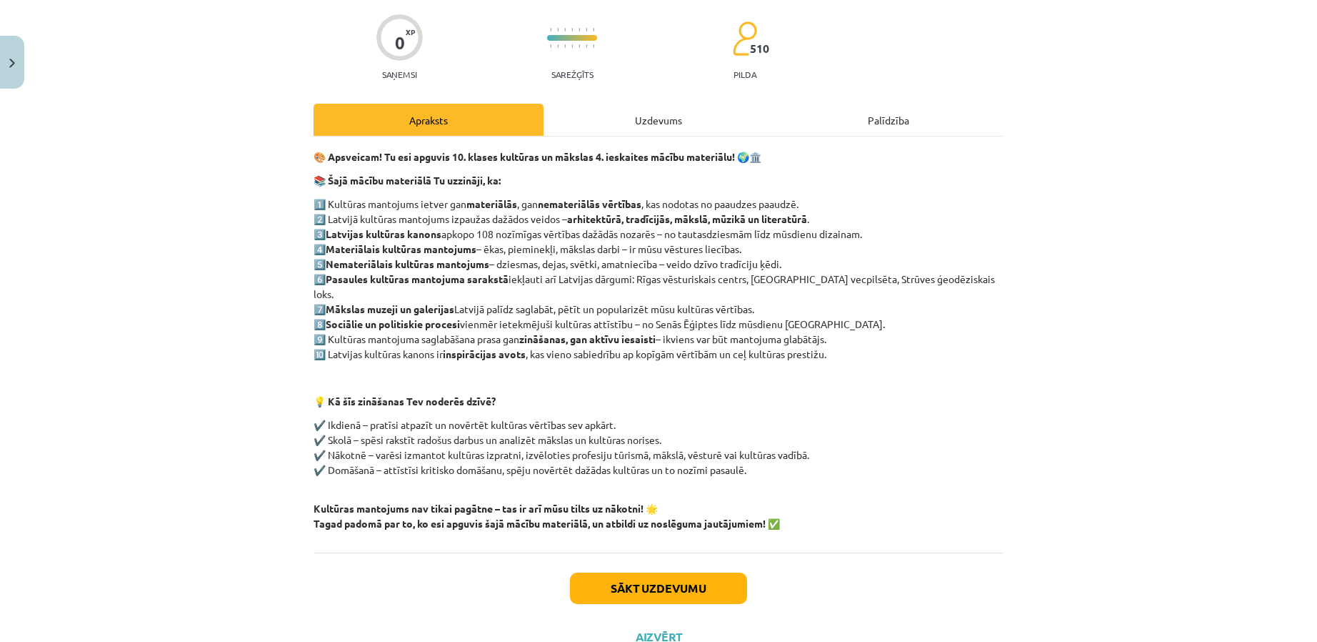
scroll to position [146, 0]
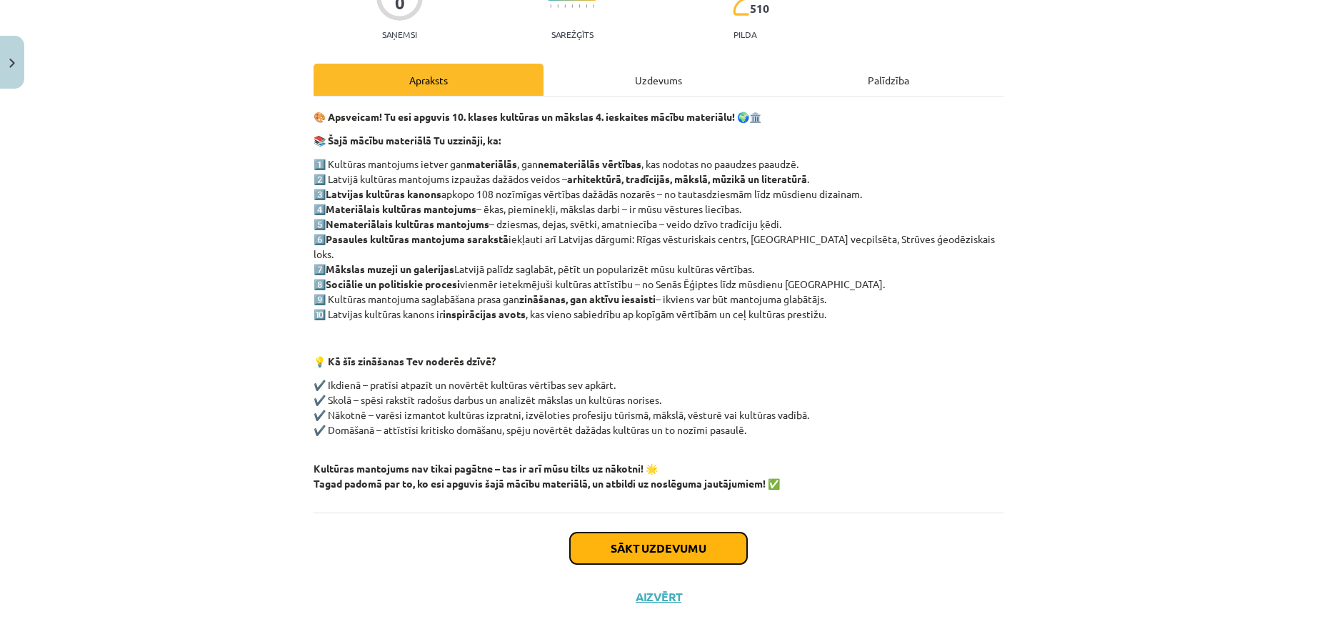
click at [614, 532] on button "Sākt uzdevumu" at bounding box center [658, 547] width 177 height 31
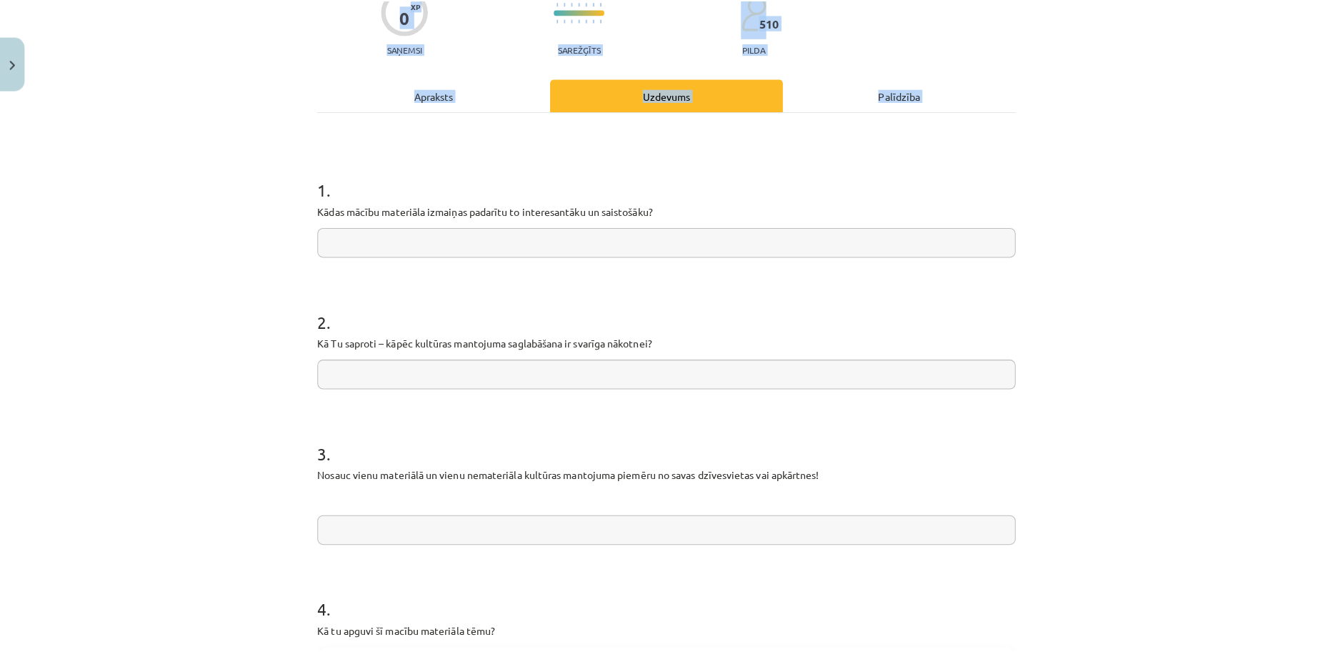
scroll to position [569, 0]
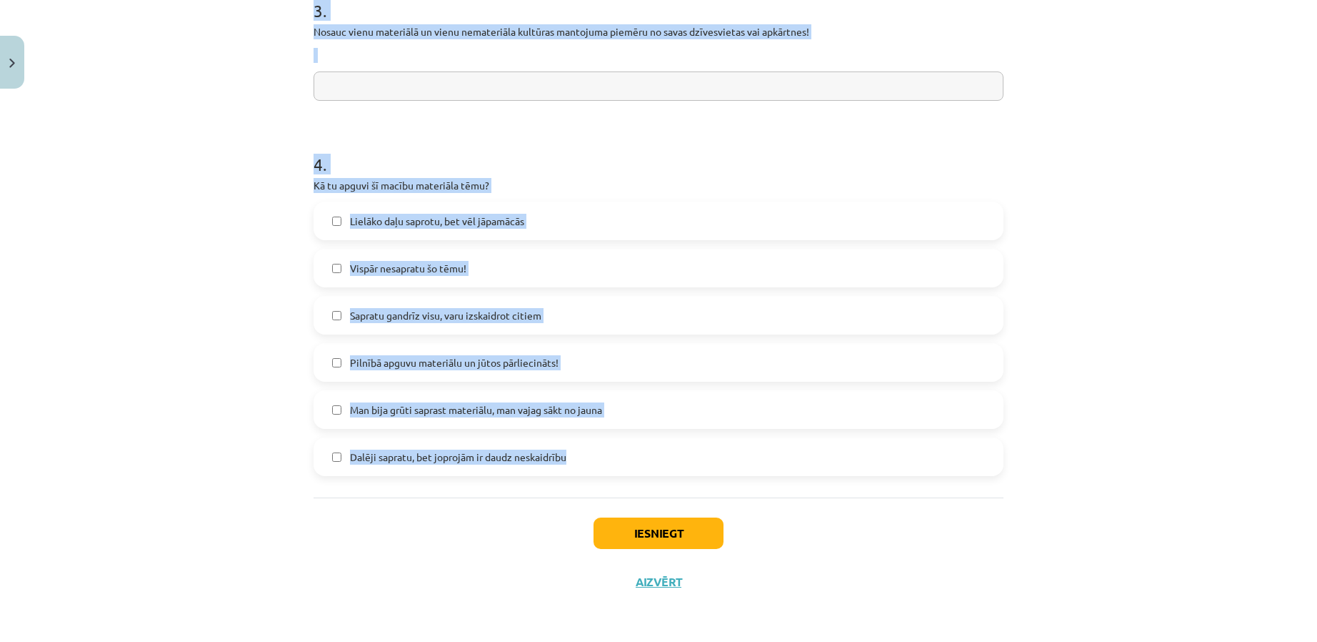
drag, startPoint x: 298, startPoint y: 285, endPoint x: 612, endPoint y: 470, distance: 364.8
click at [612, 470] on div "Mācību tēma: Kultūras un mākslas i (vizuālā māksla) - 10. klases 4. ieskaites m…" at bounding box center [658, 321] width 1317 height 642
copy form "1 . Kādas mācību materiāla izmaiņas padarītu to interesantāku un saistošāku? 2 …"
click at [1190, 424] on div "Mācību tēma: Kultūras un mākslas i (vizuālā māksla) - 10. klases 4. ieskaites m…" at bounding box center [658, 321] width 1317 height 642
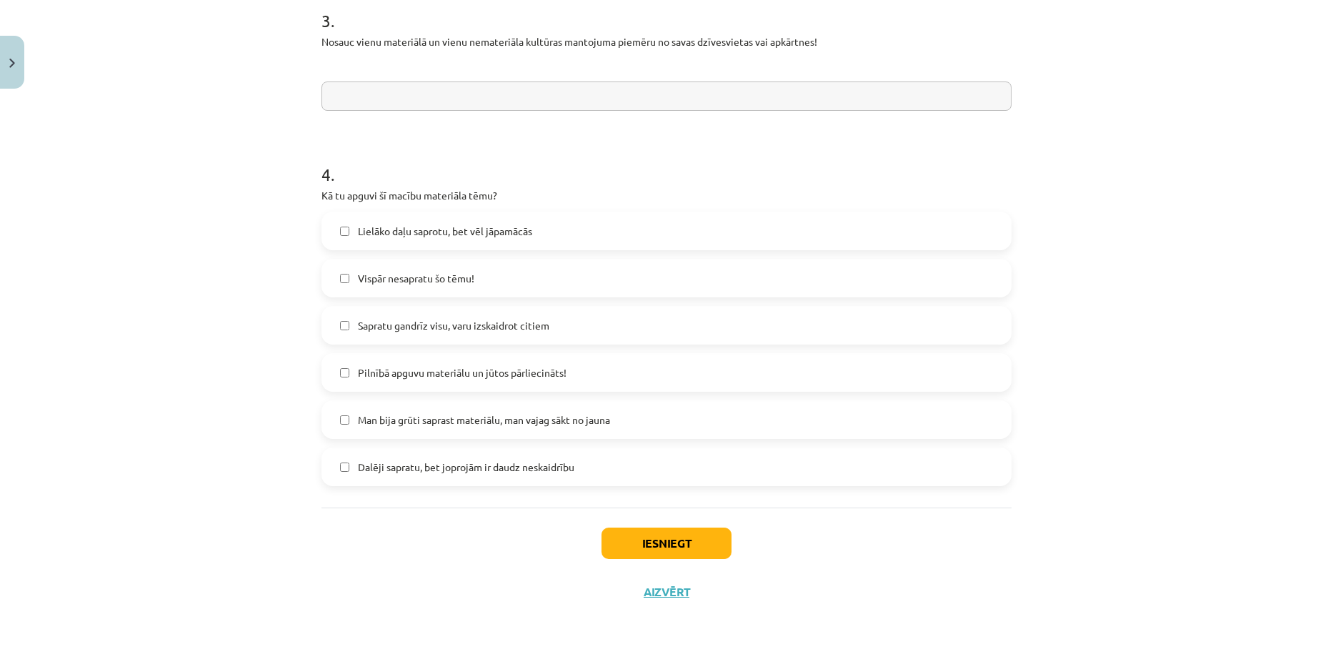
scroll to position [559, 0]
click at [359, 106] on input "text" at bounding box center [666, 95] width 690 height 29
paste input "**********"
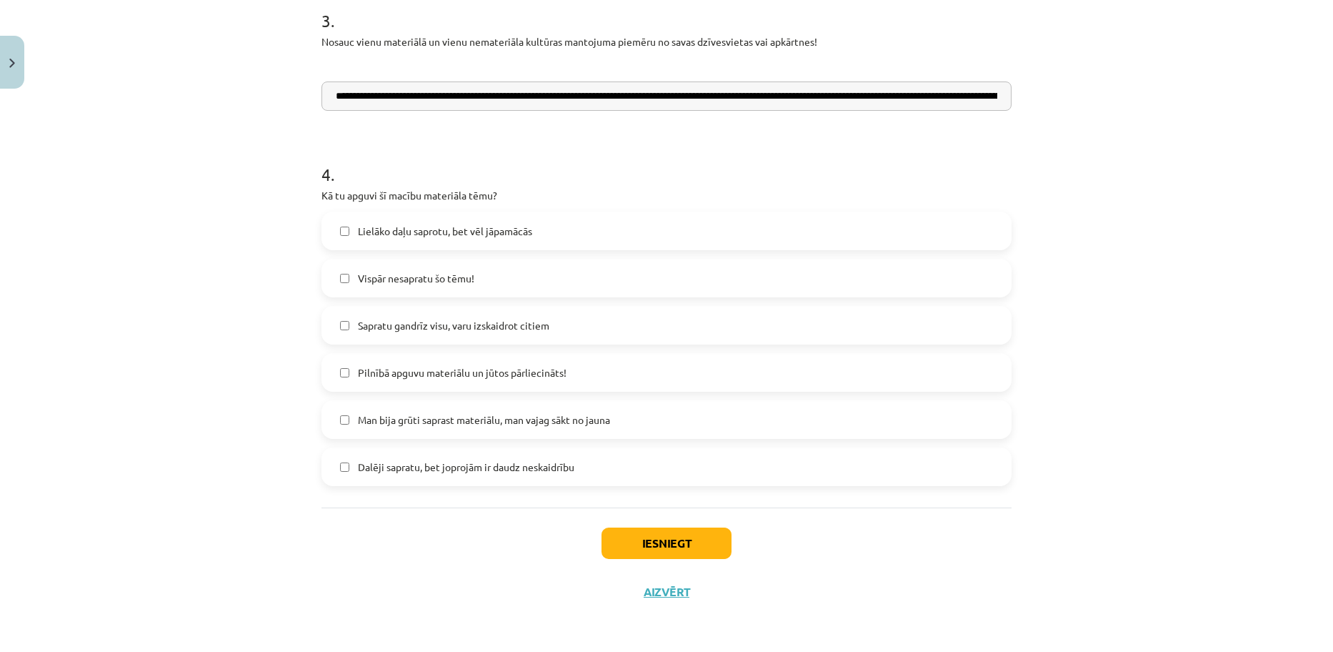
scroll to position [0, 217]
click at [509, 96] on input "**********" at bounding box center [666, 95] width 690 height 29
drag, startPoint x: 784, startPoint y: 87, endPoint x: 927, endPoint y: 86, distance: 142.9
click at [927, 86] on input "**********" at bounding box center [666, 95] width 690 height 29
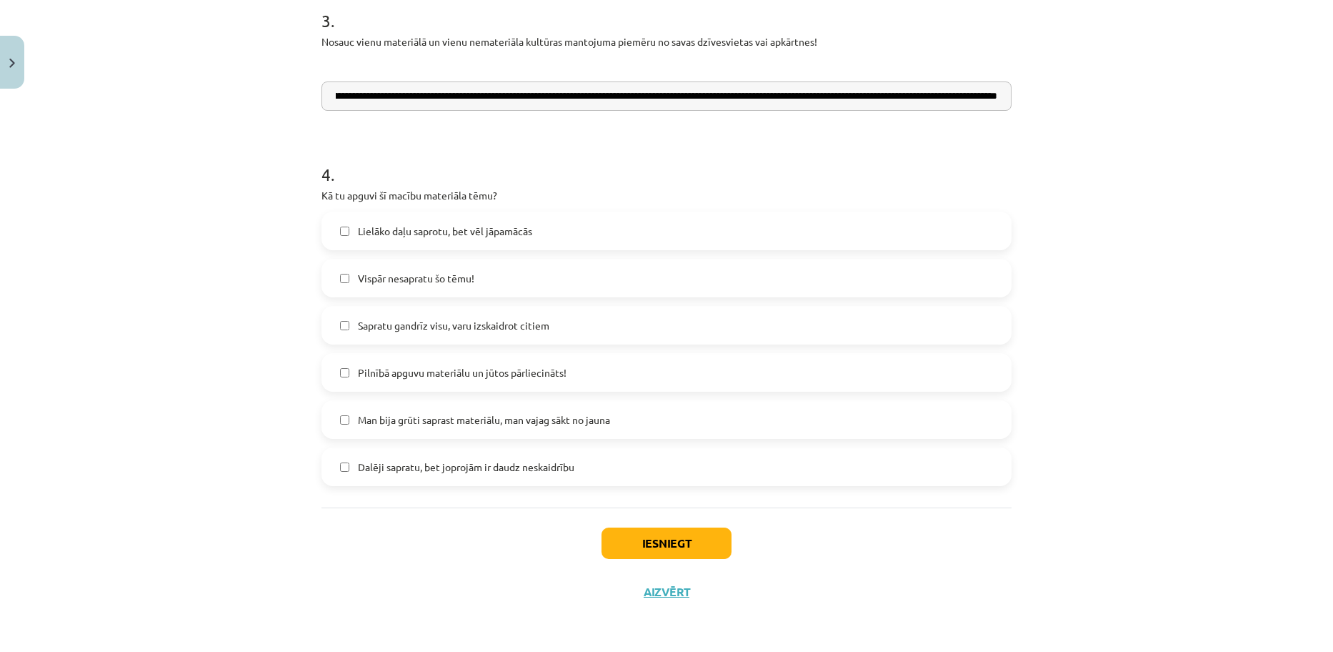
click at [962, 84] on input "**********" at bounding box center [666, 95] width 690 height 29
click at [1003, 102] on input "**********" at bounding box center [666, 95] width 690 height 29
click at [330, 94] on input "**********" at bounding box center [666, 95] width 690 height 29
type input "**********"
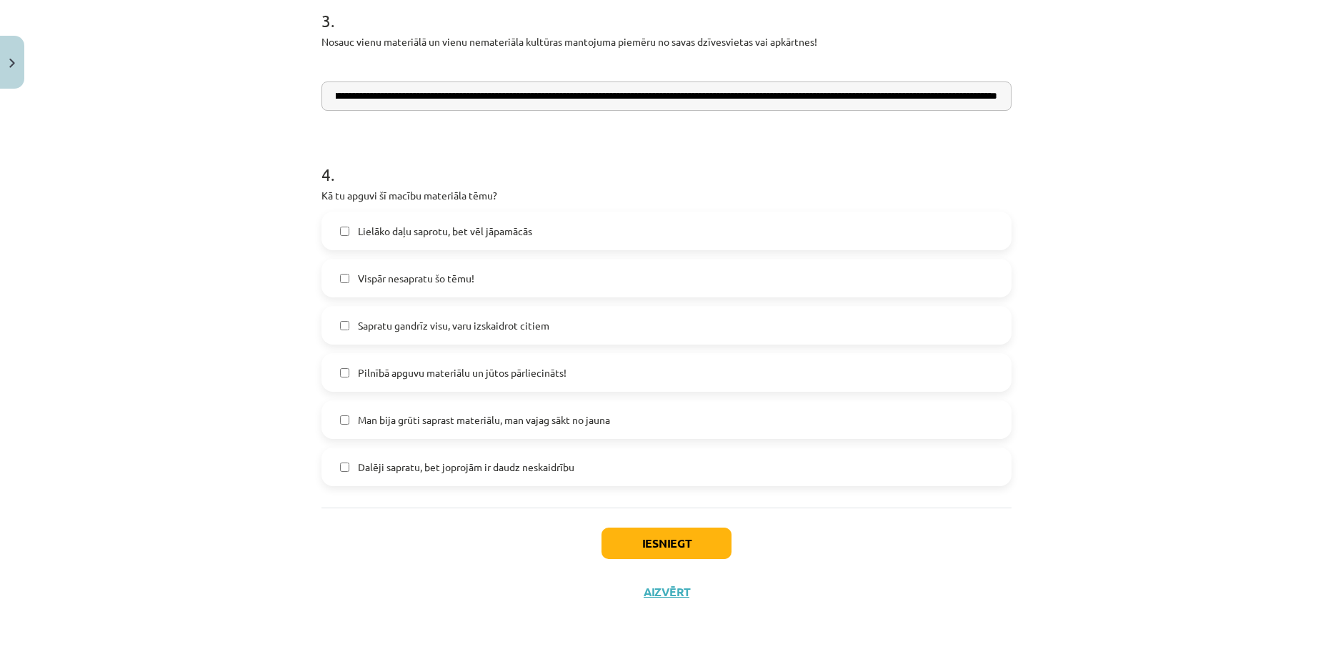
scroll to position [0, 0]
click at [331, 230] on label "Lielāko daļu saprotu, bet vēl jāpamācās" at bounding box center [666, 231] width 687 height 36
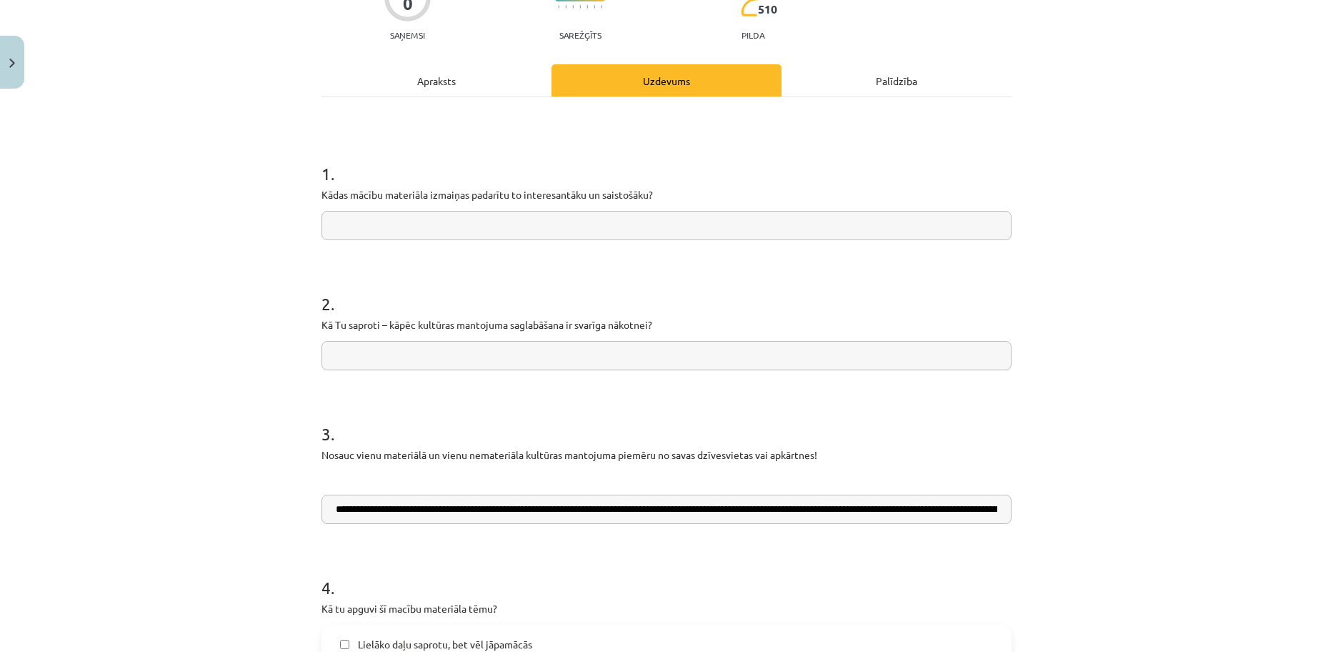
scroll to position [144, 0]
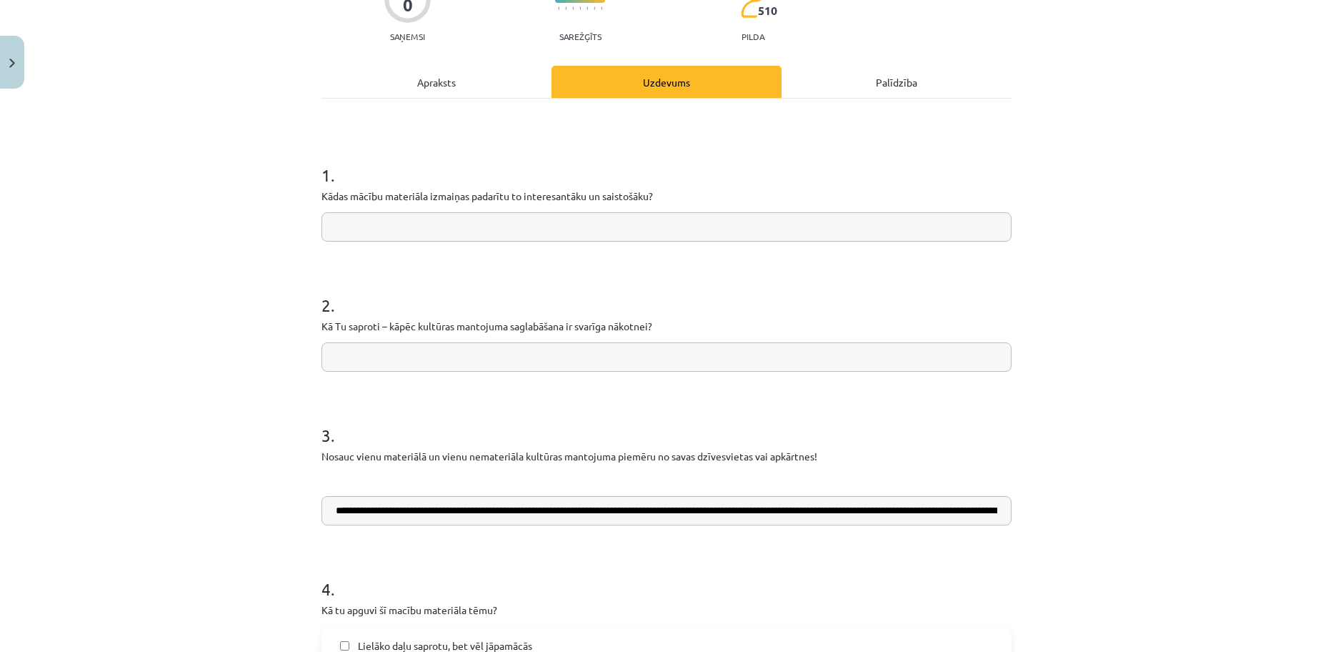
click at [362, 227] on input "text" at bounding box center [666, 226] width 690 height 29
type input "**********"
click at [341, 360] on input "text" at bounding box center [666, 356] width 690 height 29
paste input "**********"
click at [330, 356] on input "**********" at bounding box center [666, 356] width 690 height 29
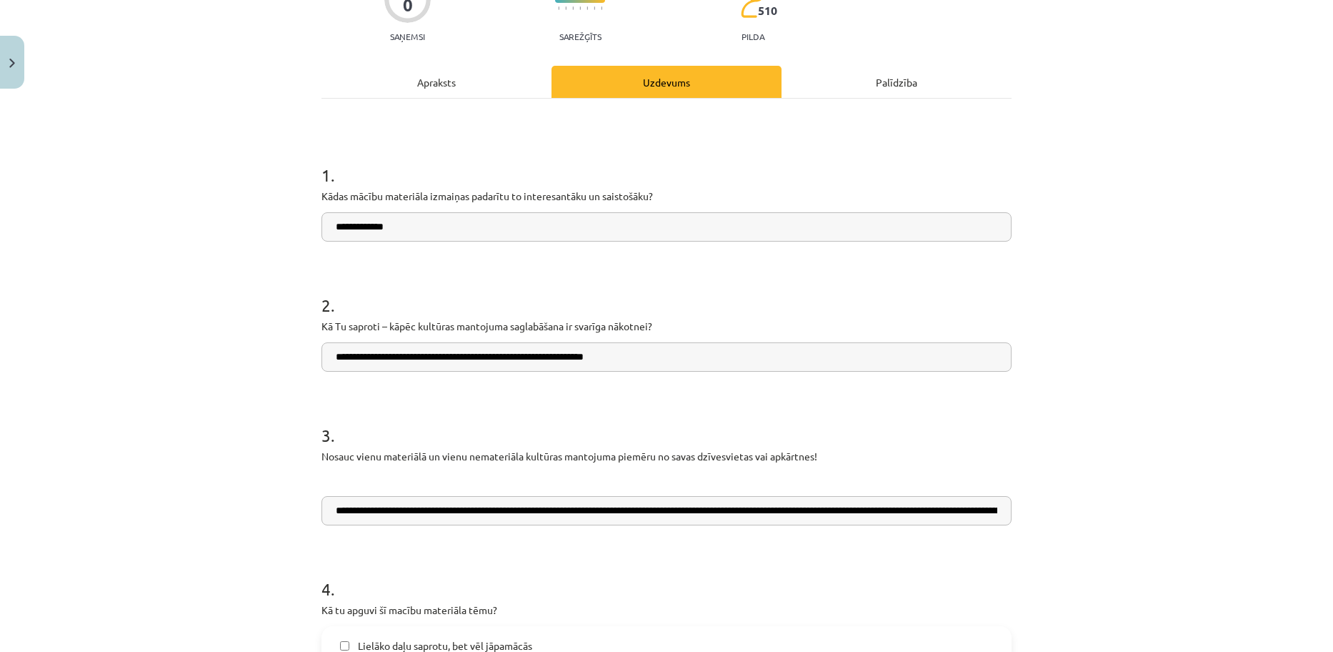
type input "**********"
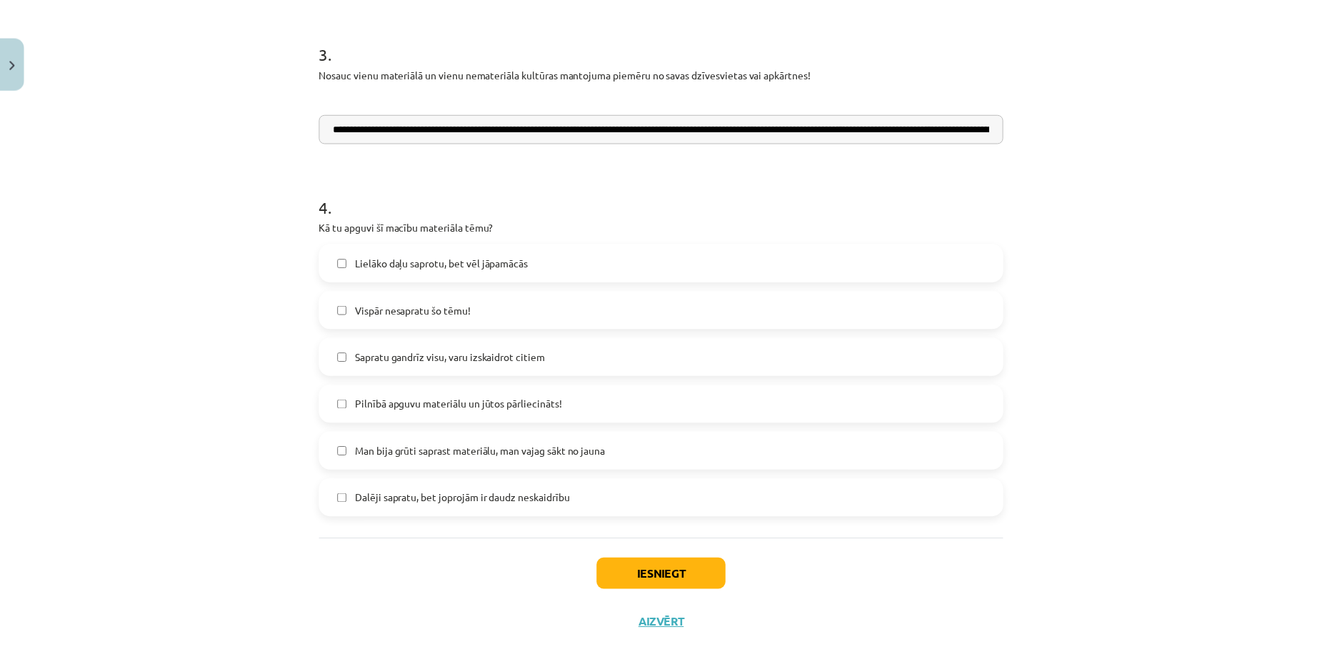
scroll to position [559, 0]
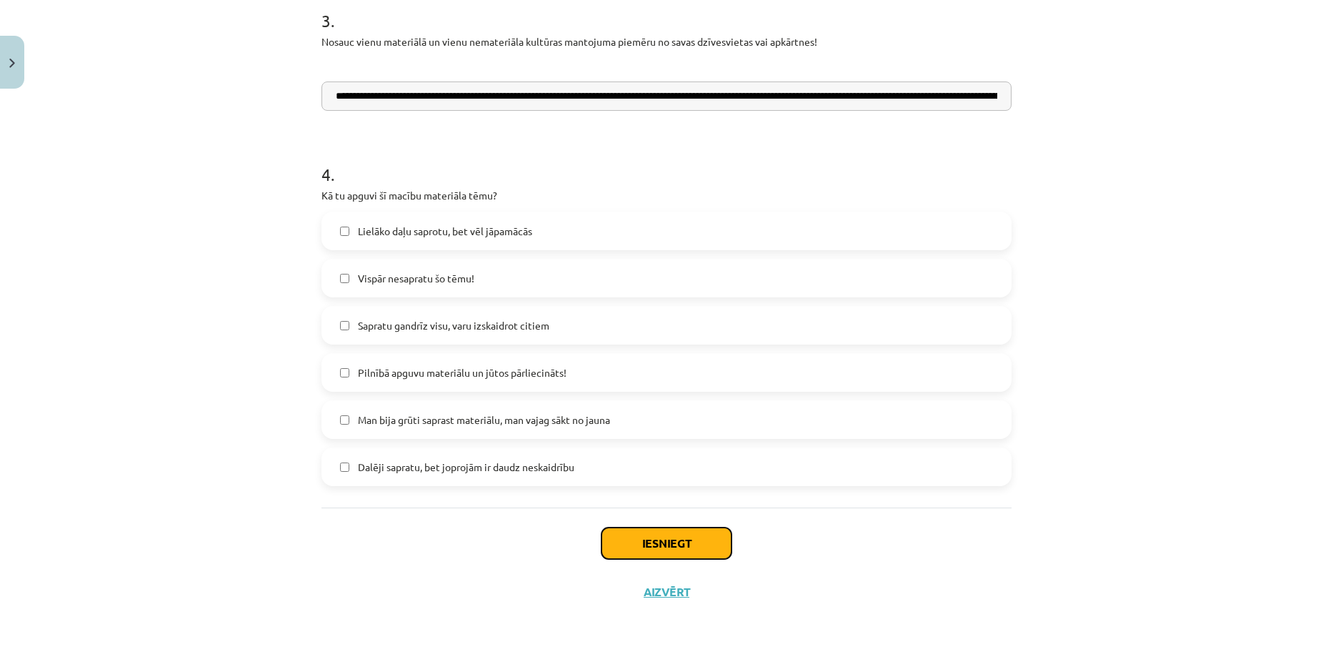
click at [654, 541] on button "Iesniegt" at bounding box center [667, 542] width 130 height 31
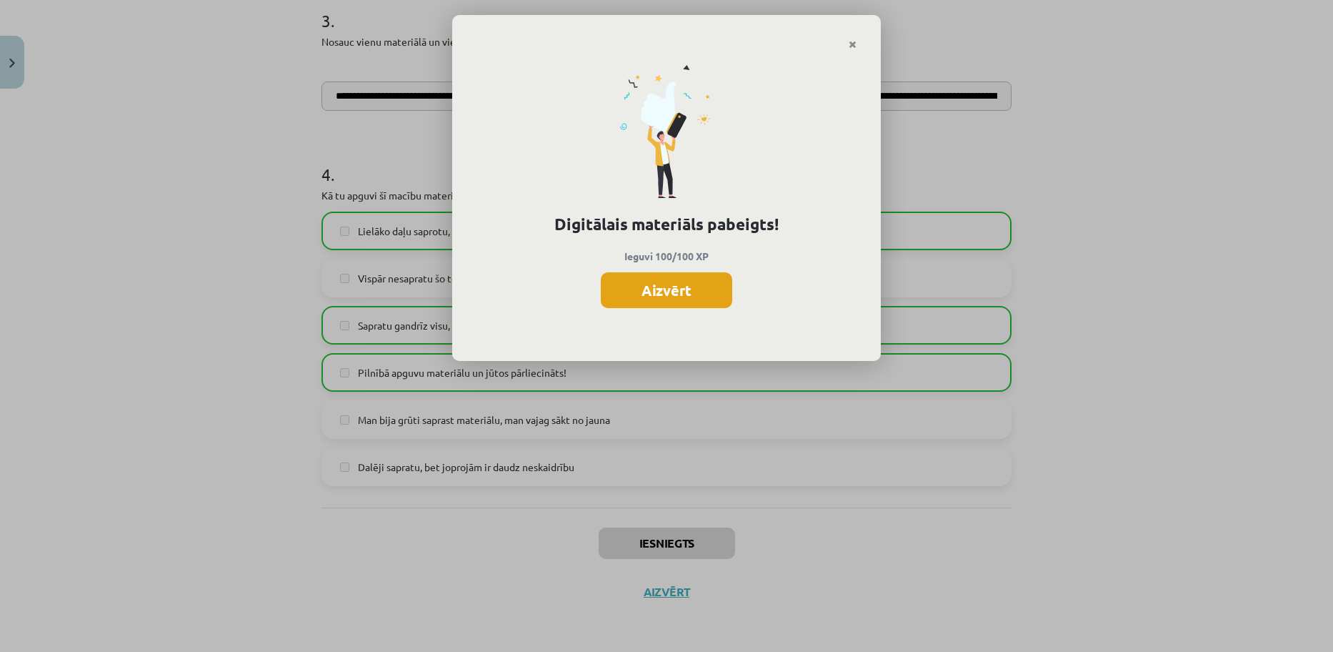
click at [644, 293] on button "Aizvērt" at bounding box center [666, 290] width 131 height 36
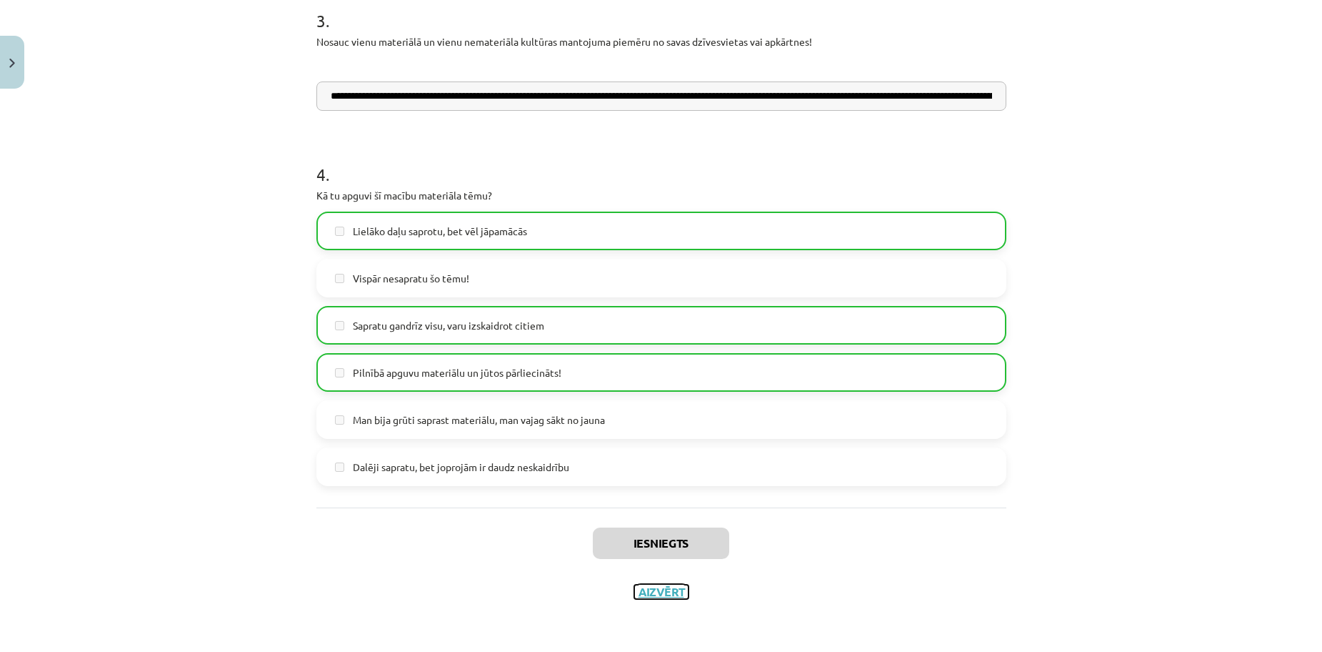
click at [652, 592] on button "Aizvērt" at bounding box center [661, 591] width 54 height 14
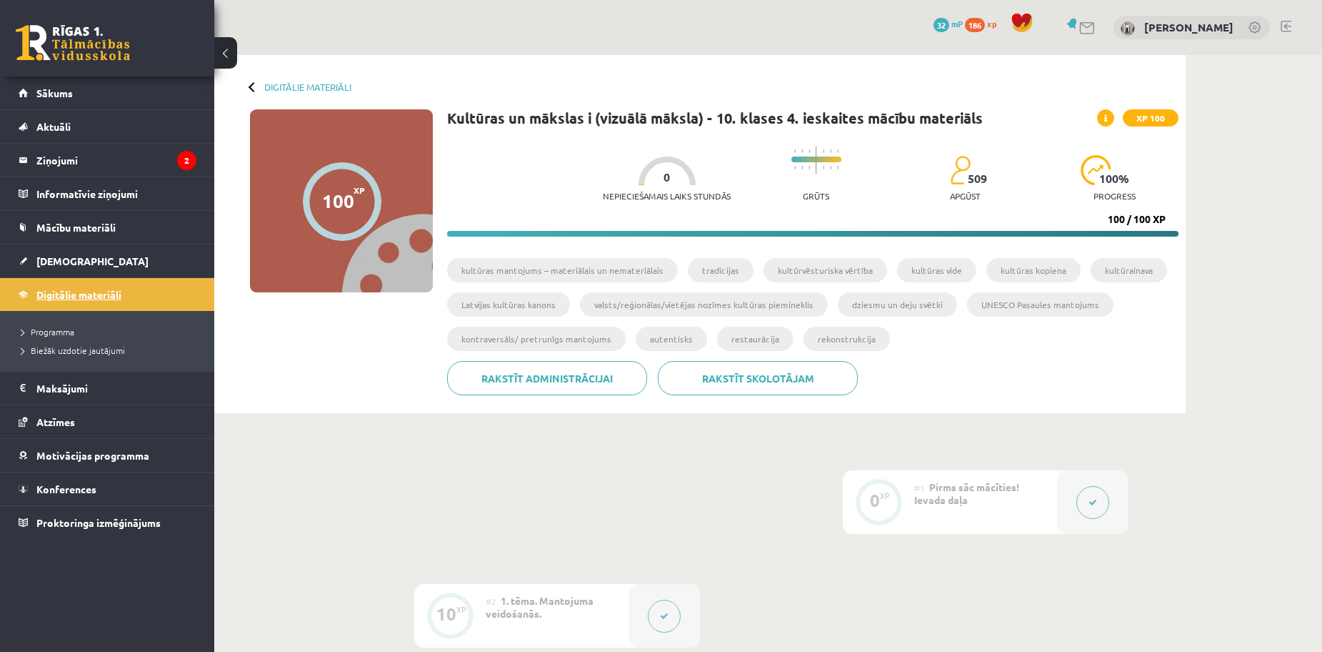
click at [76, 304] on link "Digitālie materiāli" at bounding box center [108, 294] width 178 height 33
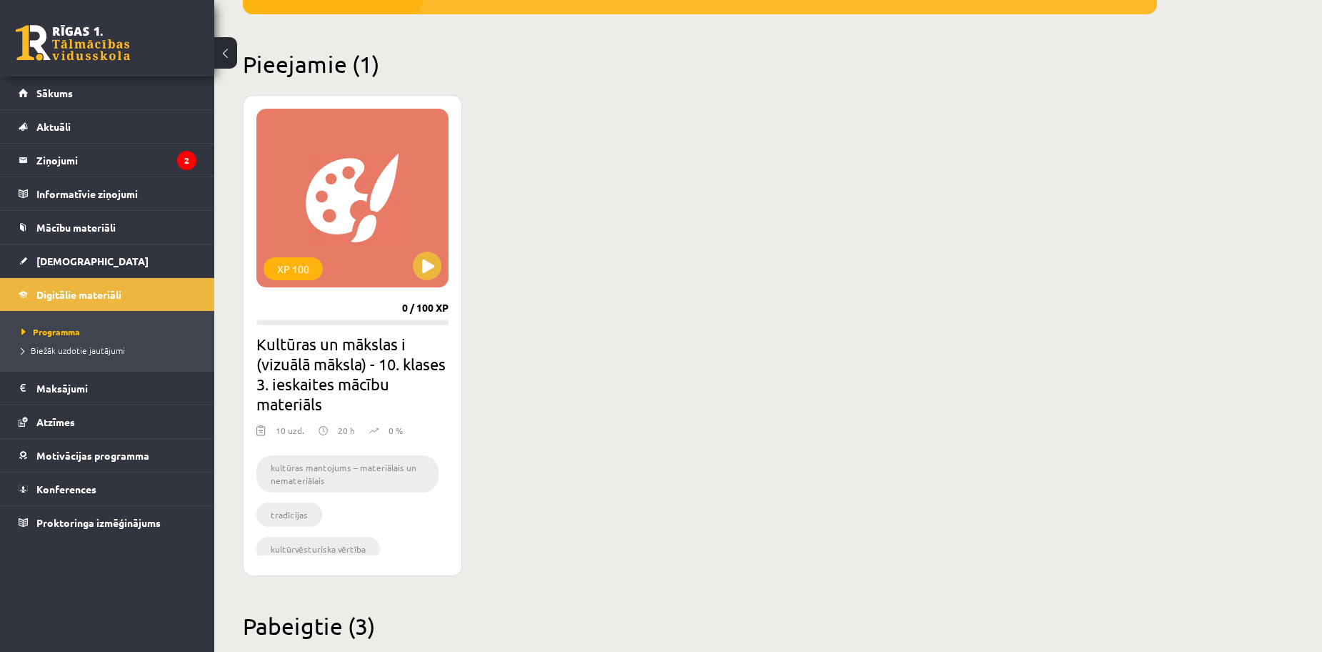
scroll to position [314, 0]
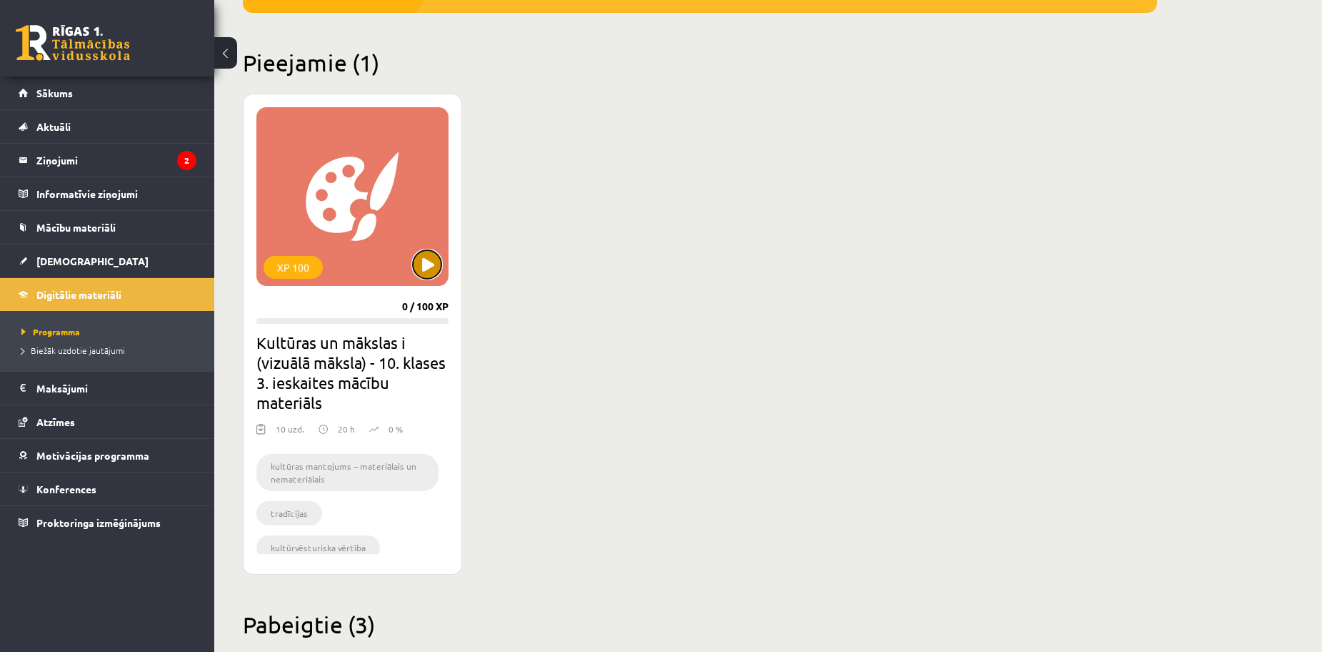
click at [417, 266] on button at bounding box center [427, 264] width 29 height 29
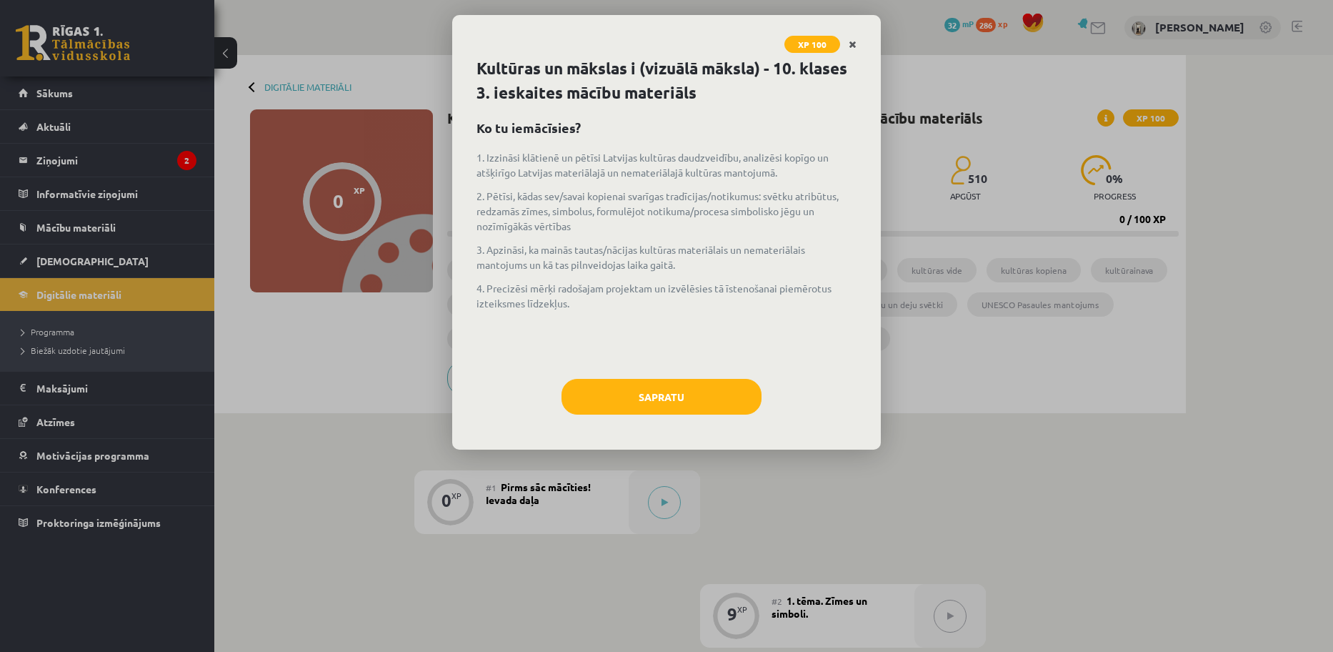
click at [854, 43] on icon "Close" at bounding box center [853, 45] width 8 height 10
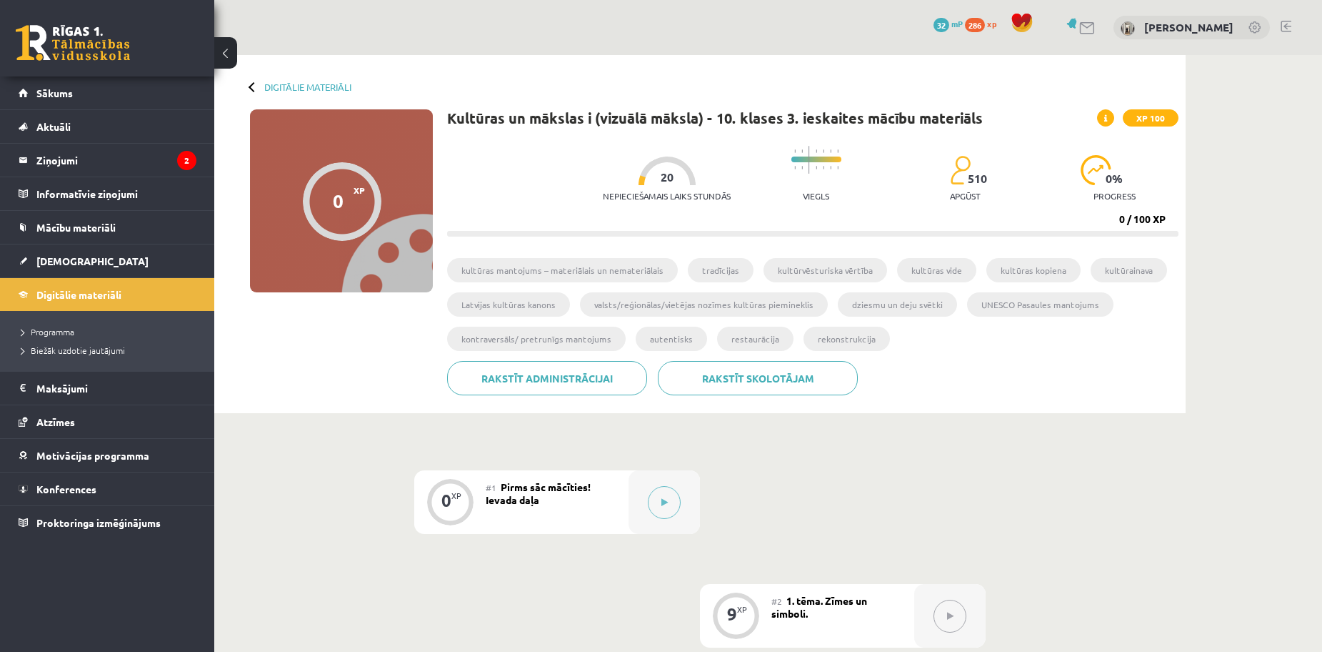
click at [224, 52] on button at bounding box center [225, 52] width 23 height 31
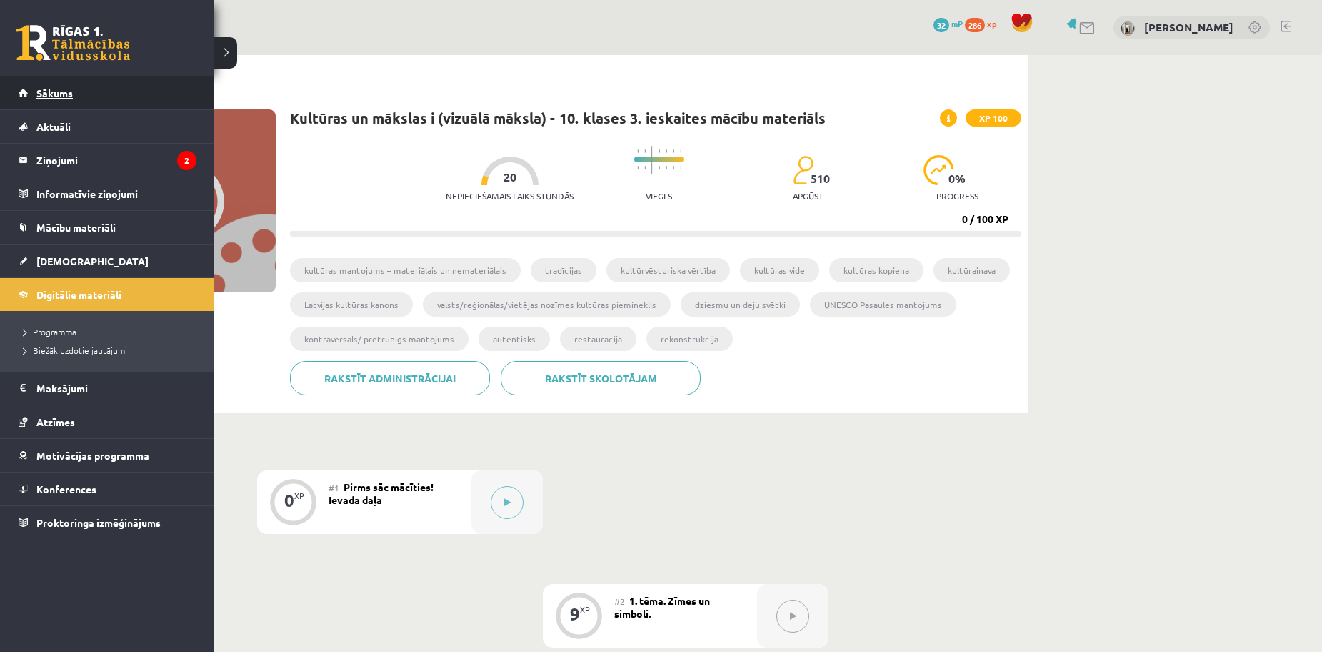
click at [81, 108] on link "Sākums" at bounding box center [108, 92] width 178 height 33
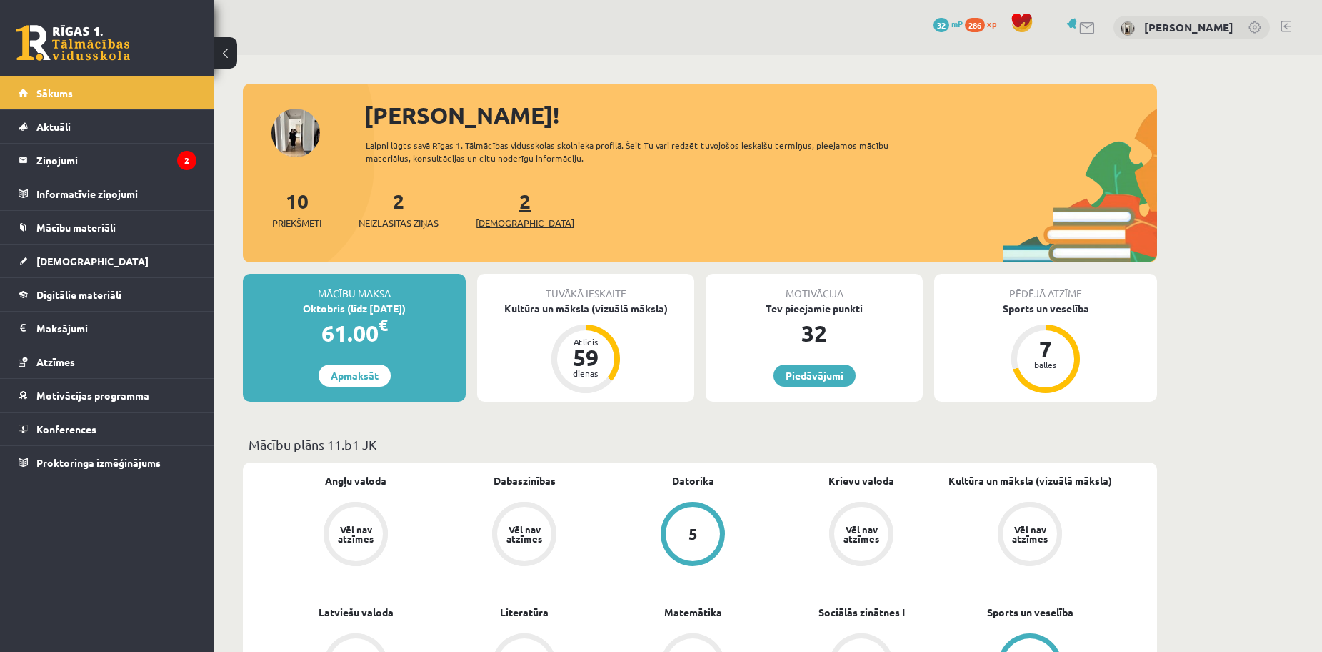
click at [513, 216] on span "[DEMOGRAPHIC_DATA]" at bounding box center [525, 223] width 99 height 14
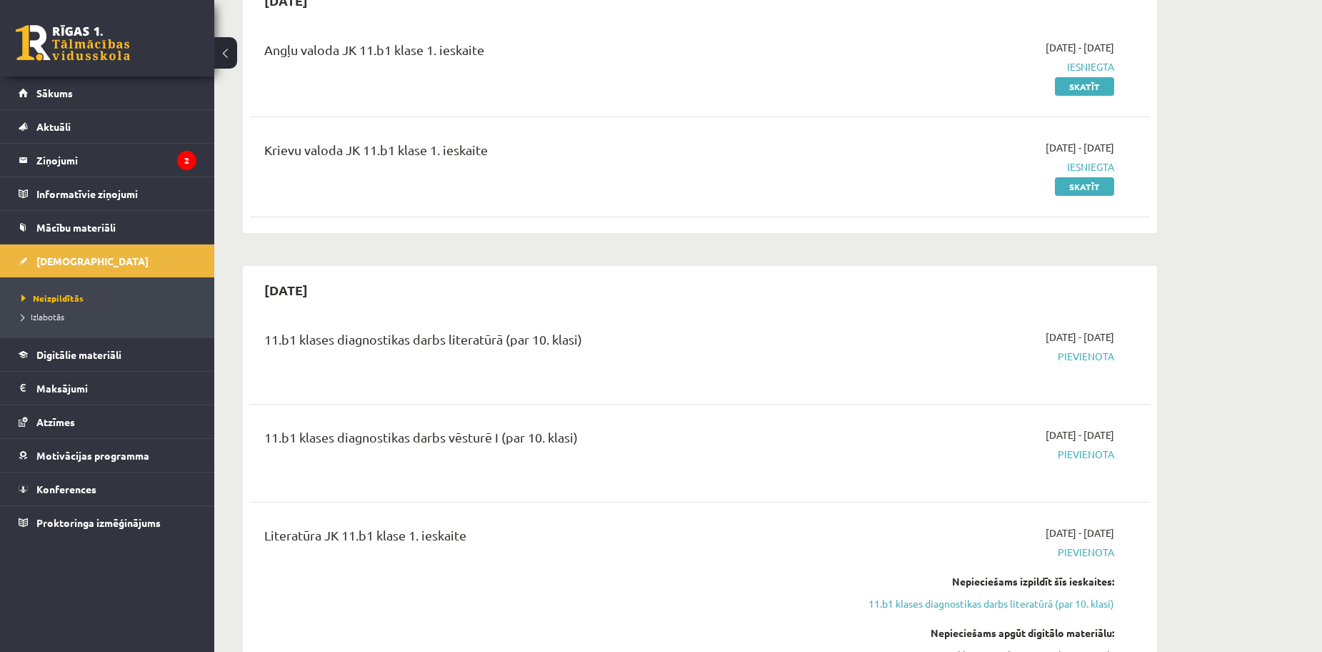
scroll to position [208, 0]
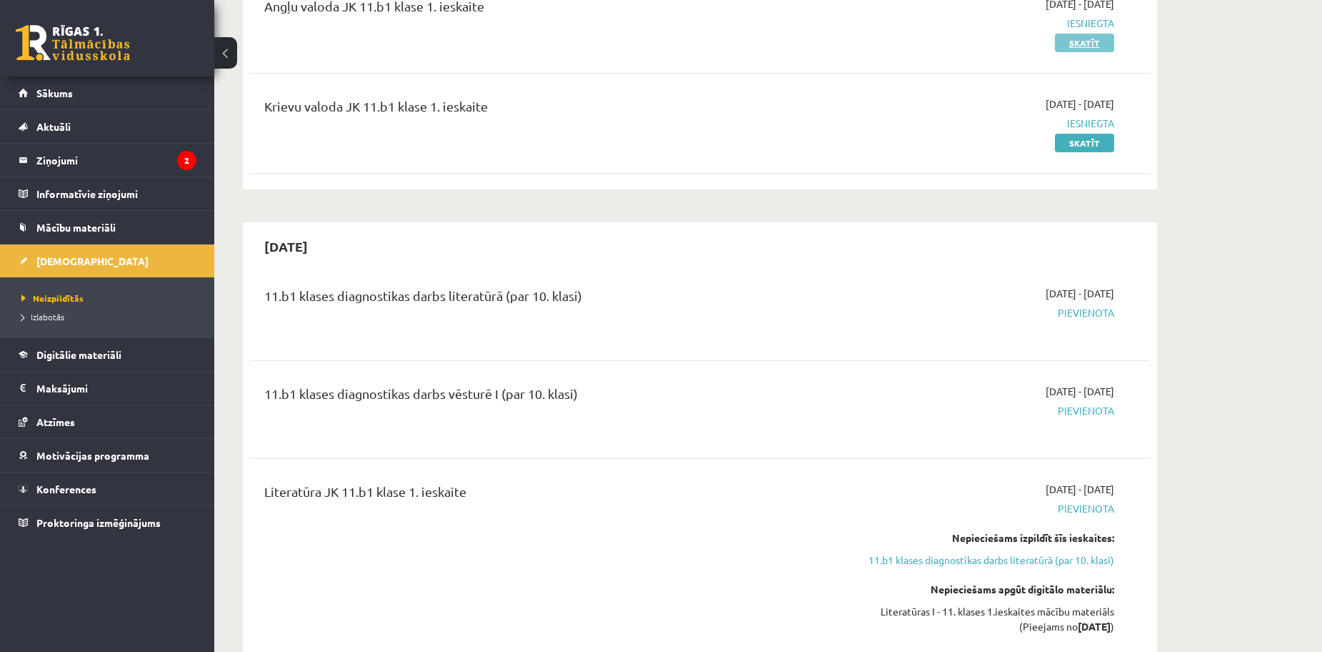
click at [1072, 46] on link "Skatīt" at bounding box center [1084, 43] width 59 height 19
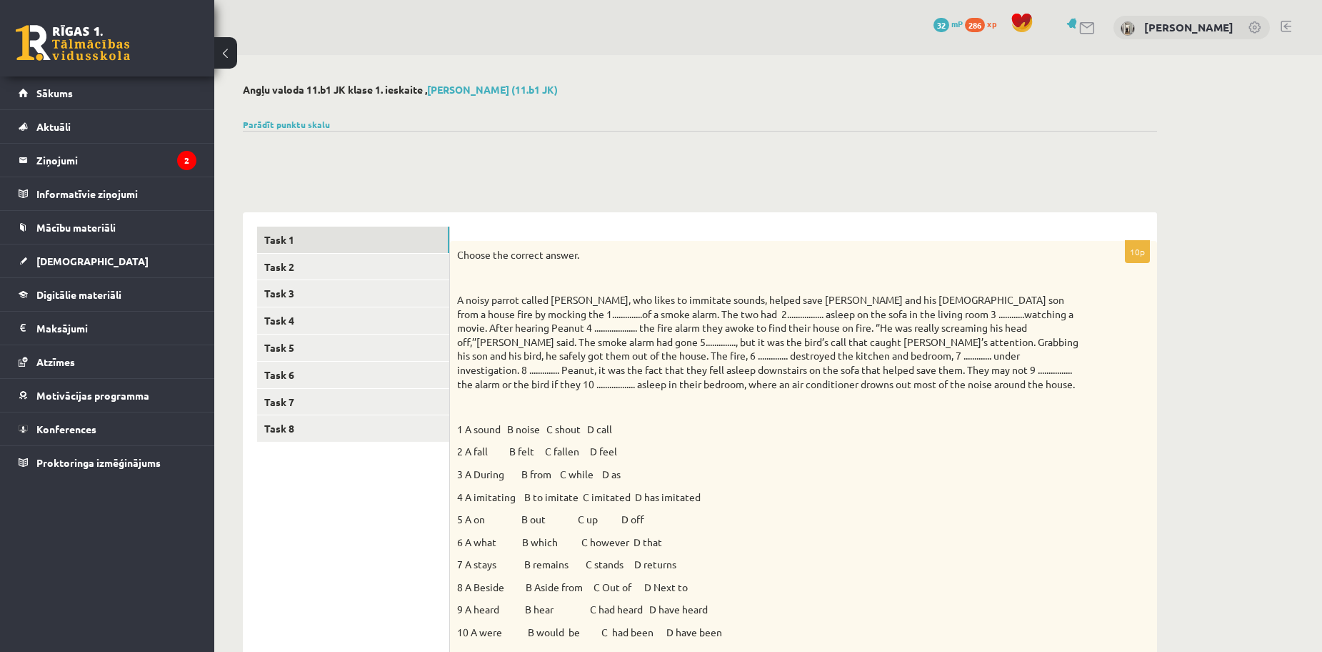
click at [221, 46] on button at bounding box center [225, 52] width 23 height 31
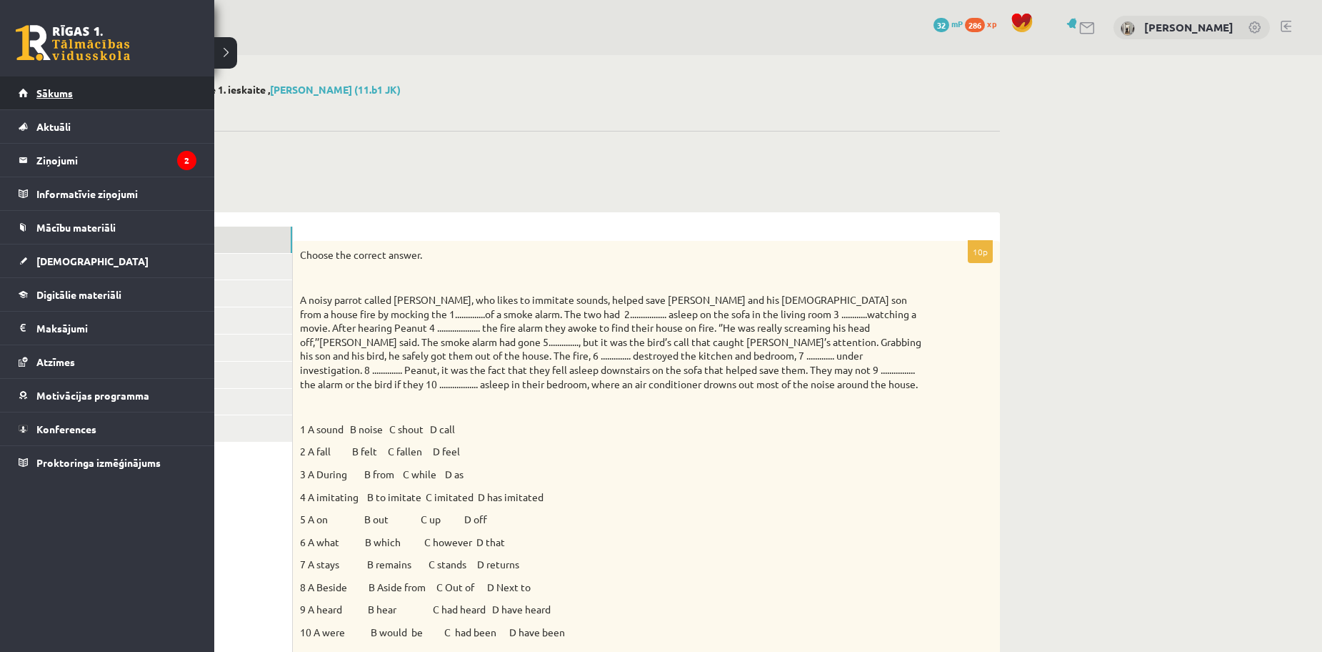
click at [57, 84] on link "Sākums" at bounding box center [108, 92] width 178 height 33
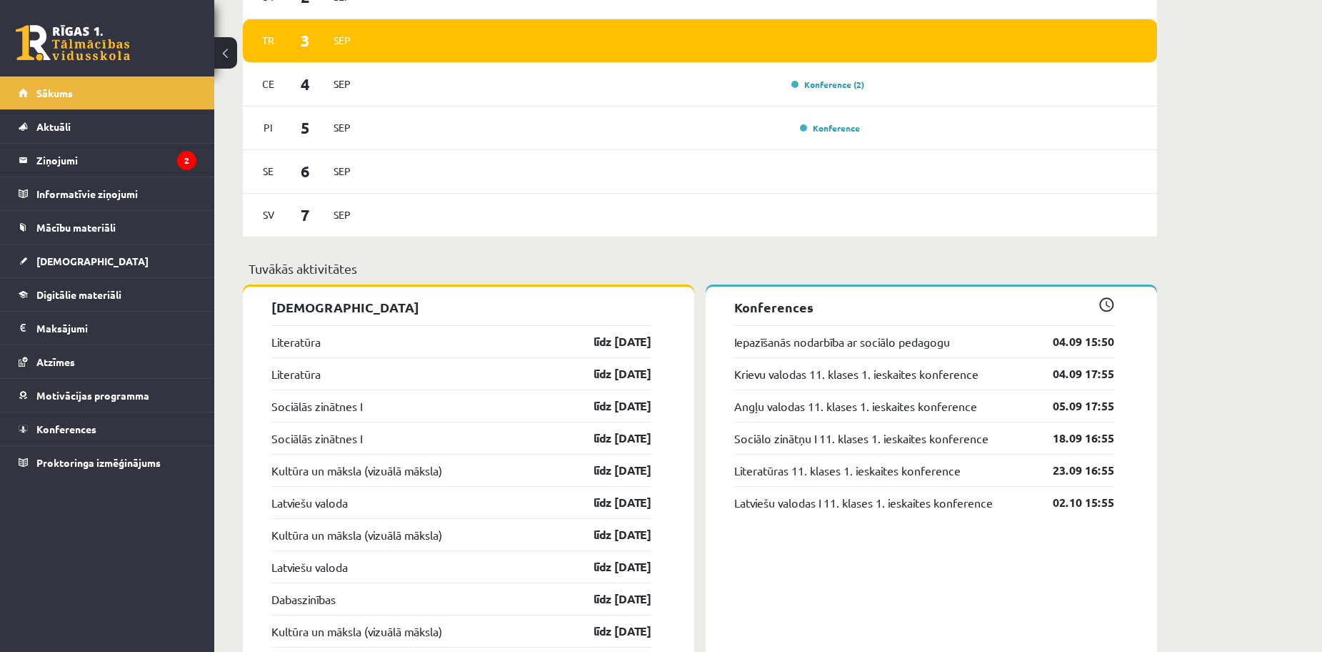
scroll to position [874, 0]
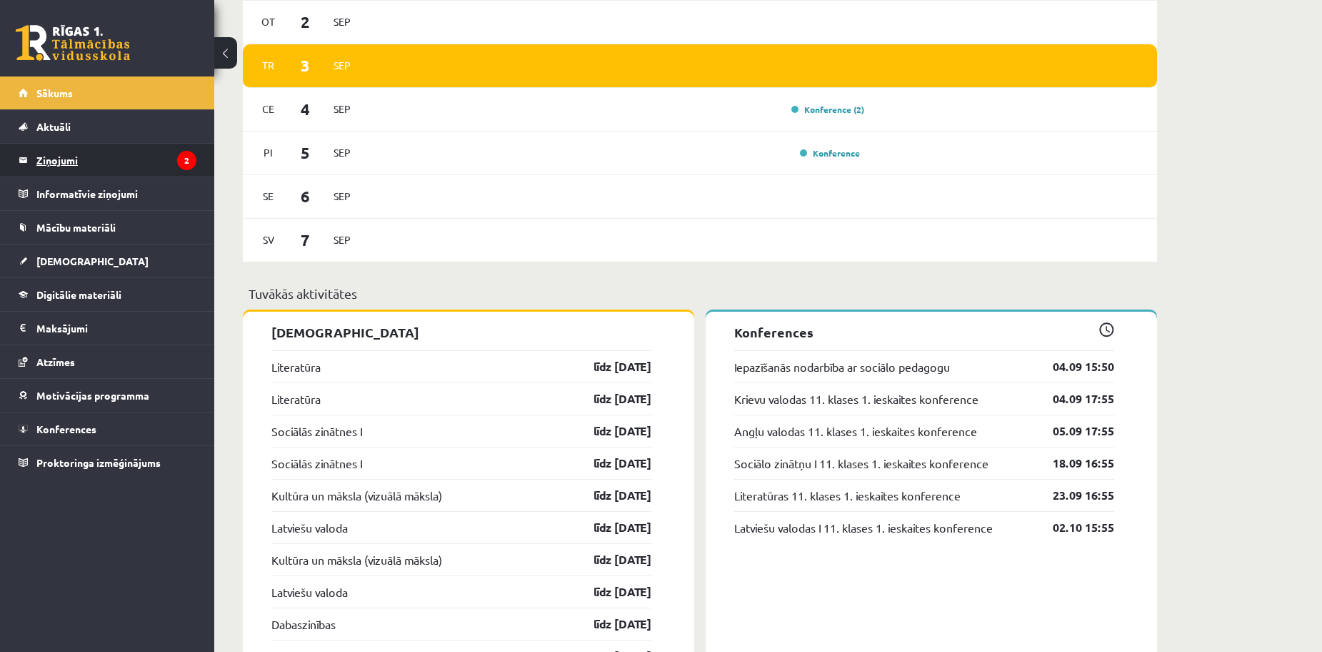
click at [152, 159] on legend "Ziņojumi 2" at bounding box center [116, 160] width 160 height 33
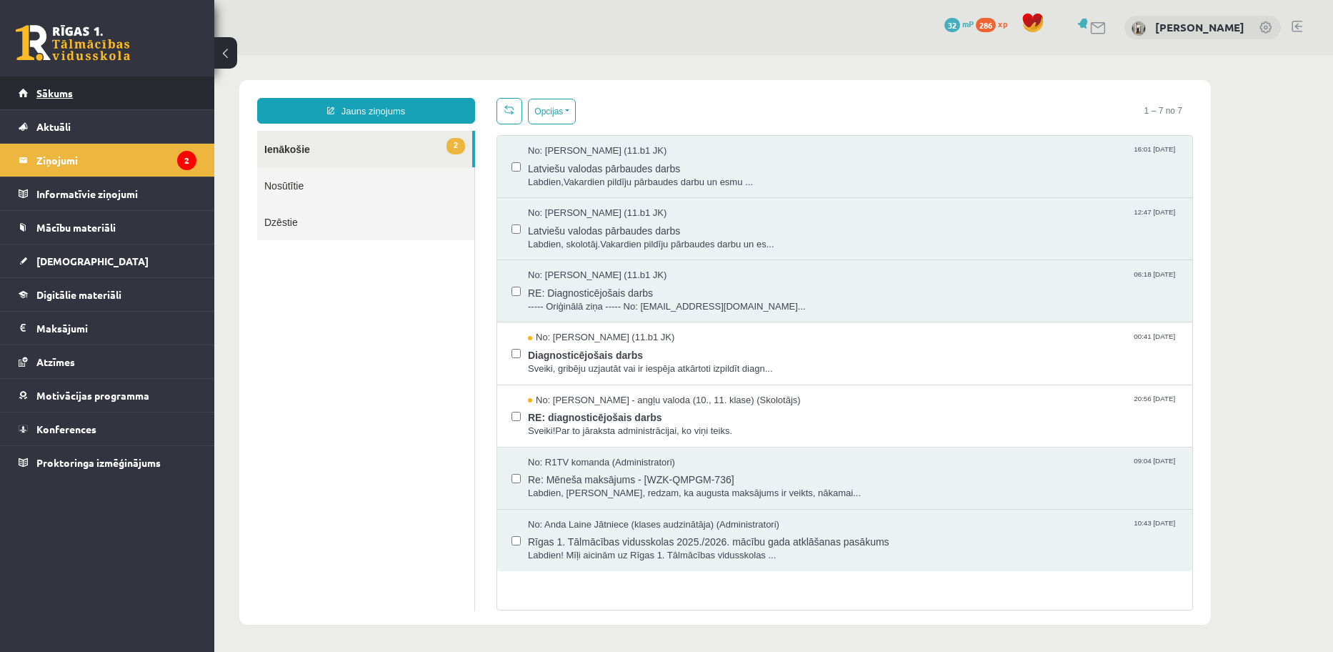
click at [109, 101] on link "Sākums" at bounding box center [108, 92] width 178 height 33
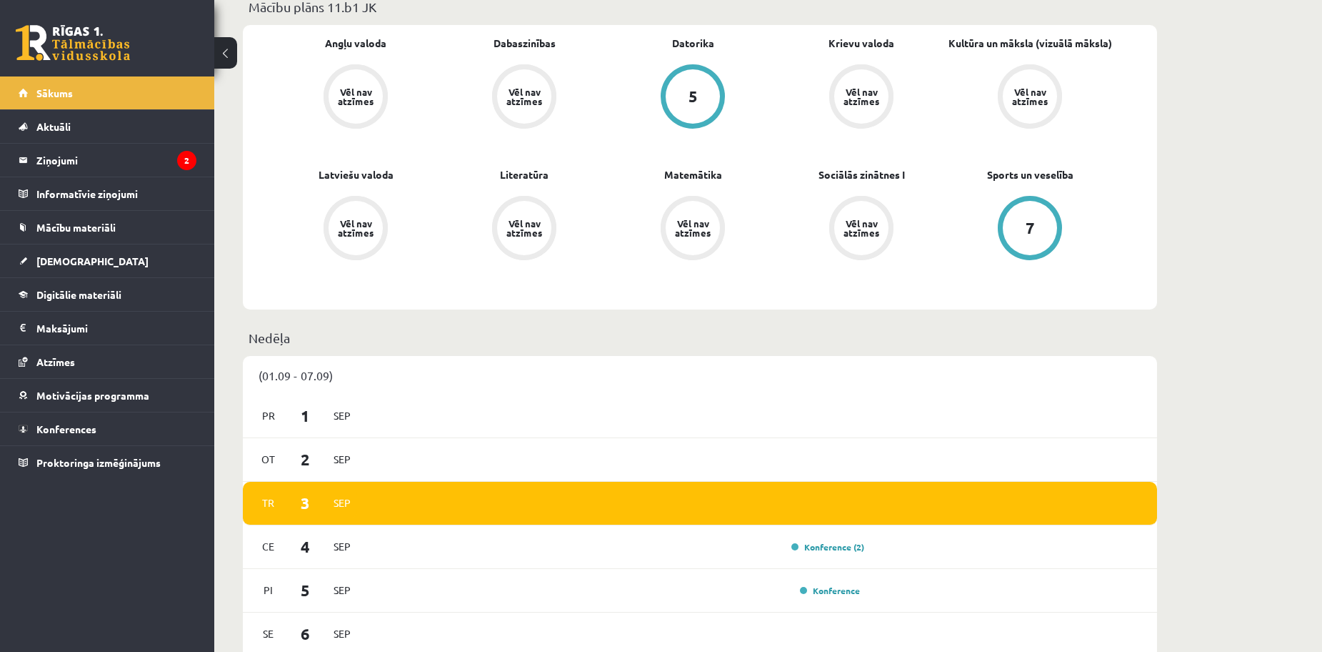
scroll to position [440, 0]
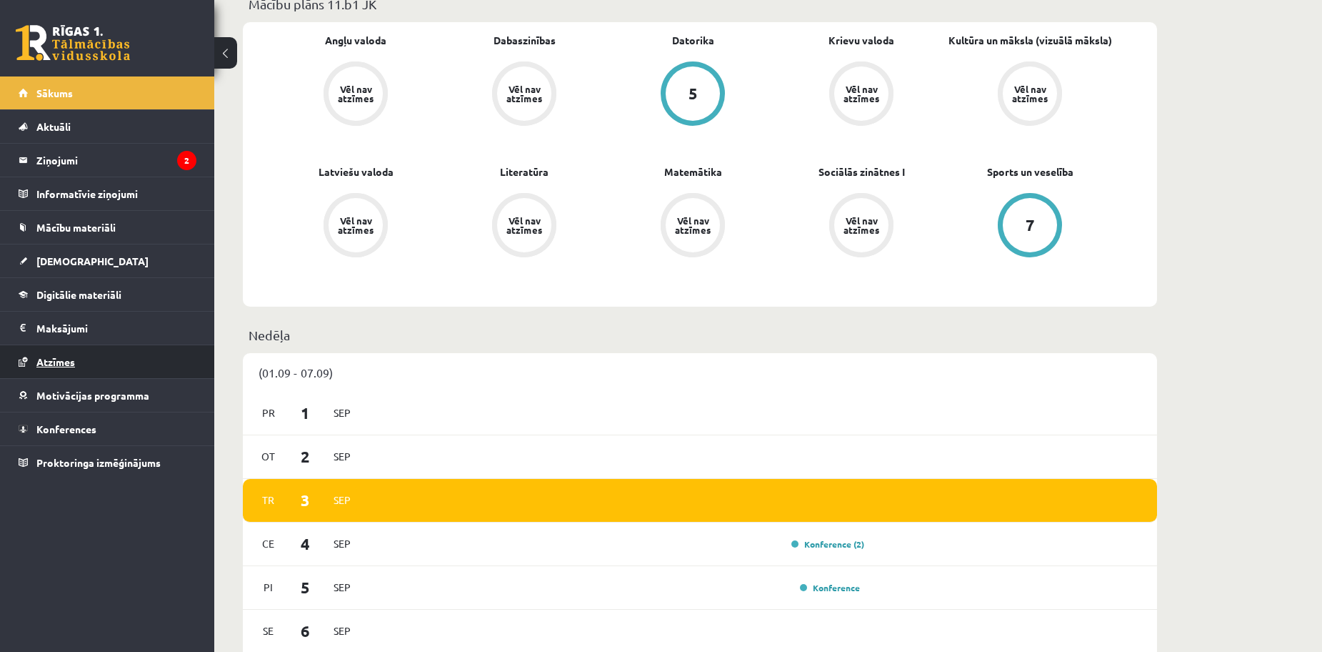
click at [139, 364] on link "Atzīmes" at bounding box center [108, 361] width 178 height 33
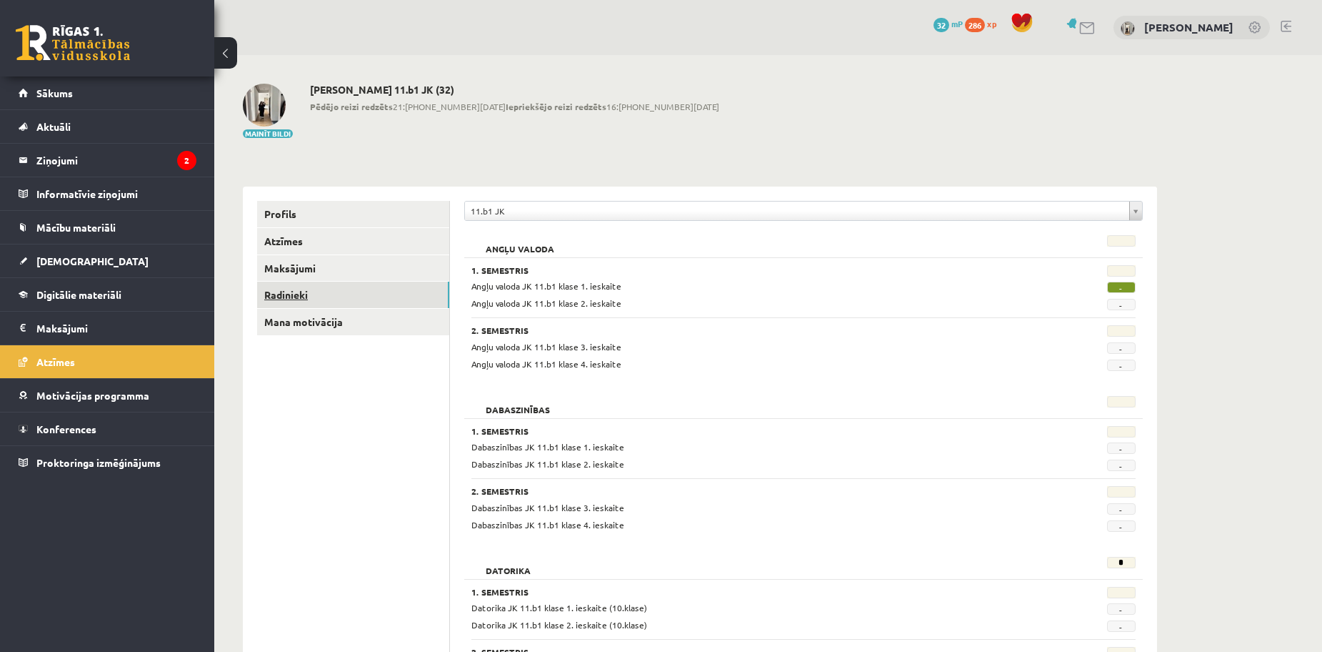
click at [299, 286] on link "Radinieki" at bounding box center [353, 294] width 192 height 26
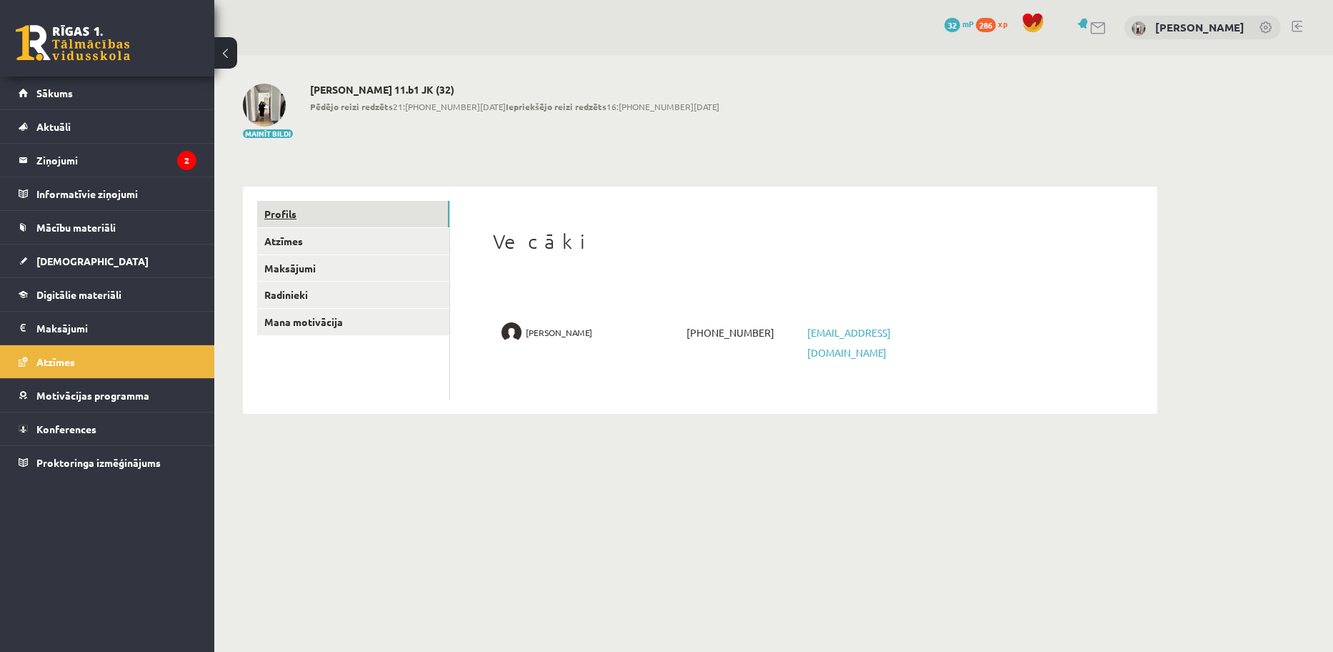
click at [297, 204] on link "Profils" at bounding box center [353, 214] width 192 height 26
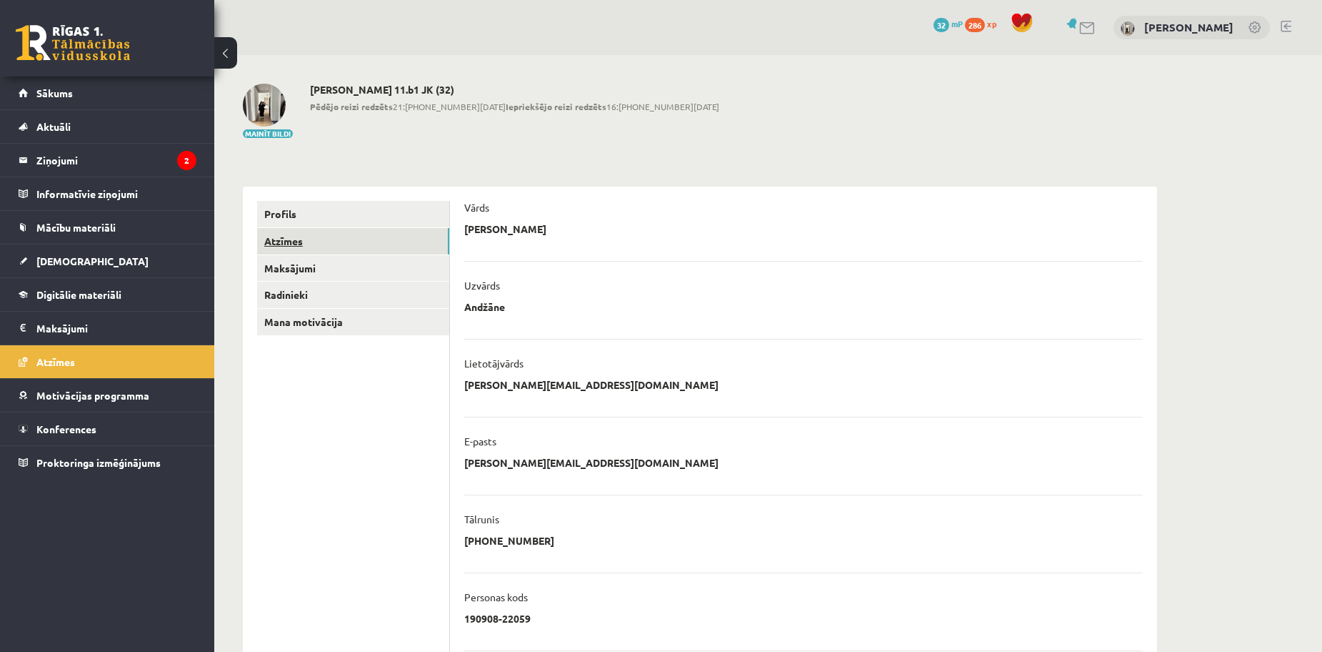
click at [309, 236] on link "Atzīmes" at bounding box center [353, 241] width 192 height 26
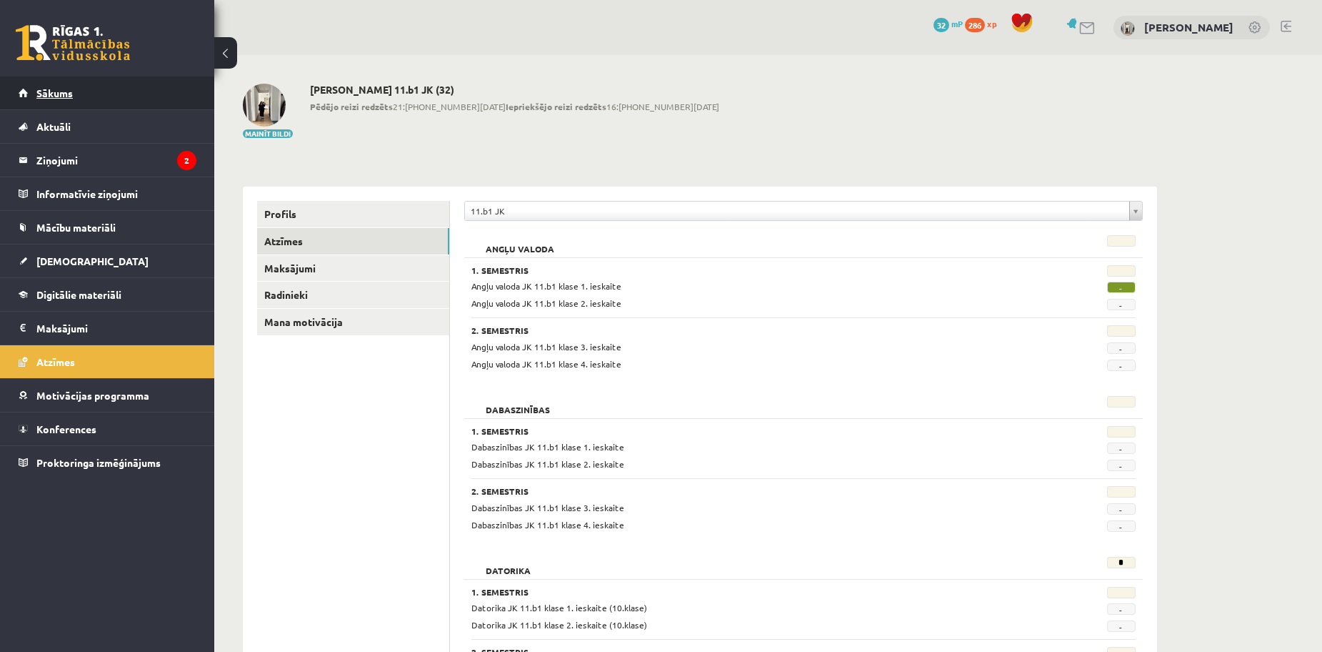
click at [96, 101] on link "Sākums" at bounding box center [108, 92] width 178 height 33
